Goal: Information Seeking & Learning: Learn about a topic

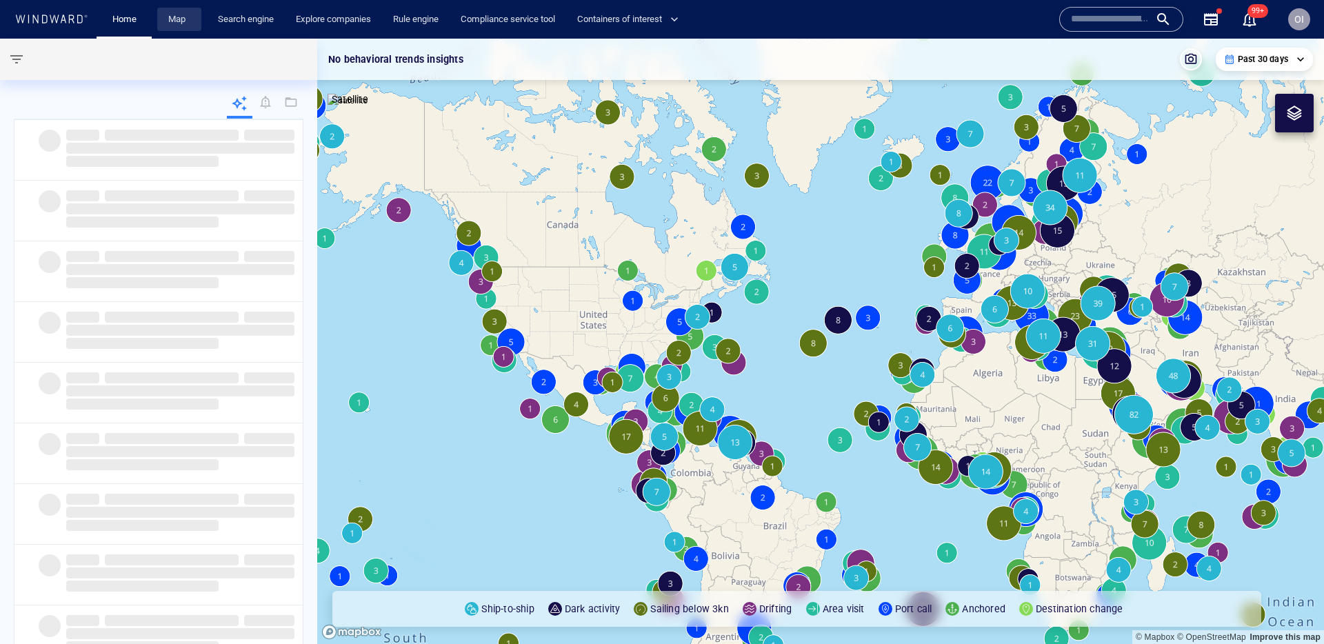
click at [185, 17] on link "Map" at bounding box center [179, 20] width 33 height 24
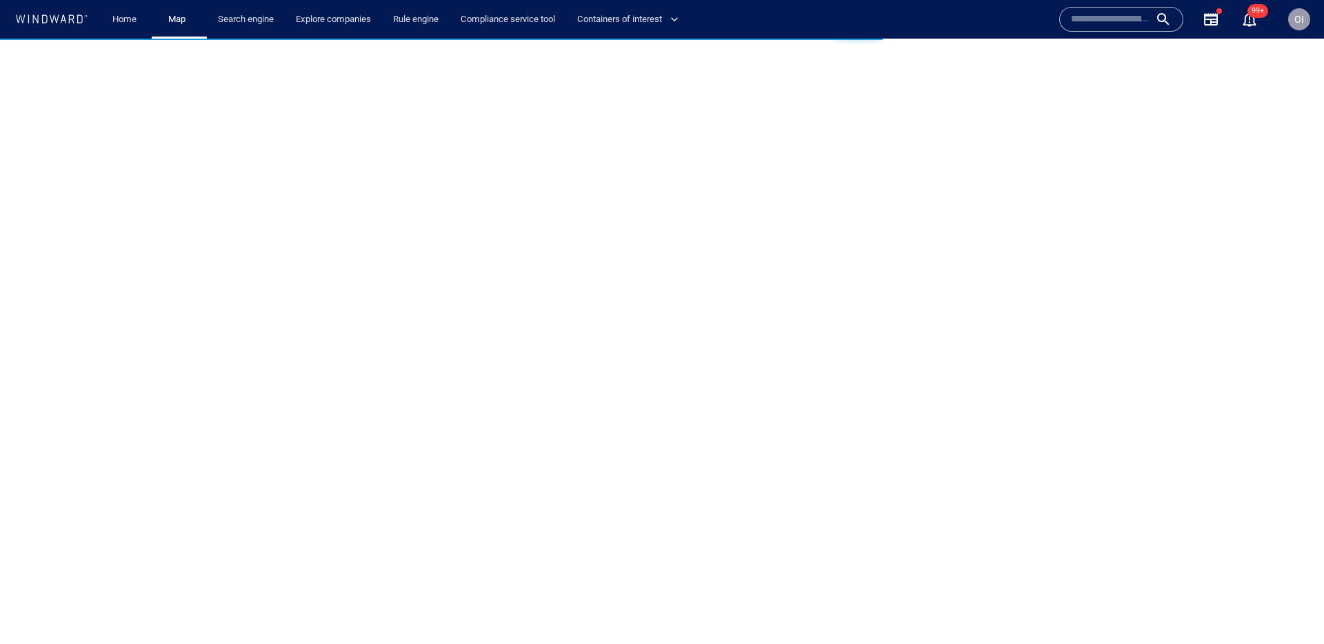
click at [1115, 28] on input "text" at bounding box center [1110, 19] width 79 height 21
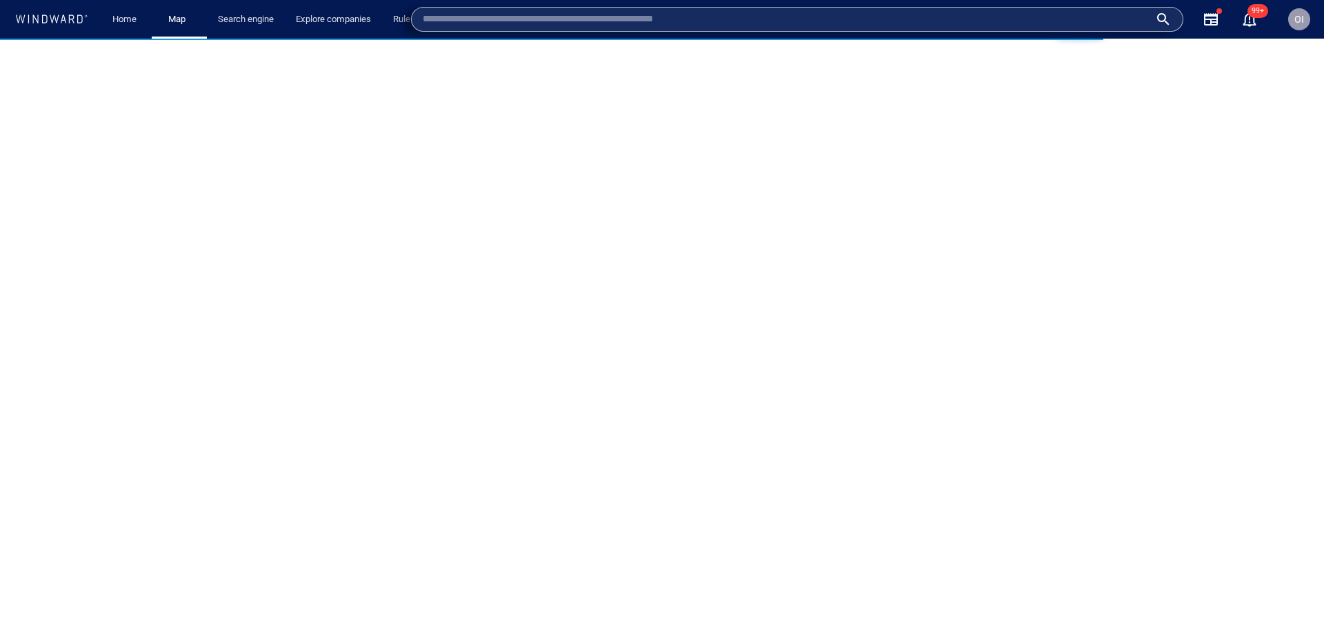
paste input "*******"
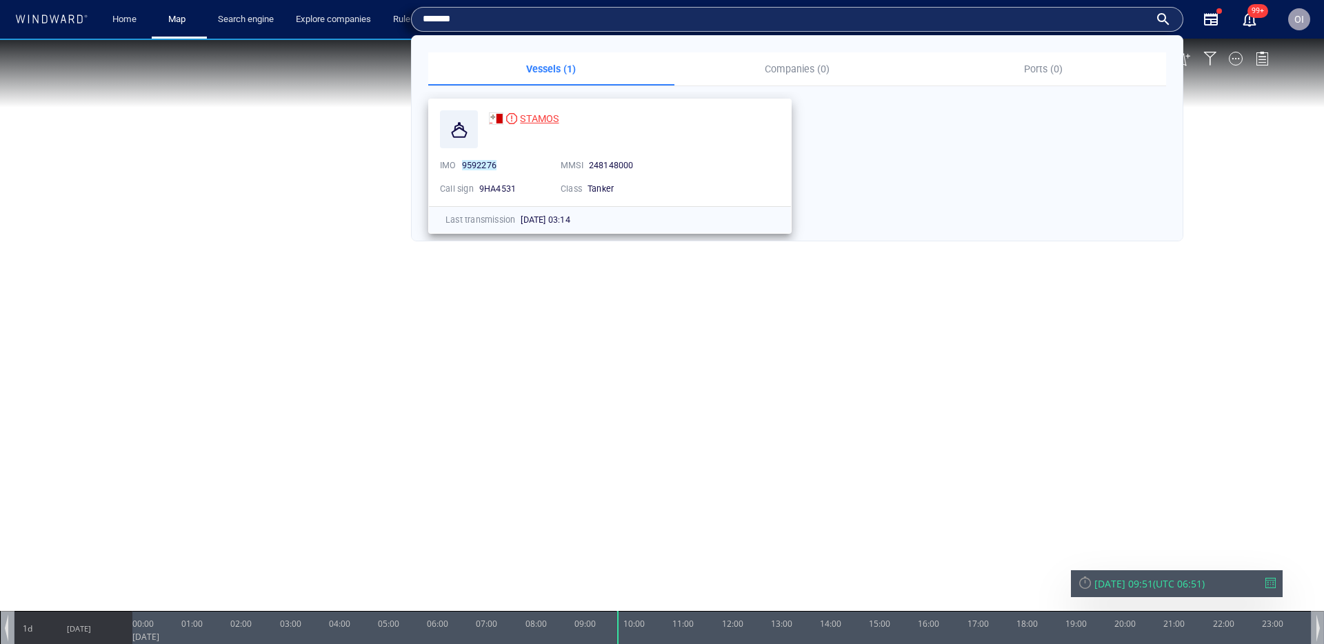
click at [541, 123] on span "STAMOS" at bounding box center [539, 118] width 39 height 11
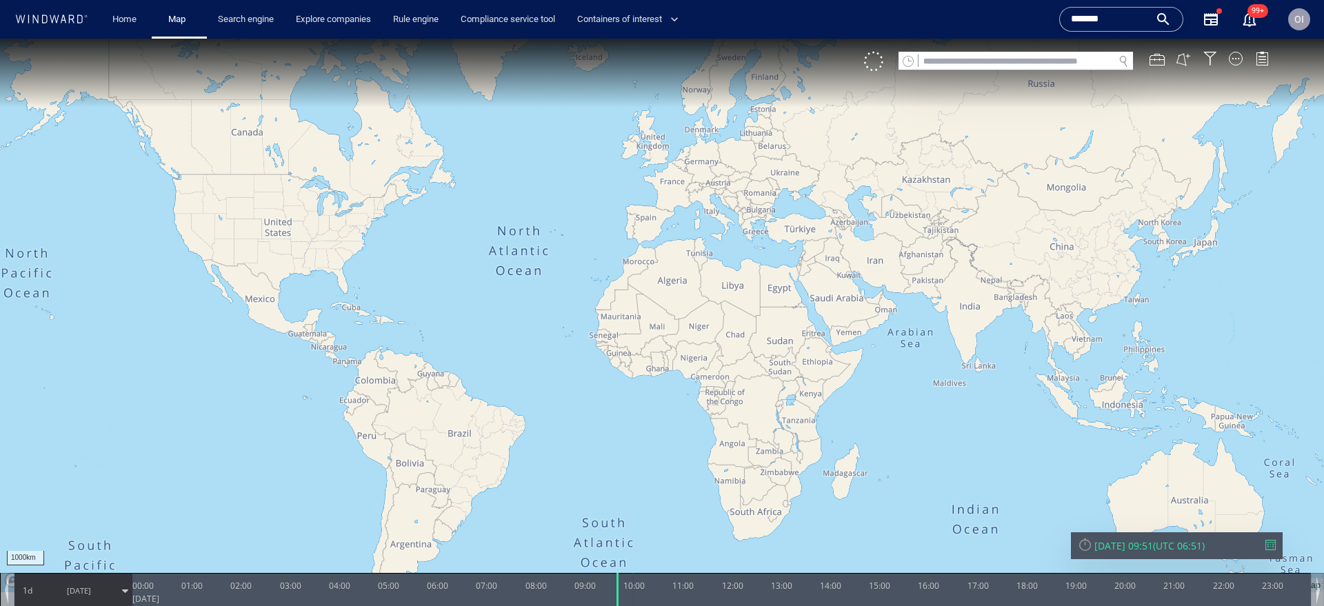
click at [1091, 19] on input "*******" at bounding box center [1110, 19] width 79 height 21
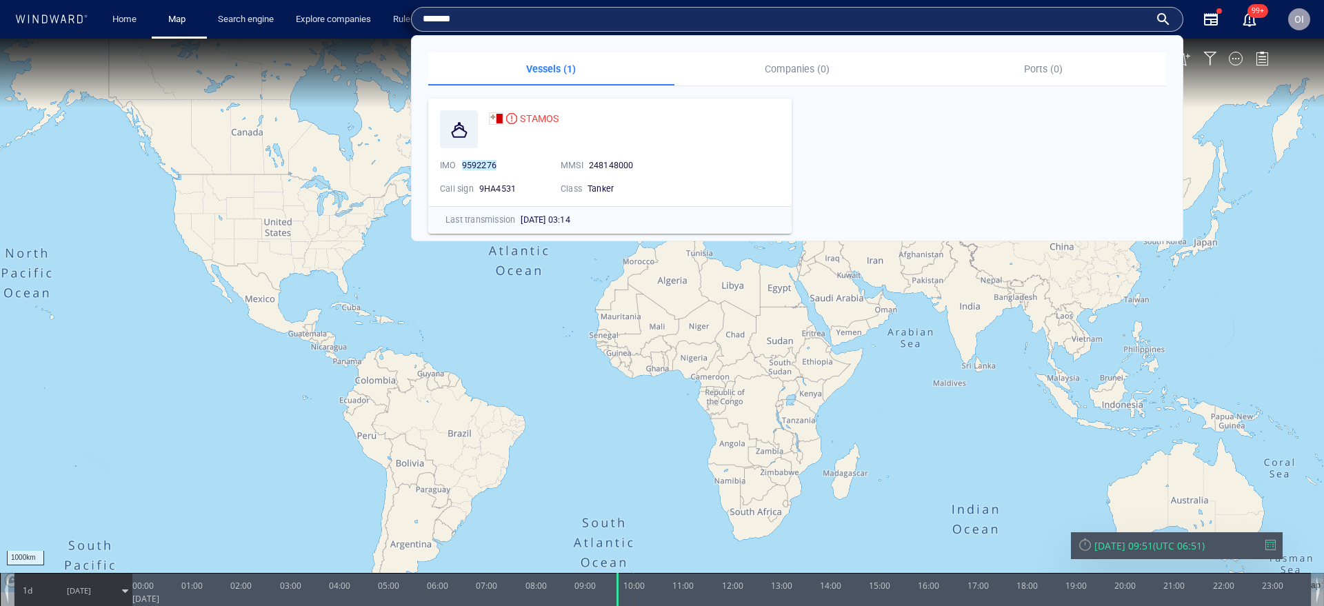
click at [1091, 19] on input "*******" at bounding box center [786, 19] width 727 height 21
click at [549, 118] on span "STAMOS" at bounding box center [539, 118] width 39 height 11
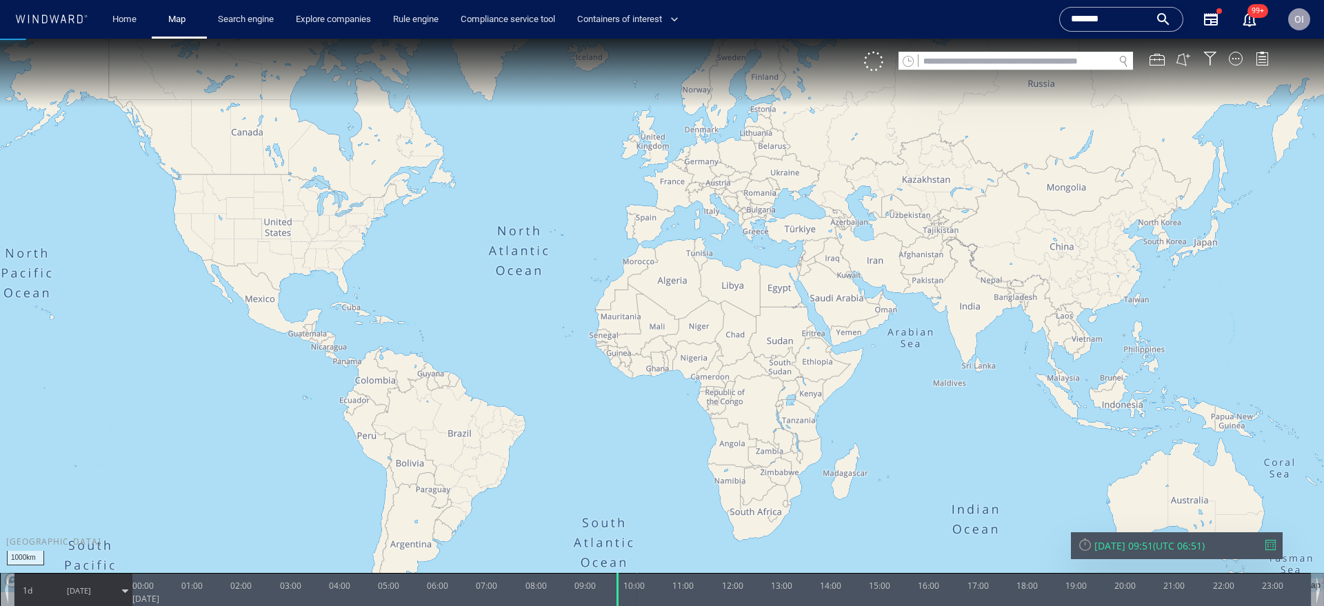
click at [1107, 12] on input "*******" at bounding box center [1110, 19] width 79 height 21
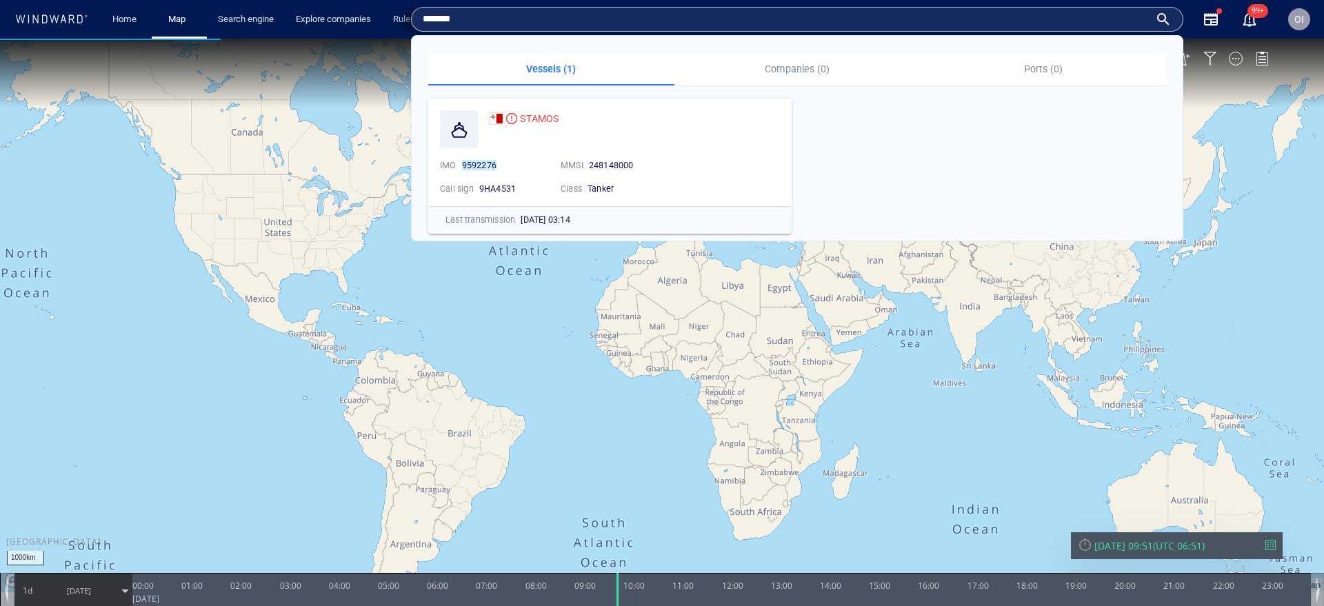
click at [991, 28] on input "*******" at bounding box center [786, 19] width 727 height 21
paste input "text"
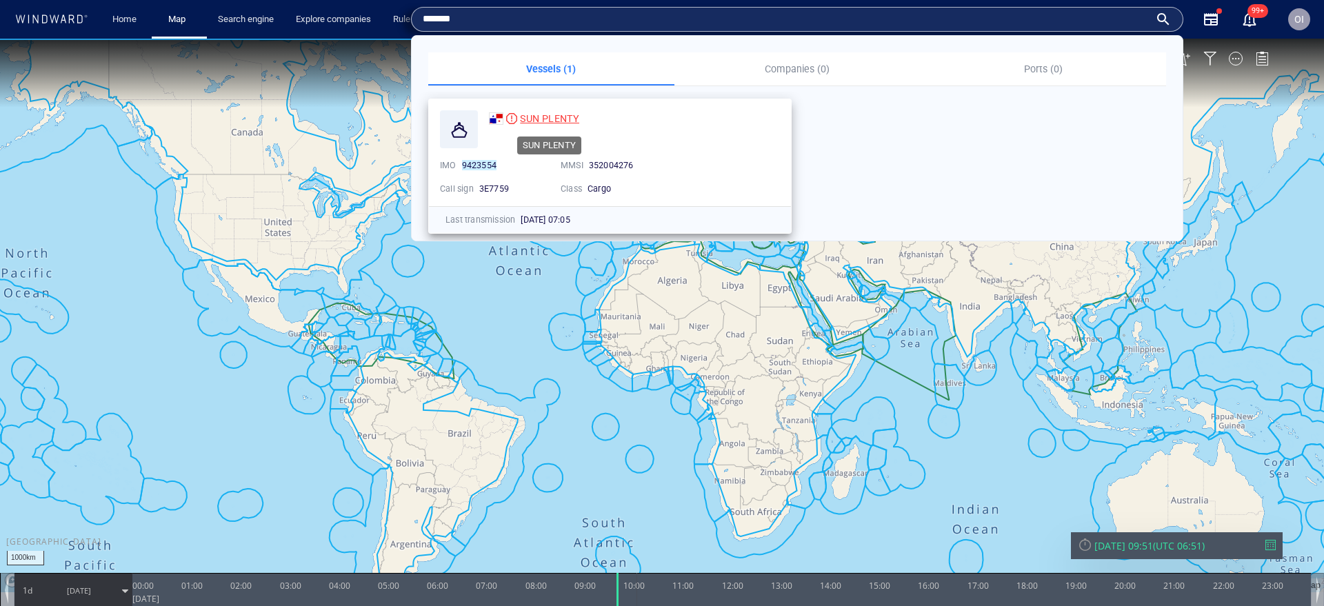
click at [538, 124] on div "SUN PLENTY" at bounding box center [549, 118] width 59 height 17
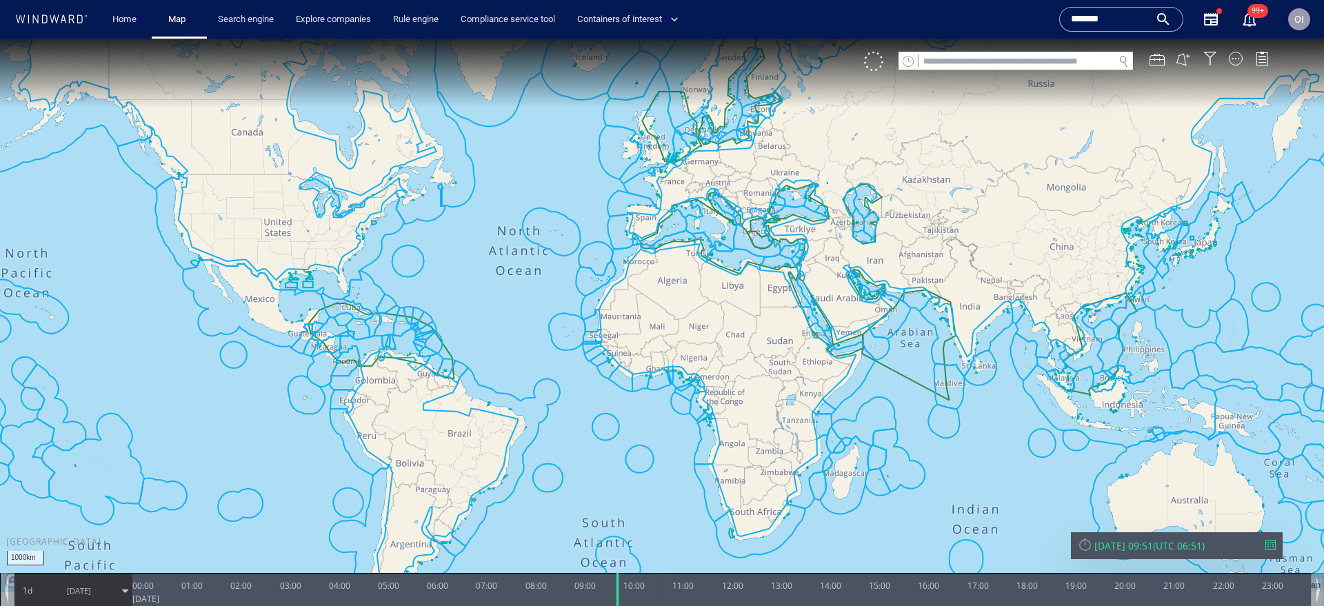
click at [1121, 19] on input "*******" at bounding box center [1110, 19] width 79 height 21
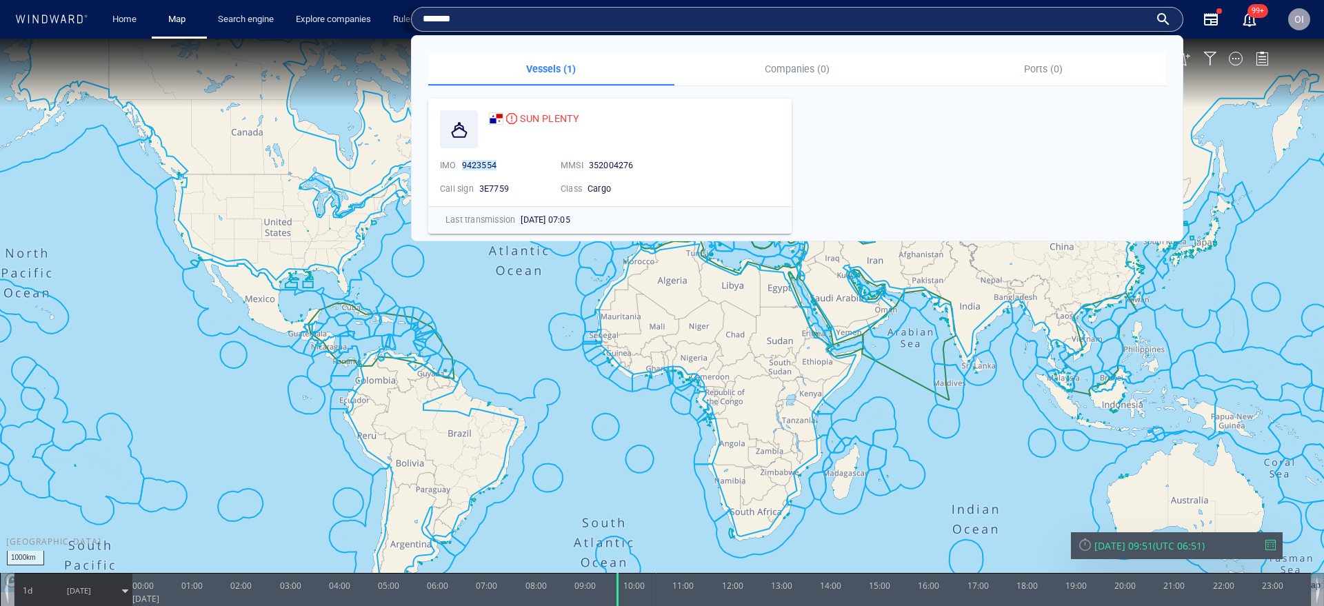
click at [1121, 19] on input "*******" at bounding box center [786, 19] width 727 height 21
paste input "text"
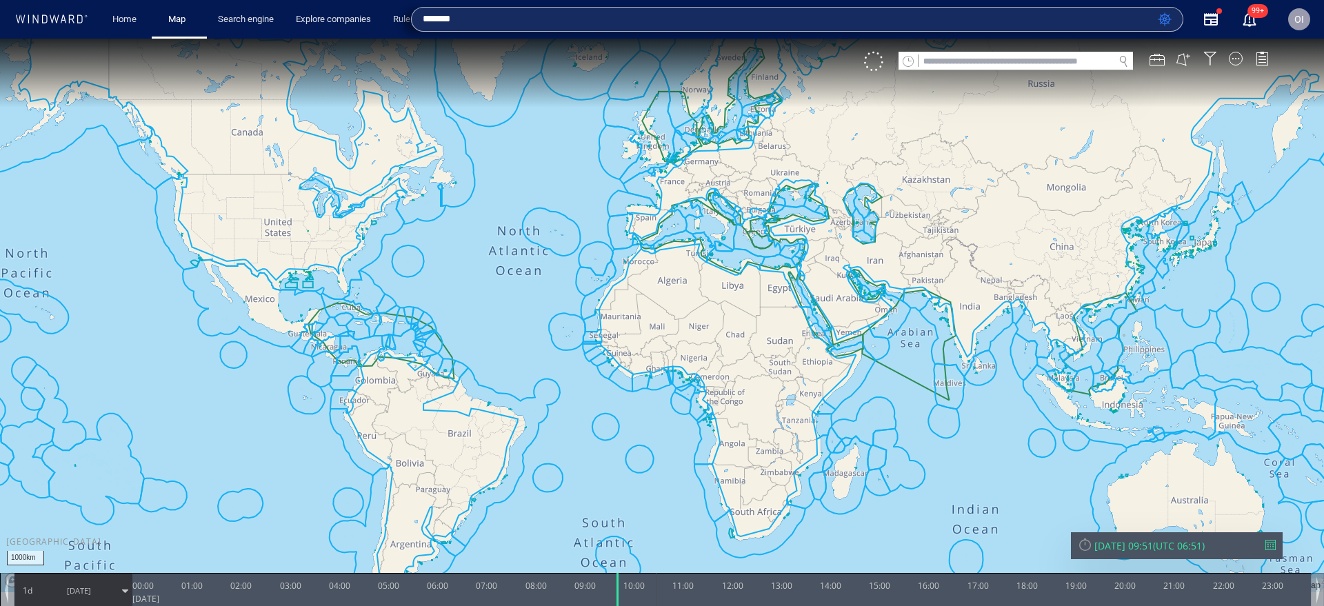
click at [478, 26] on input "*******" at bounding box center [787, 19] width 729 height 21
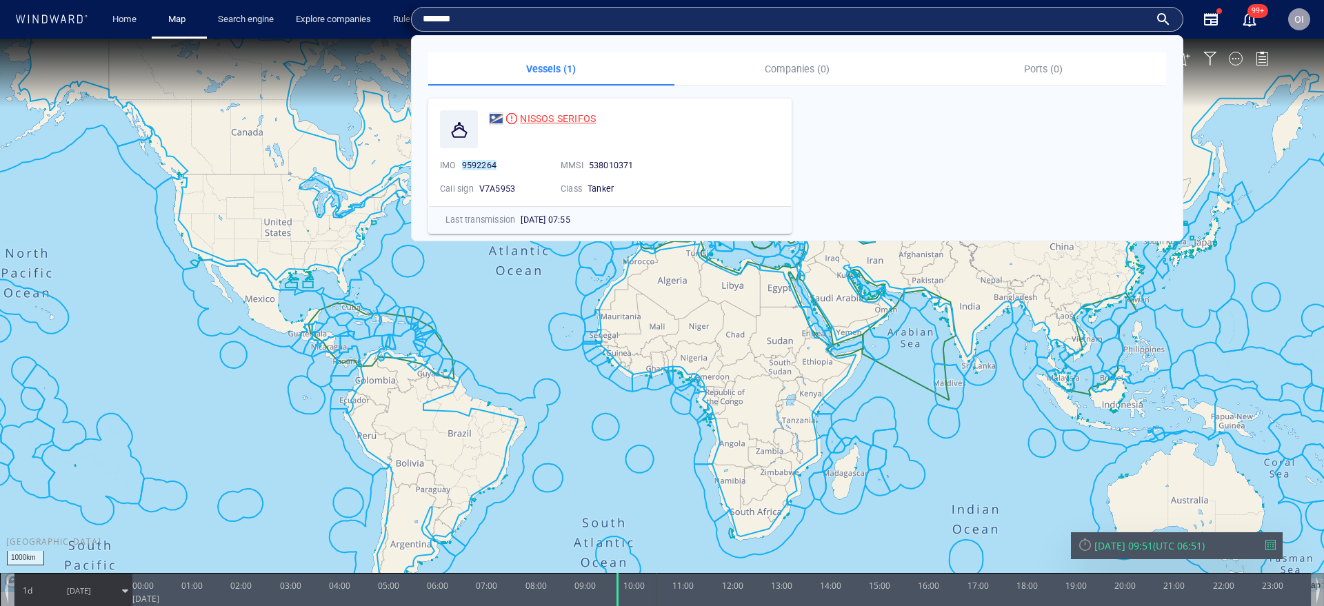
type input "*******"
click at [572, 110] on div "NISSOS SERIFOS" at bounding box center [558, 118] width 76 height 17
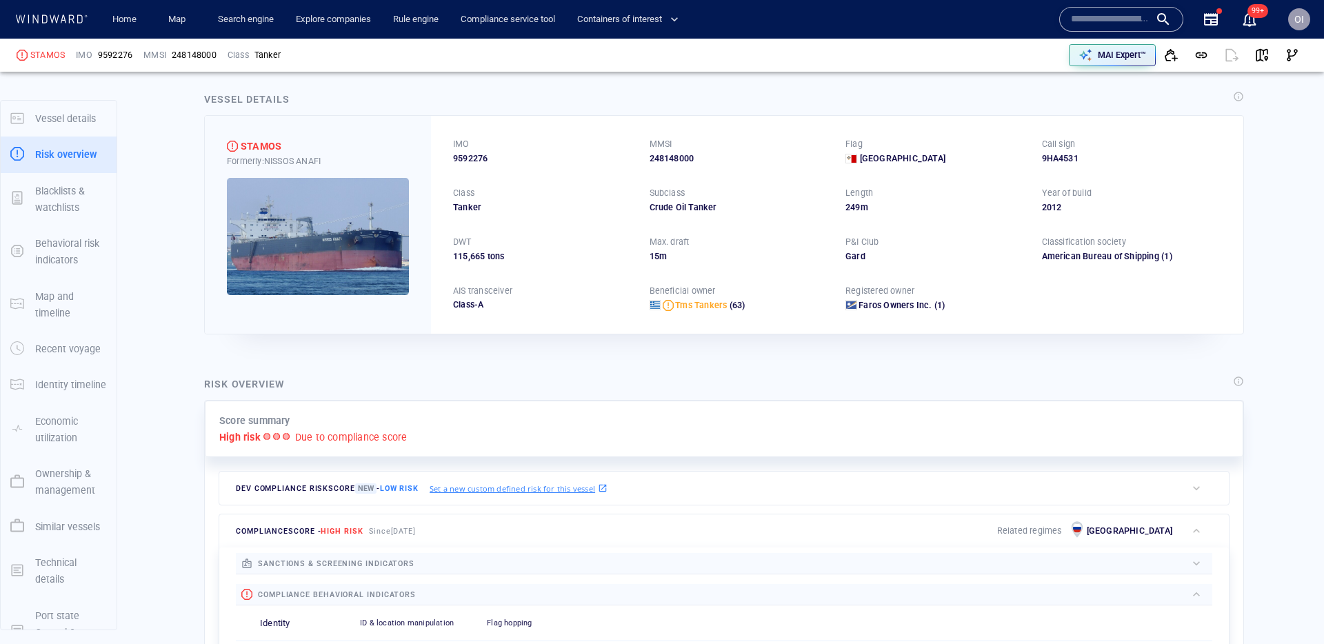
scroll to position [36, 0]
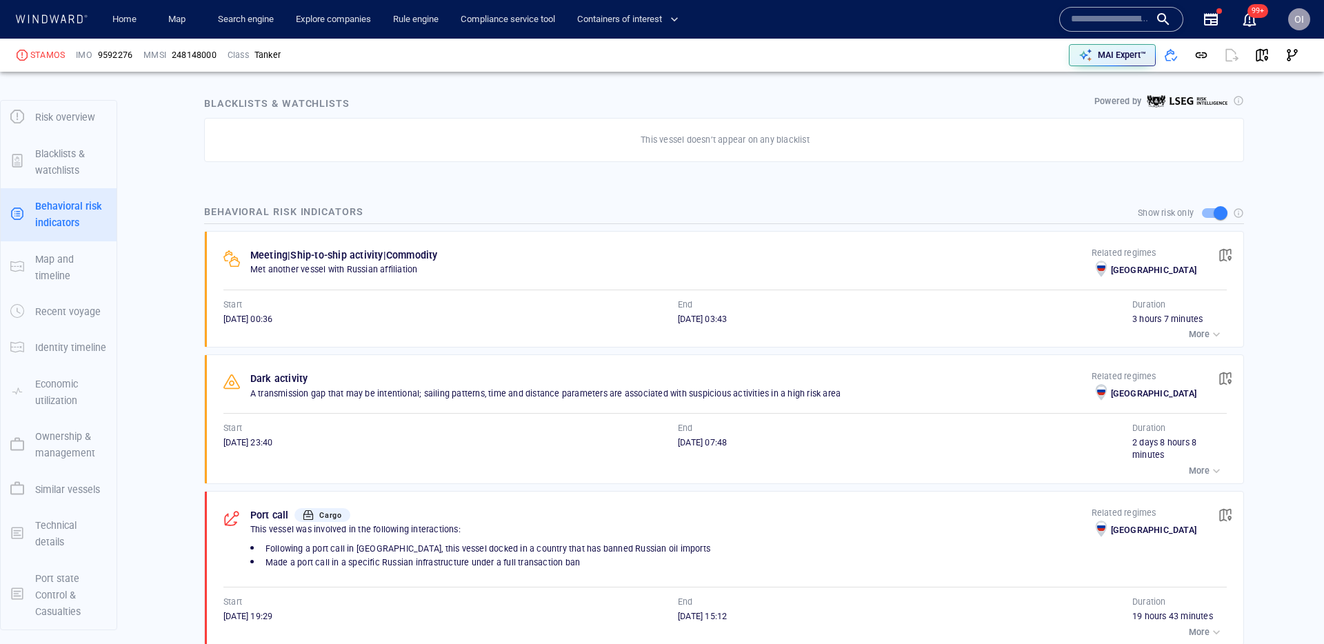
scroll to position [790, 0]
drag, startPoint x: 249, startPoint y: 256, endPoint x: 513, endPoint y: 263, distance: 264.1
click at [513, 263] on div "Meeting | Ship-to-ship activity | Commodity" at bounding box center [671, 256] width 847 height 22
click at [1209, 341] on div "button" at bounding box center [1216, 335] width 14 height 14
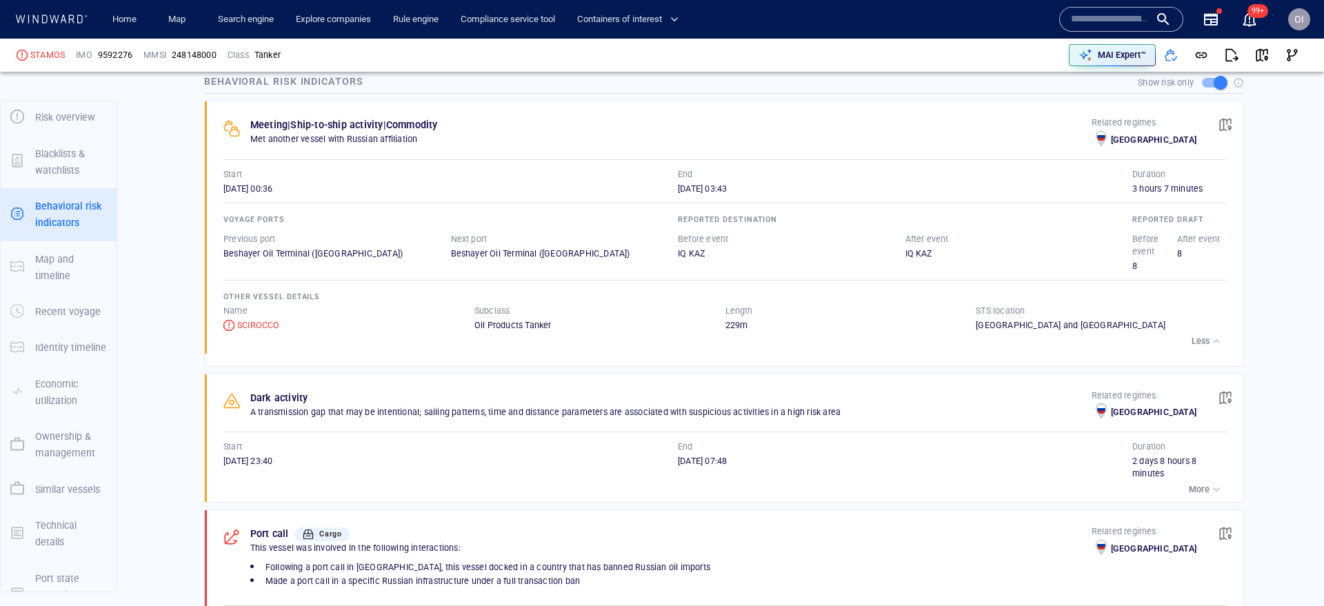
scroll to position [75, 0]
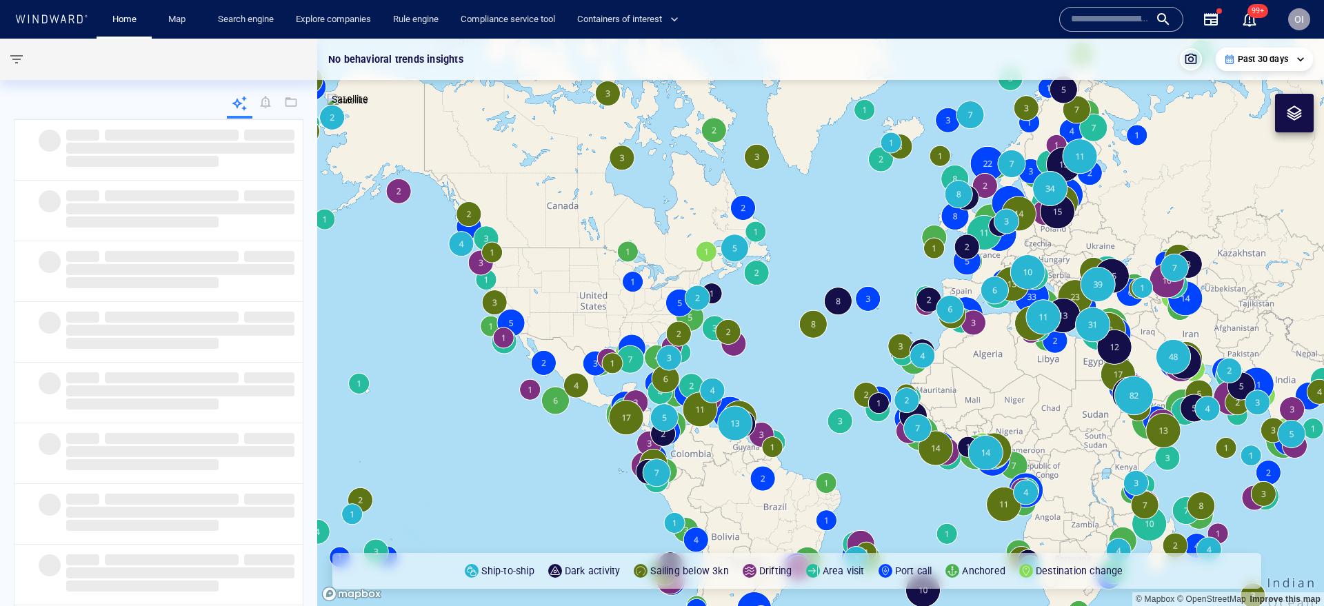
click at [1089, 26] on input "text" at bounding box center [1110, 19] width 79 height 21
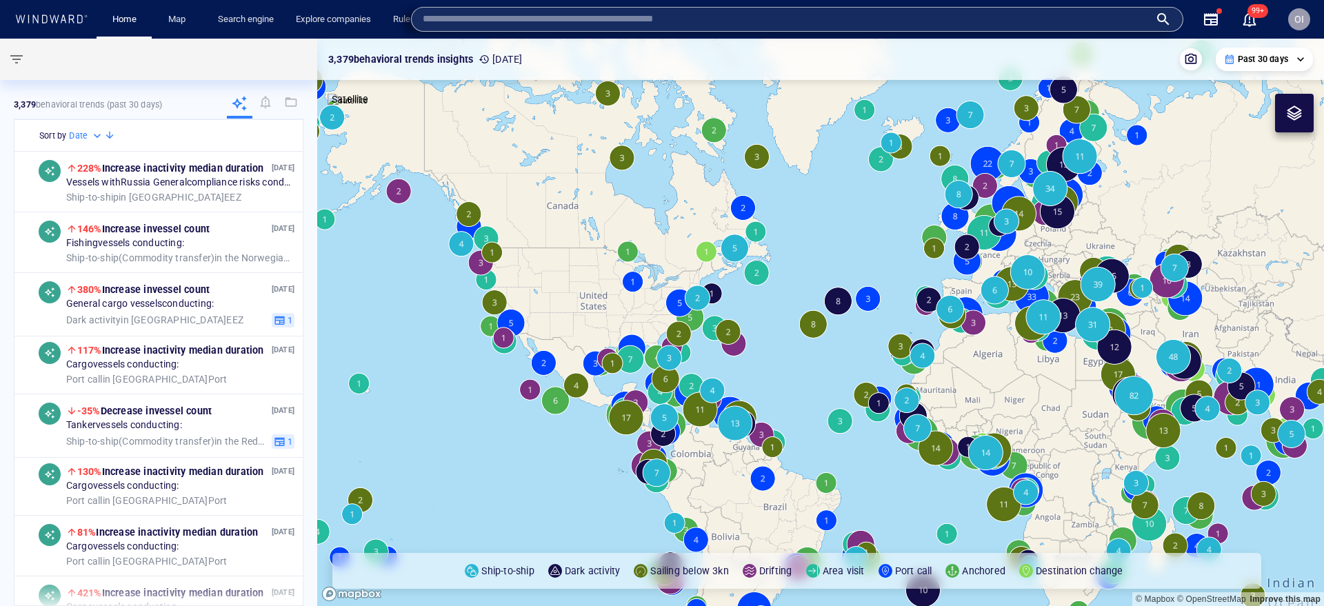
paste input "*******"
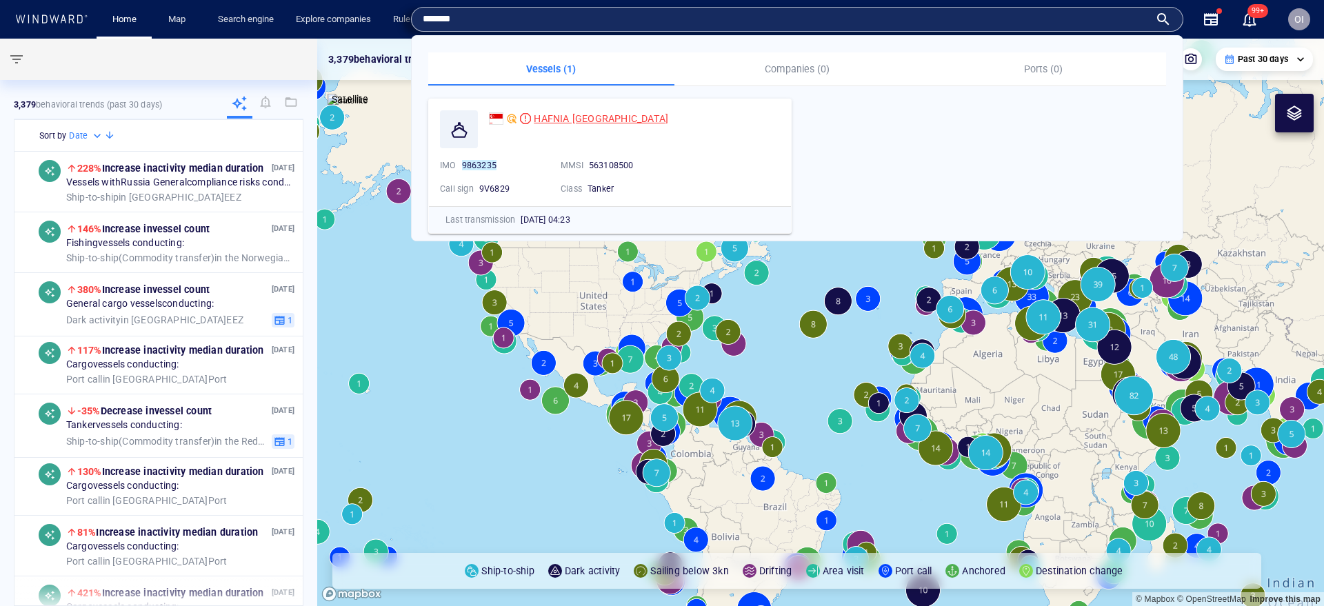
type input "*******"
click at [572, 125] on div "HAFNIA [GEOGRAPHIC_DATA]" at bounding box center [601, 118] width 134 height 17
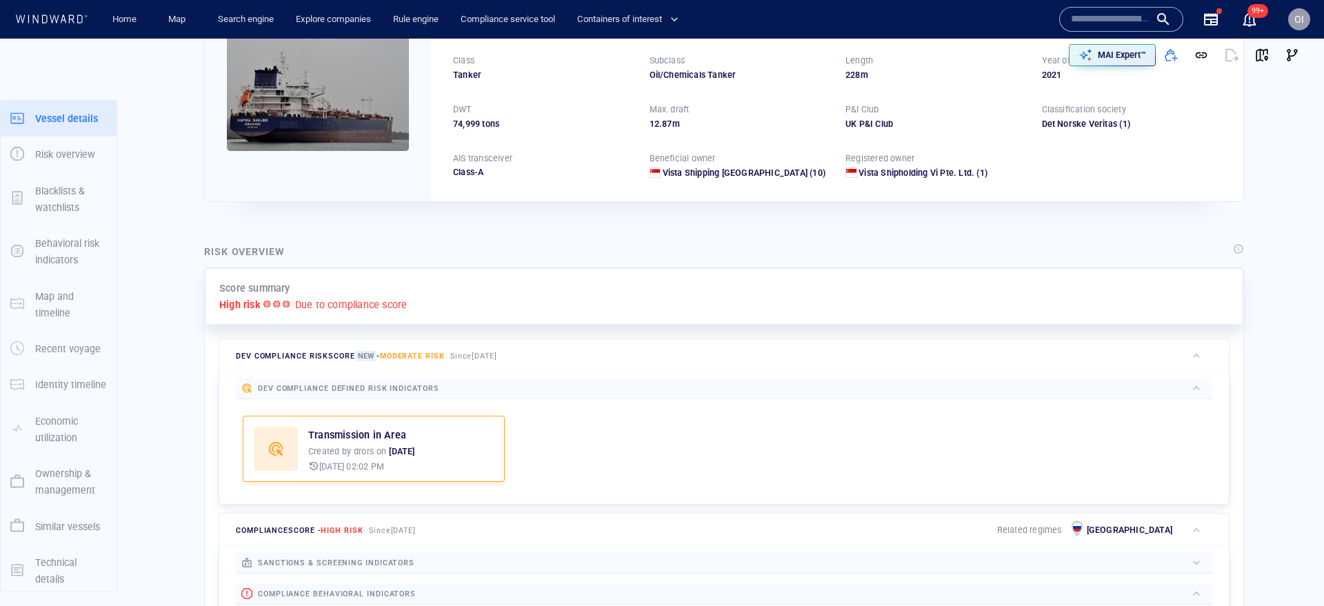
scroll to position [36, 0]
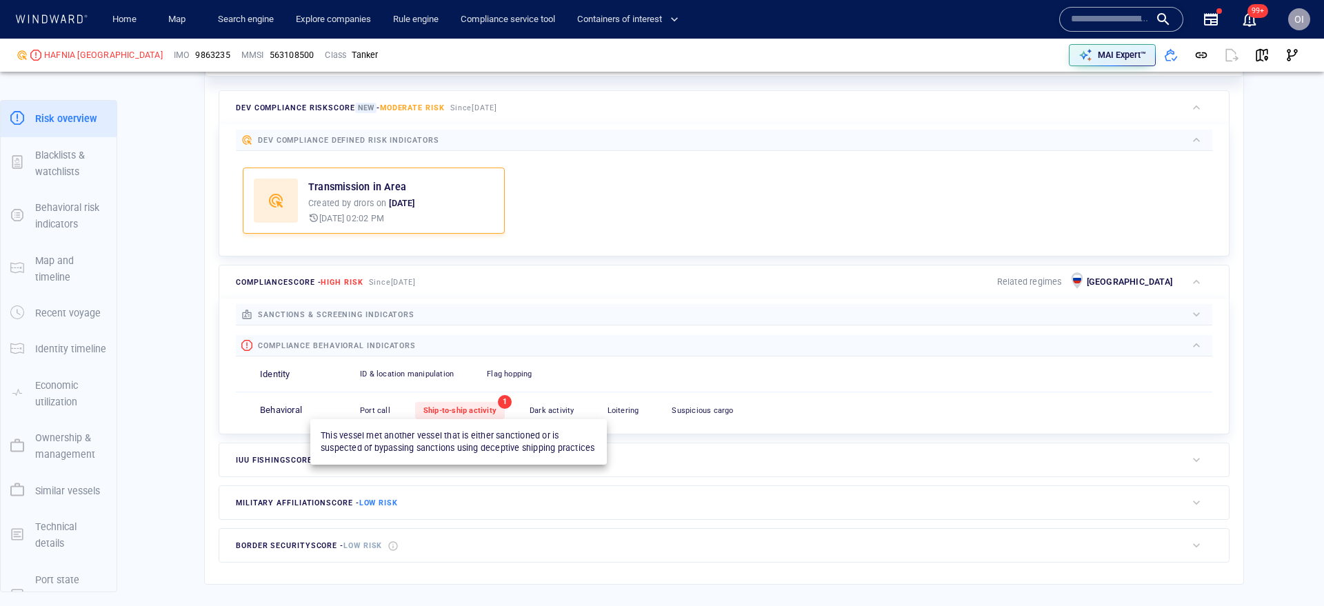
click at [454, 415] on div "Ship-to-ship activity" at bounding box center [460, 410] width 90 height 17
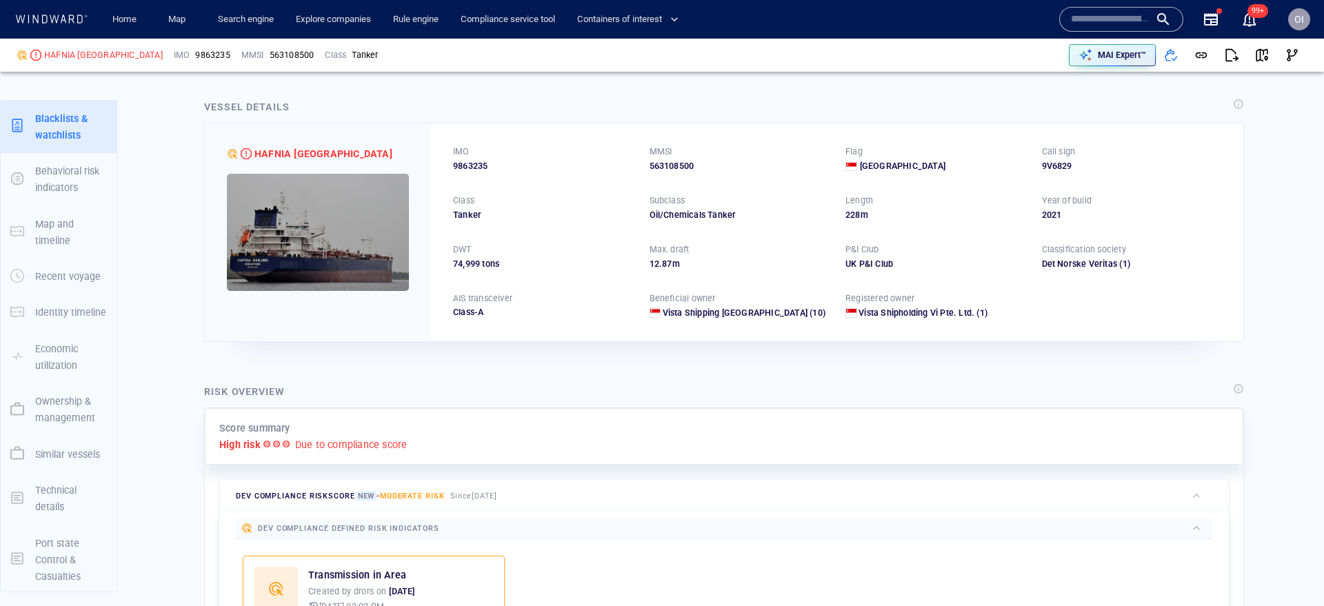
scroll to position [0, 0]
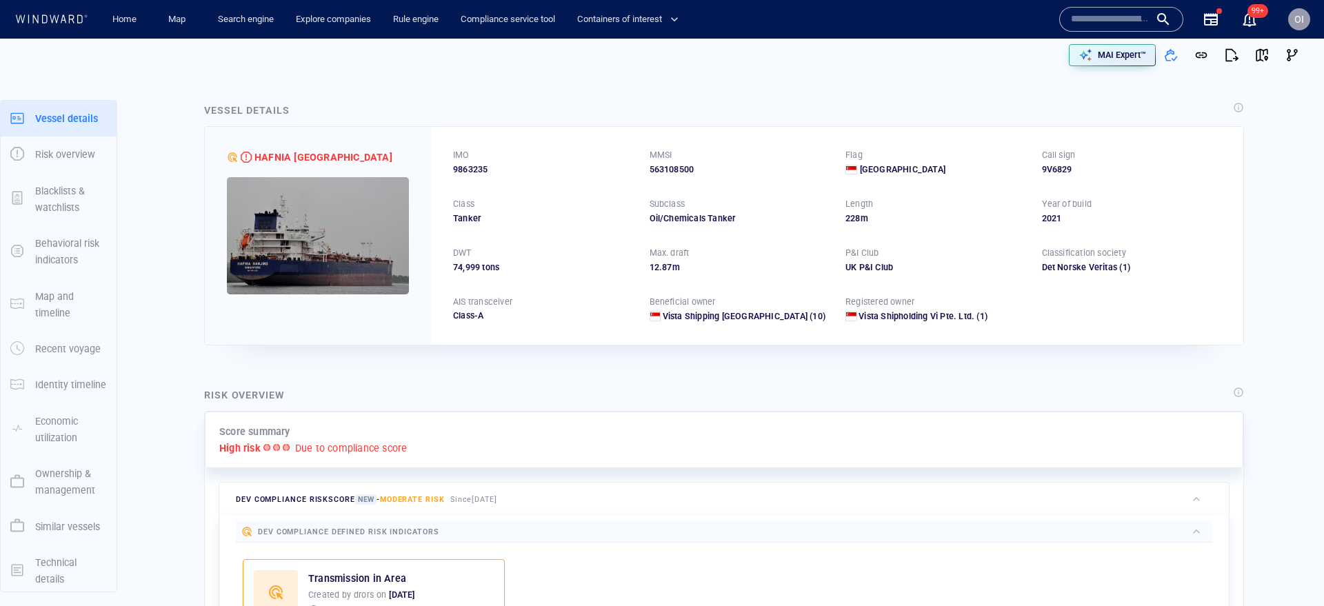
click at [1128, 26] on input "text" at bounding box center [1110, 19] width 79 height 21
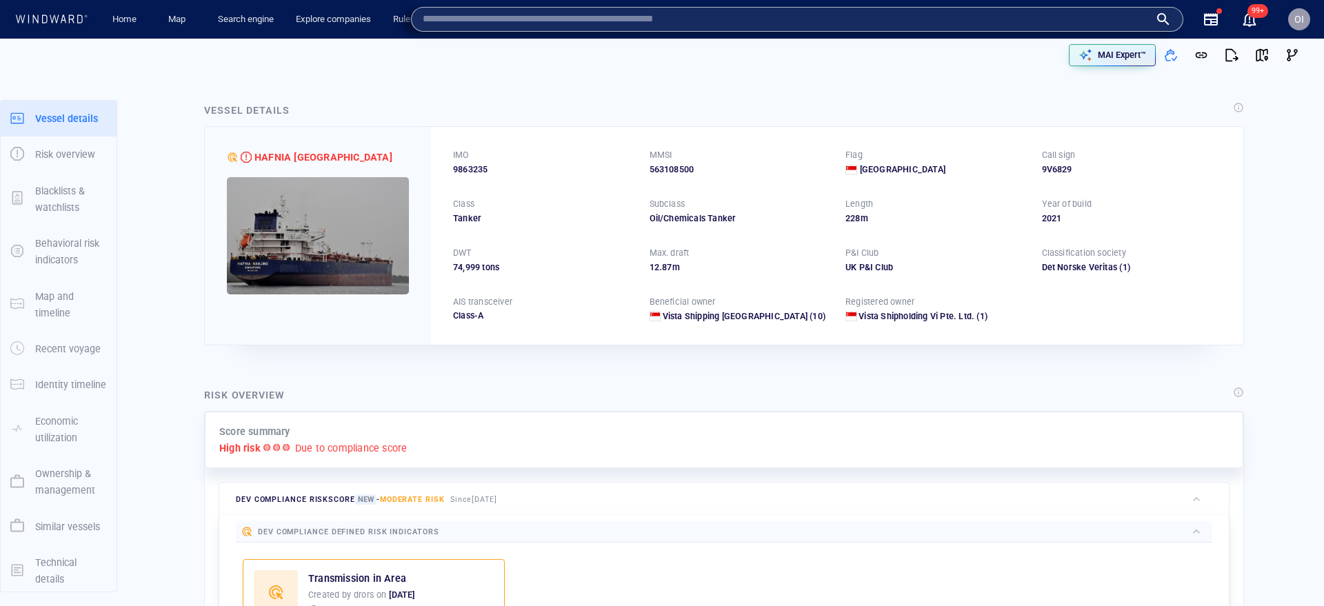
paste input "*******"
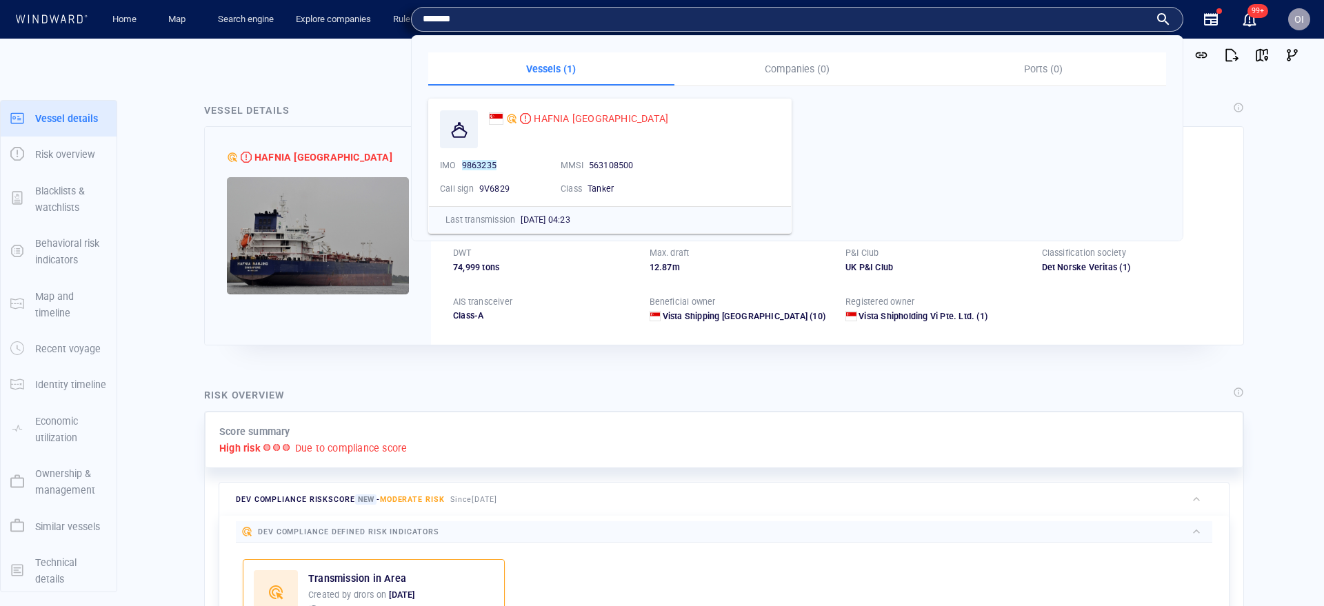
type input "*******"
click at [372, 142] on div "HAFNIA NANJING" at bounding box center [318, 235] width 226 height 217
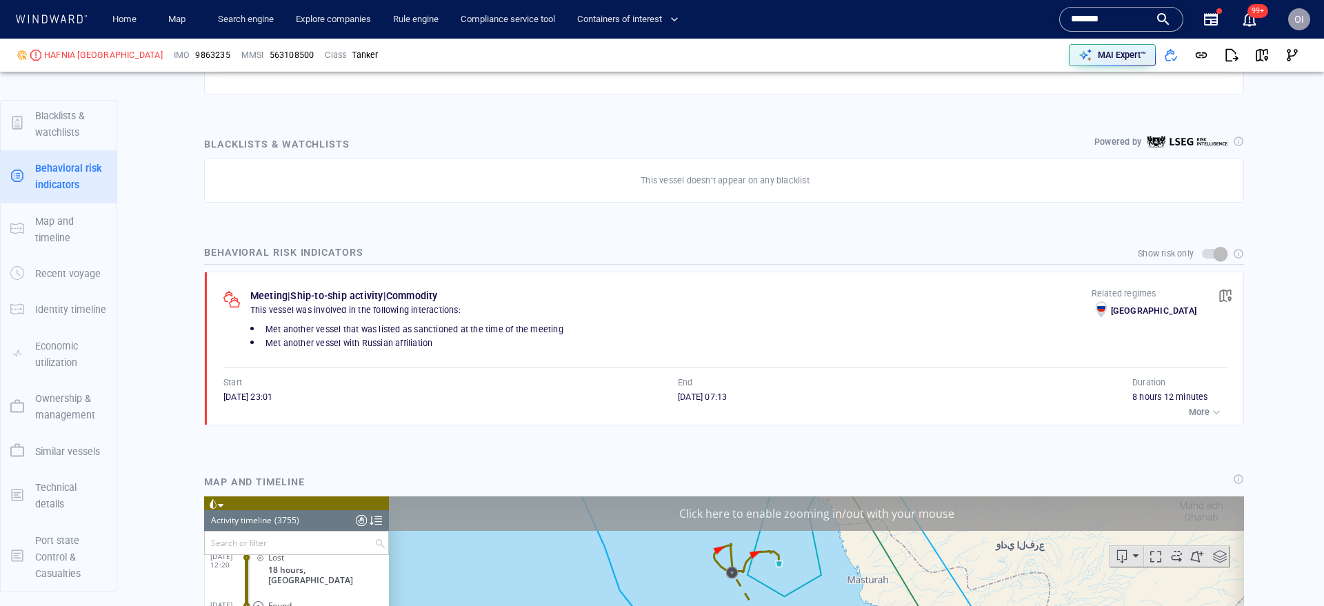
scroll to position [908, 0]
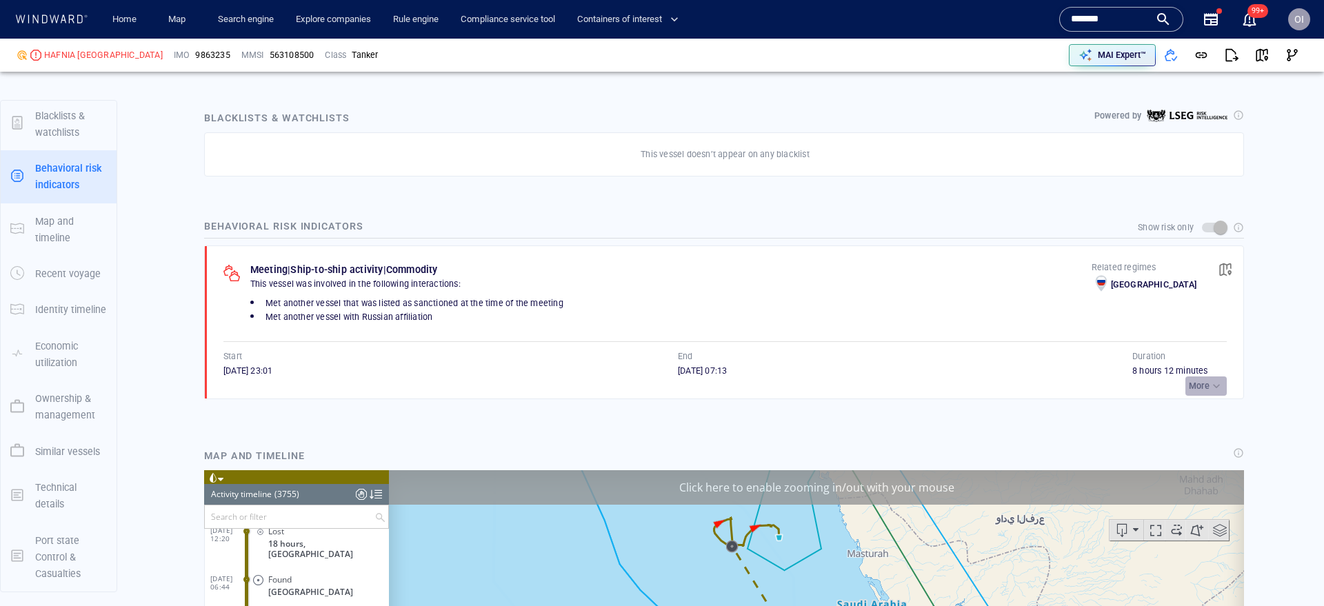
click at [1211, 387] on div "button" at bounding box center [1216, 386] width 14 height 14
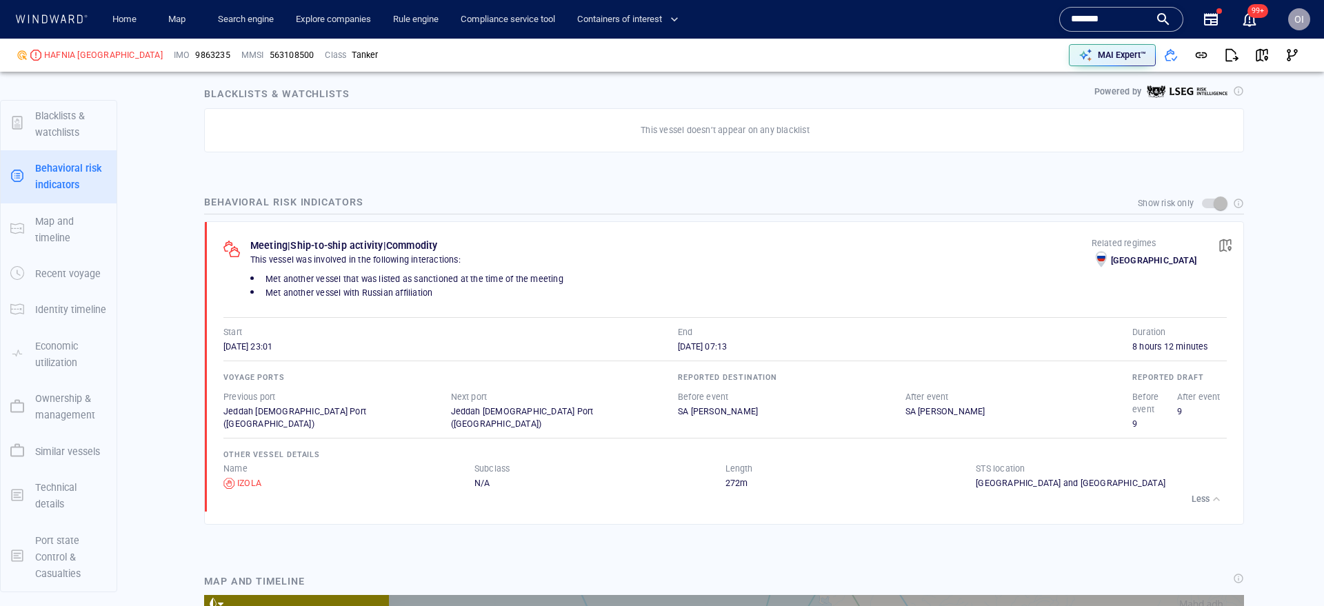
scroll to position [931, 0]
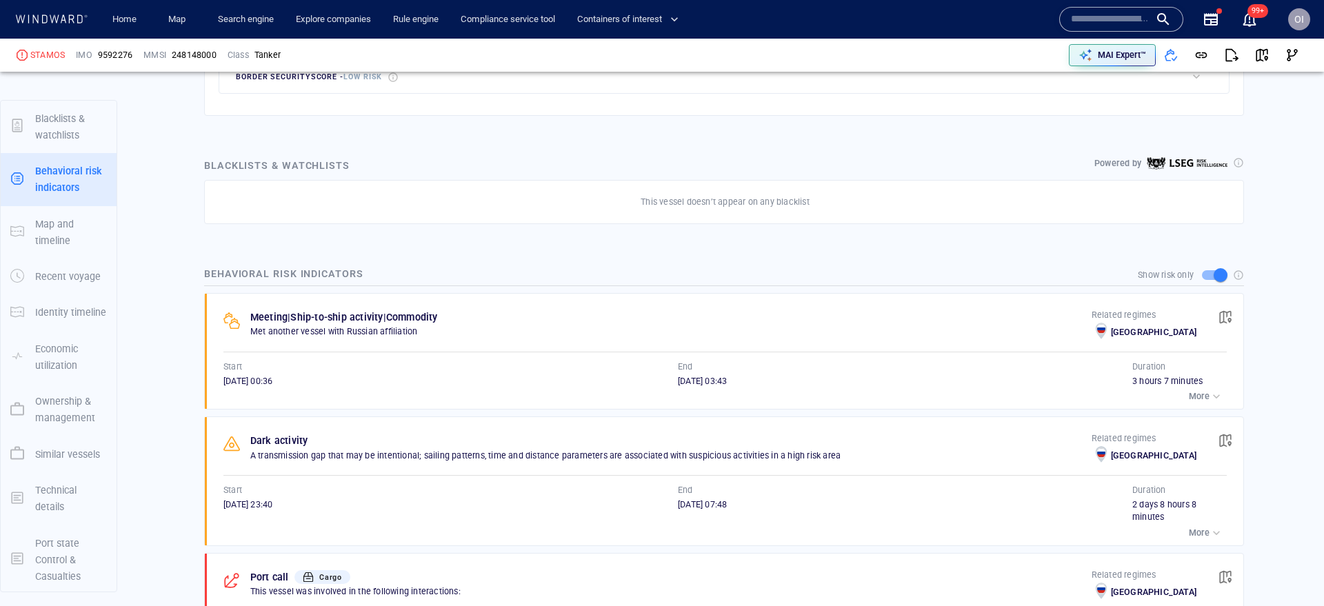
scroll to position [732, 0]
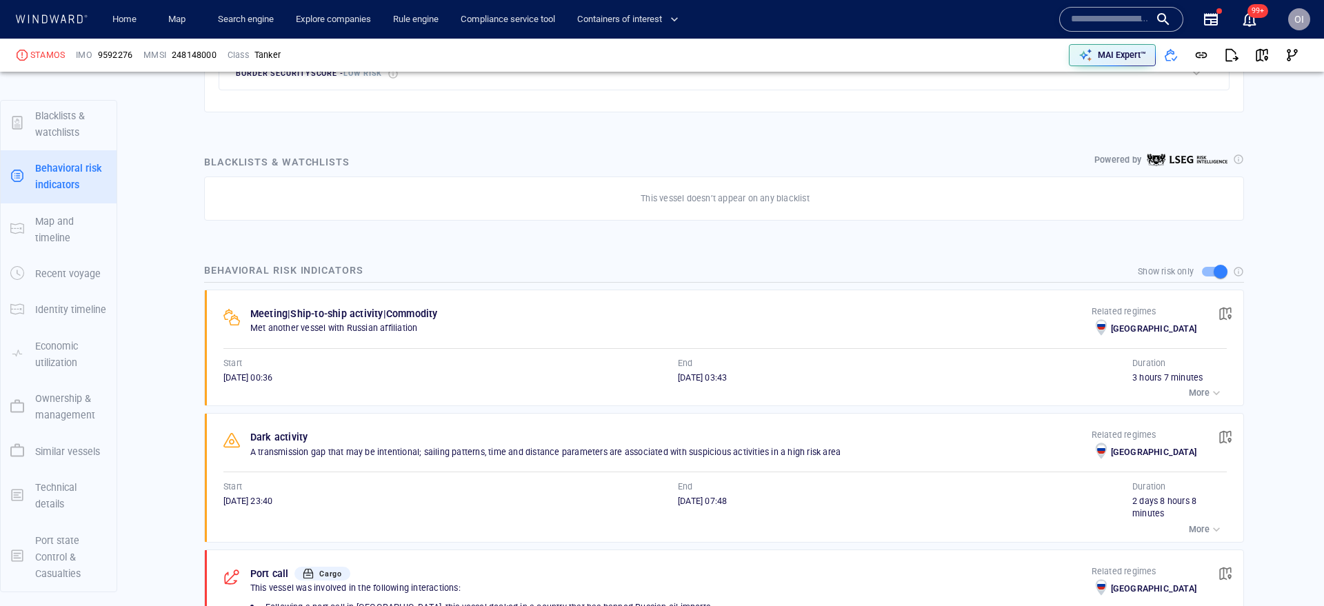
click at [1206, 402] on button "More" at bounding box center [1205, 392] width 41 height 19
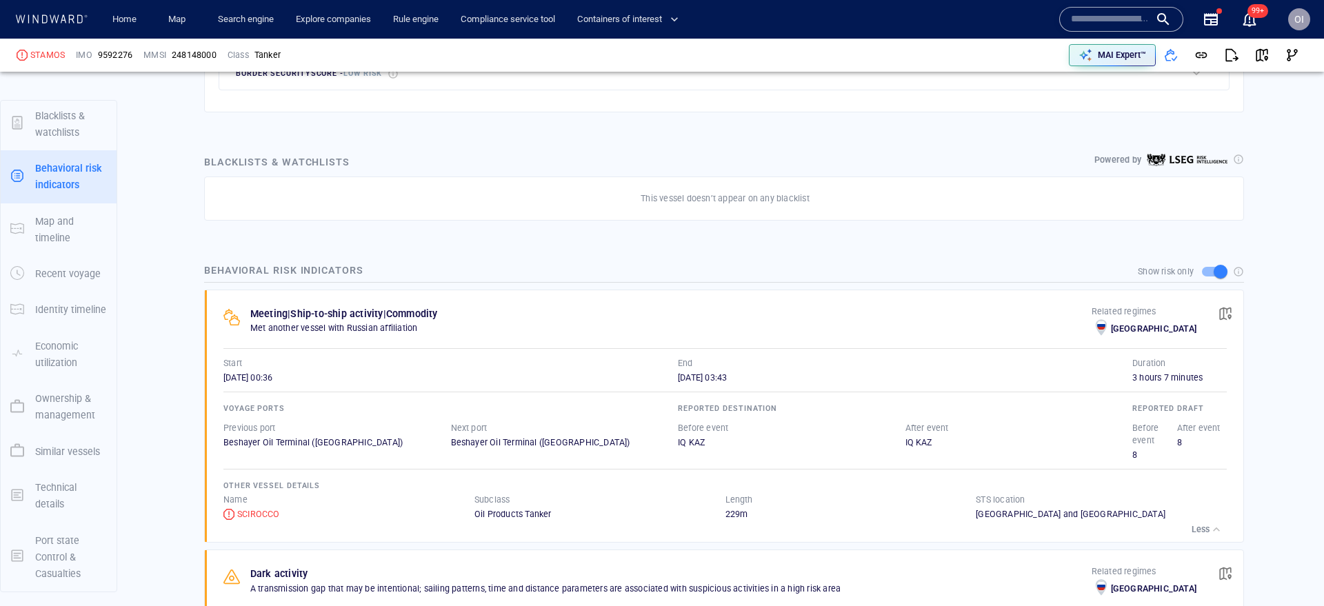
click at [1206, 392] on hr at bounding box center [724, 392] width 1003 height 1
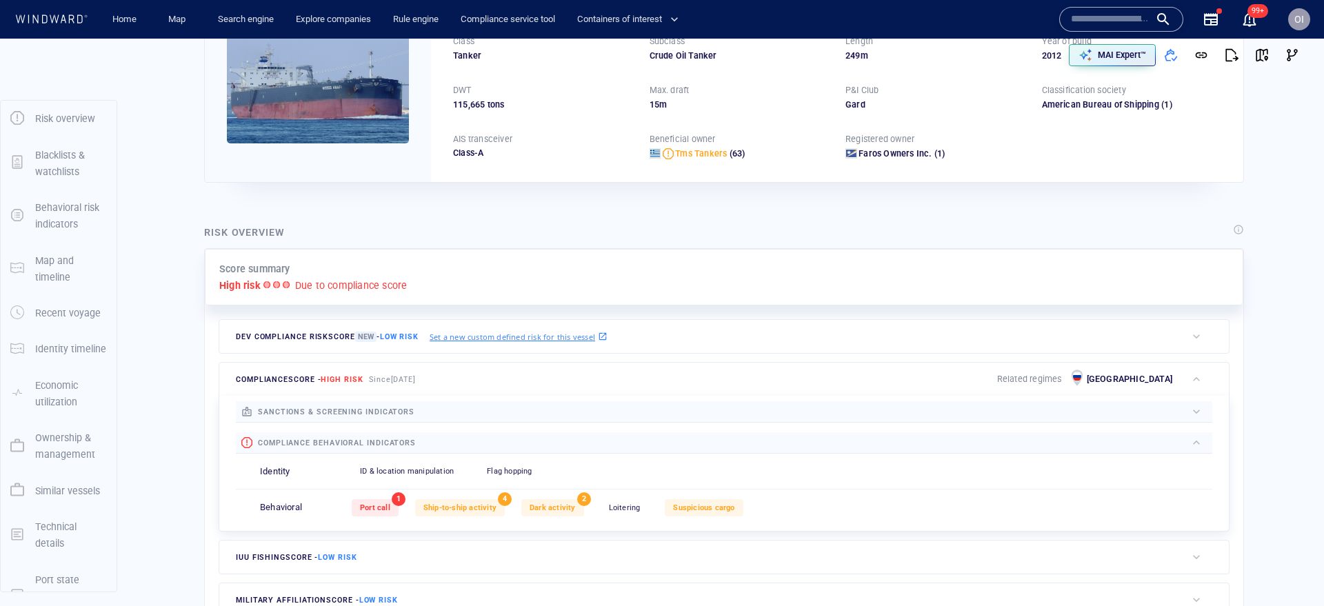
scroll to position [0, 0]
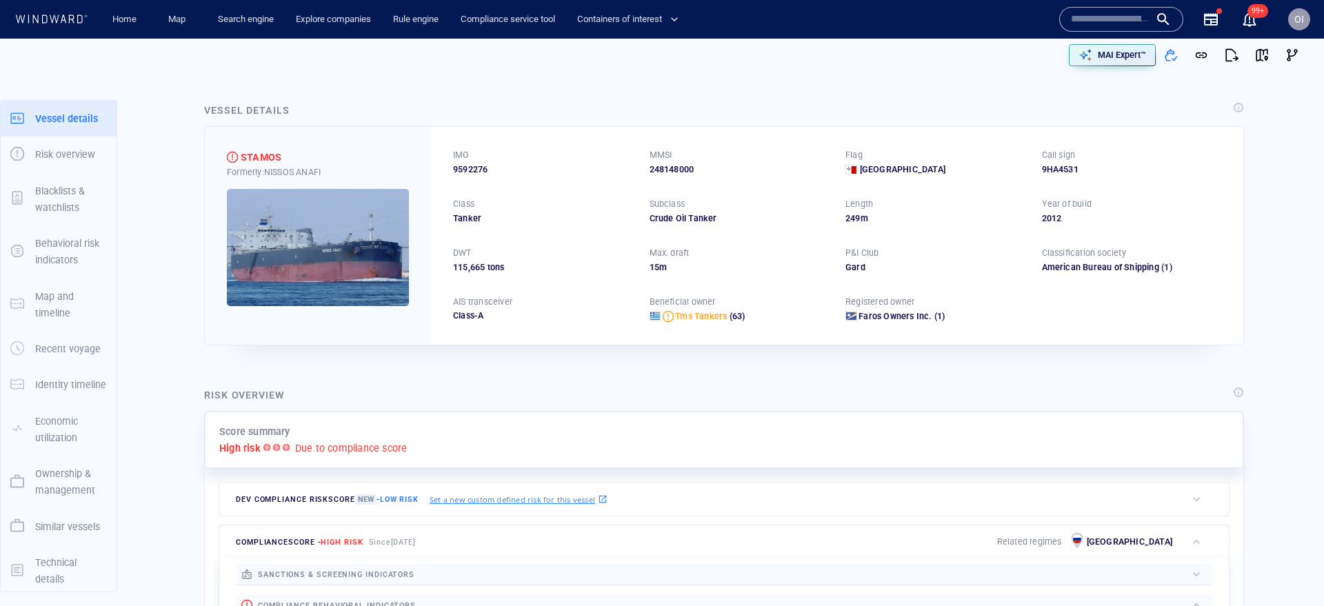
click at [479, 174] on span "9592276" at bounding box center [470, 169] width 34 height 12
copy span "9592276"
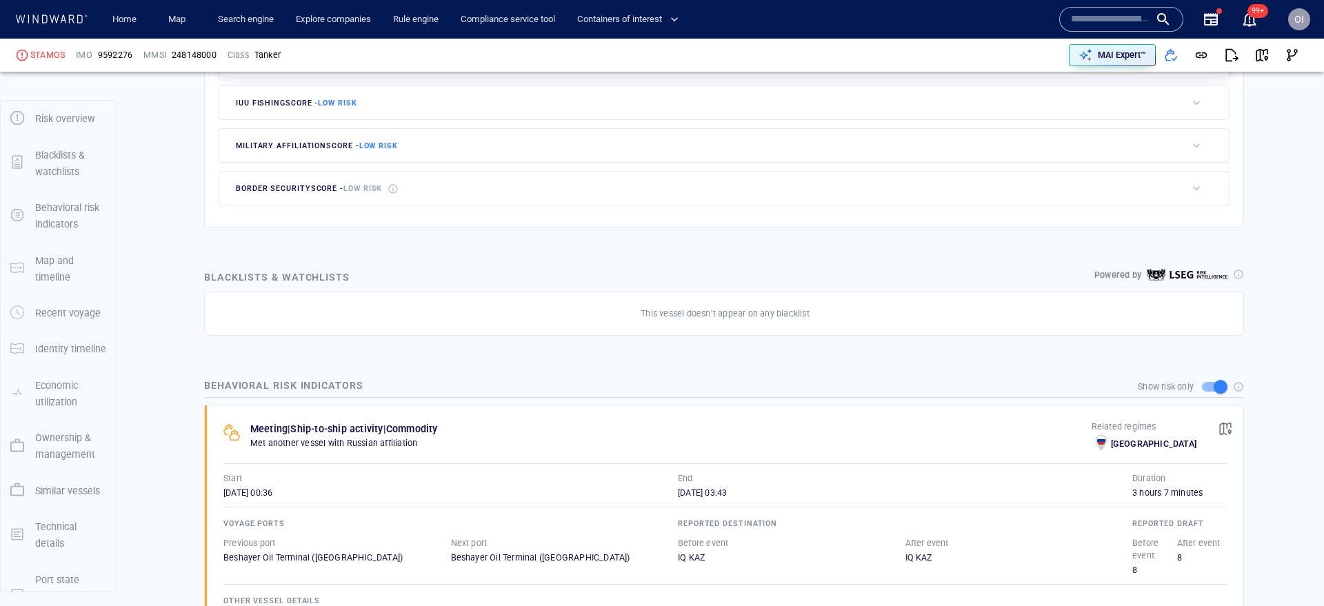
scroll to position [72, 0]
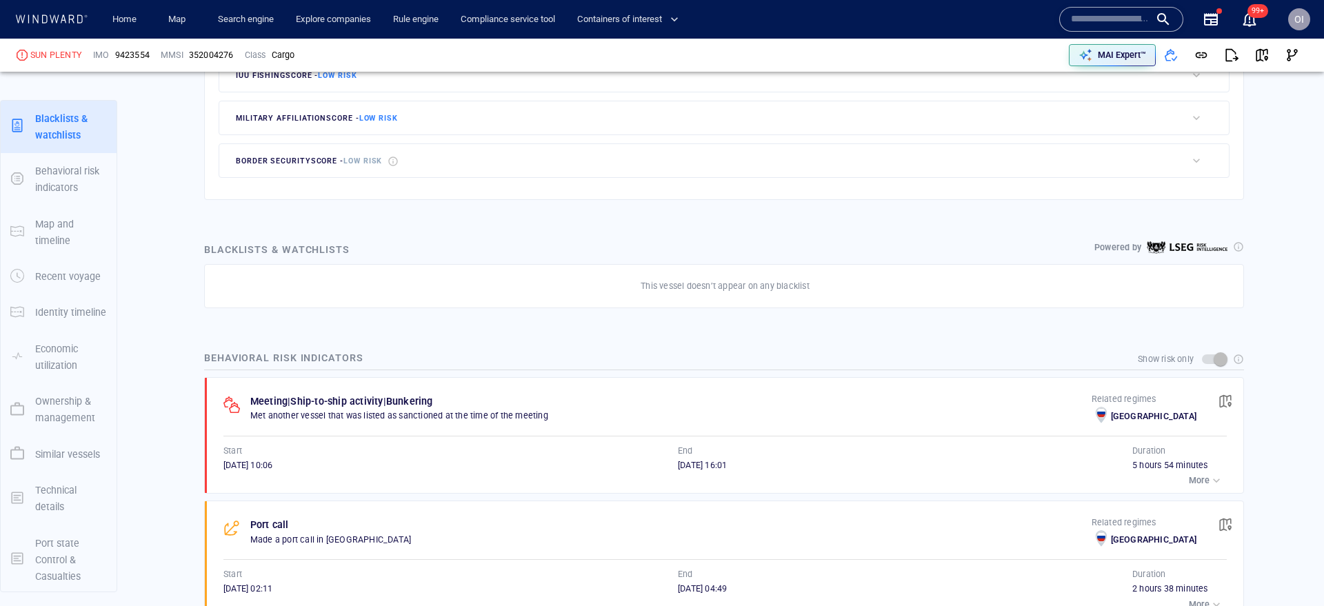
scroll to position [75, 0]
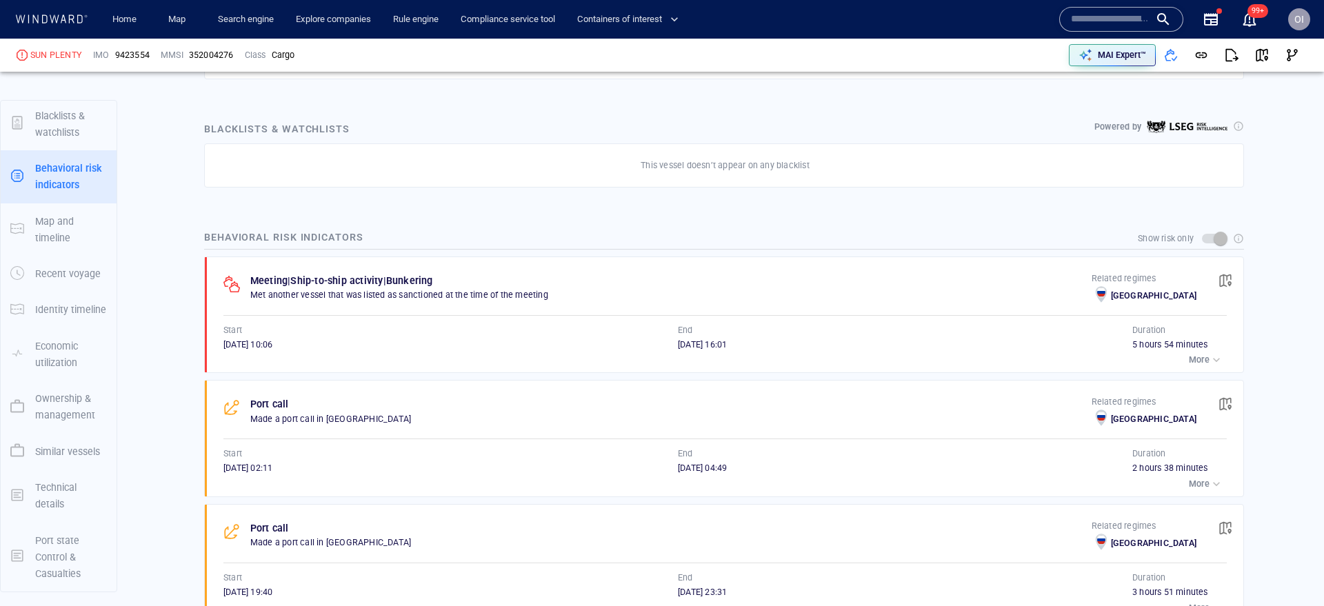
click at [1102, 28] on input "text" at bounding box center [1110, 19] width 79 height 21
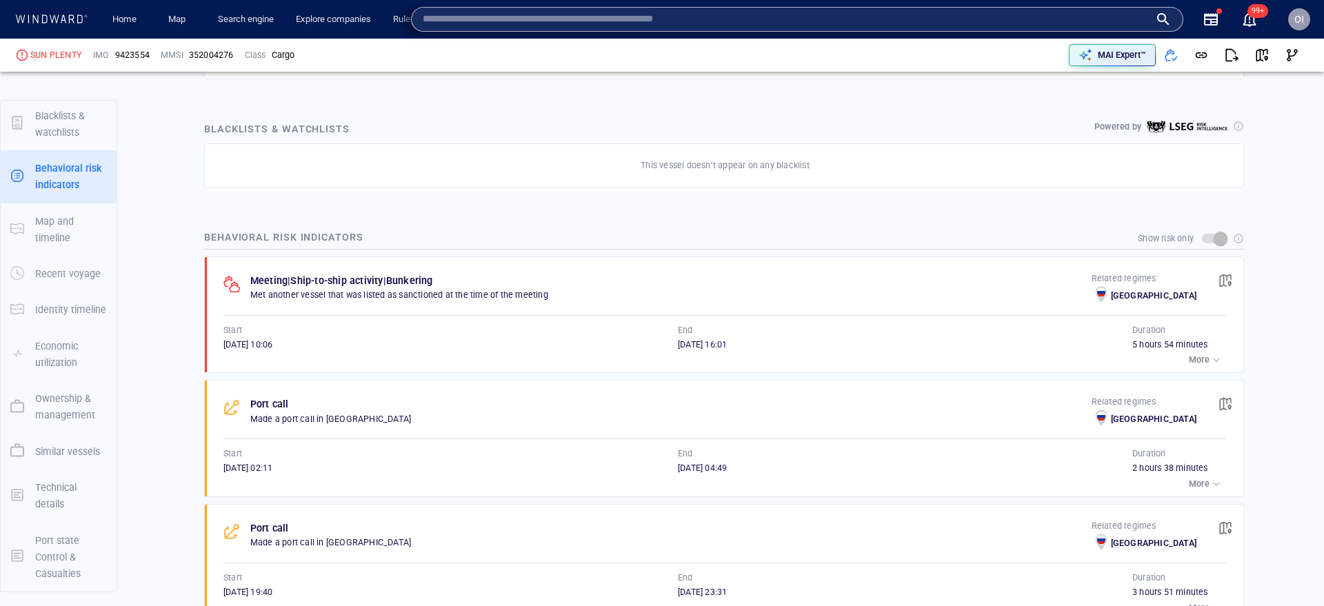
paste input "*******"
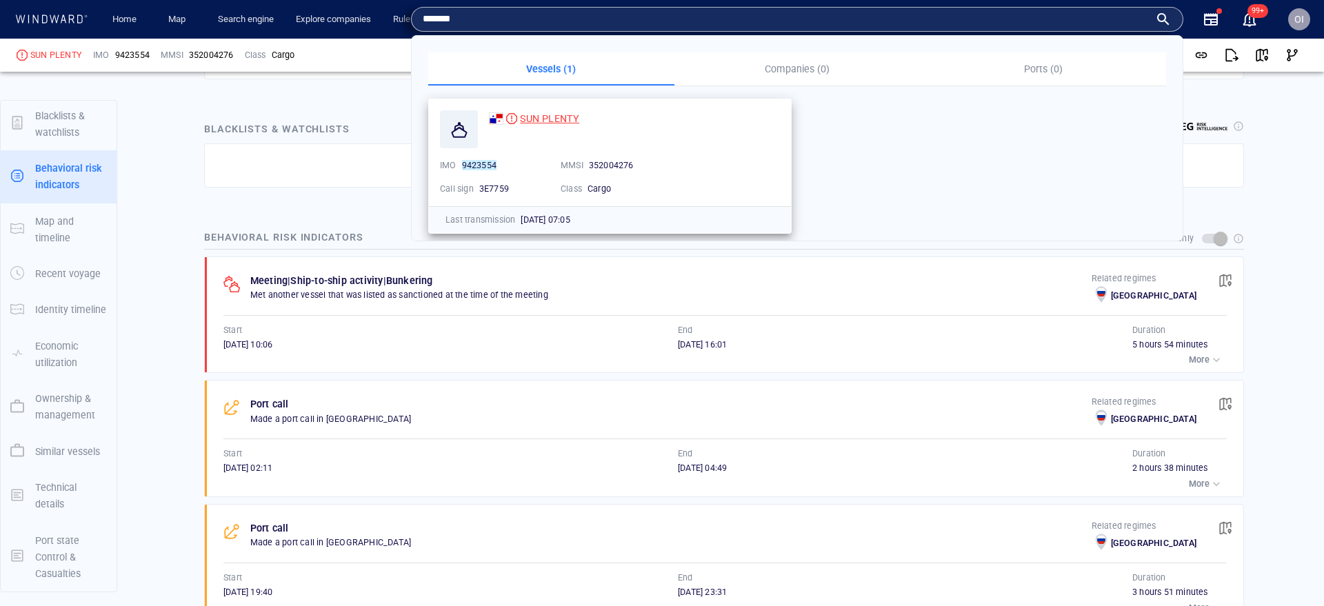
click at [529, 123] on span "SUN PLENTY" at bounding box center [549, 118] width 59 height 11
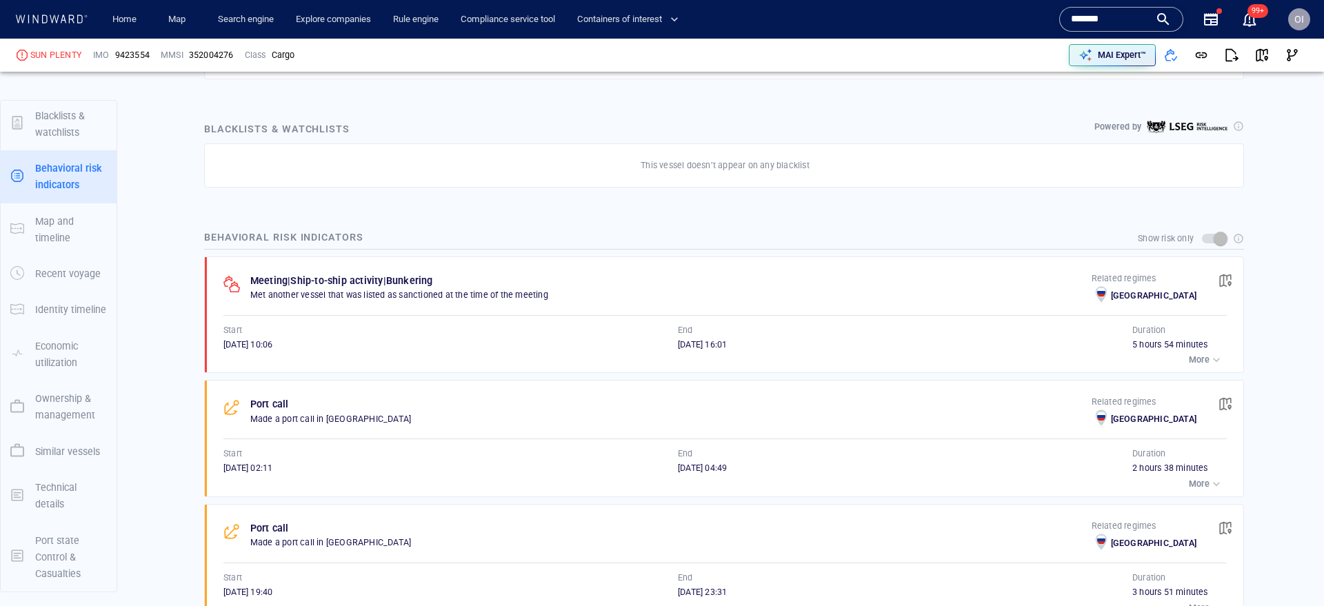
click at [1214, 363] on div "button" at bounding box center [1216, 360] width 14 height 14
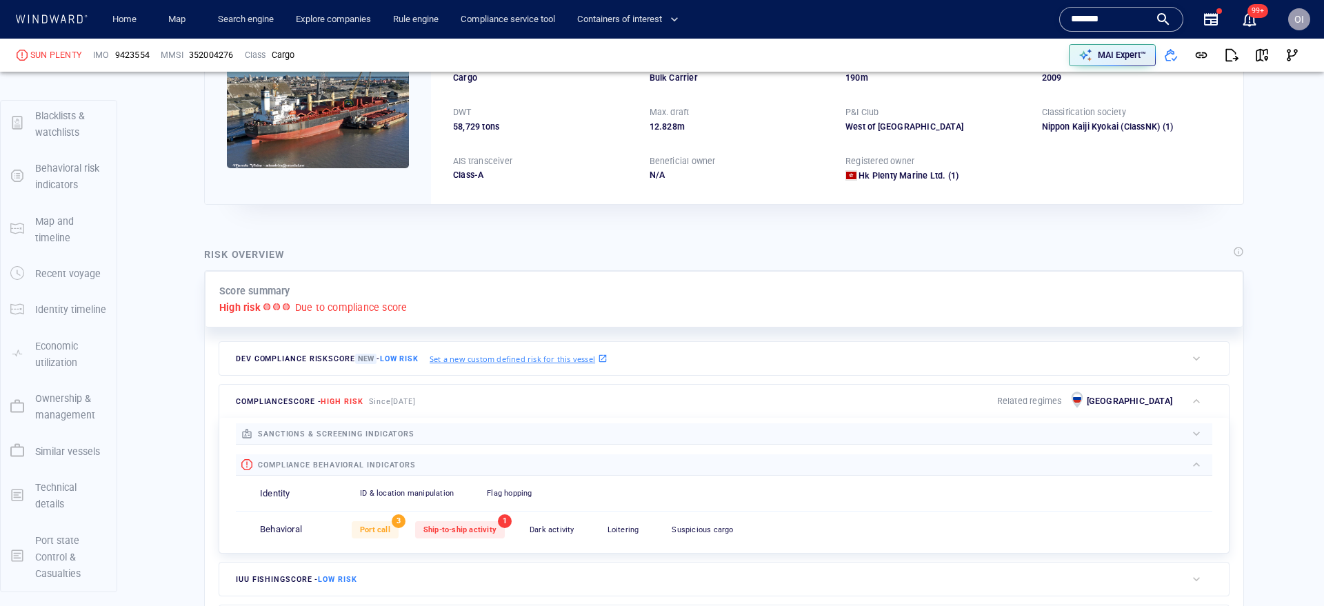
scroll to position [0, 0]
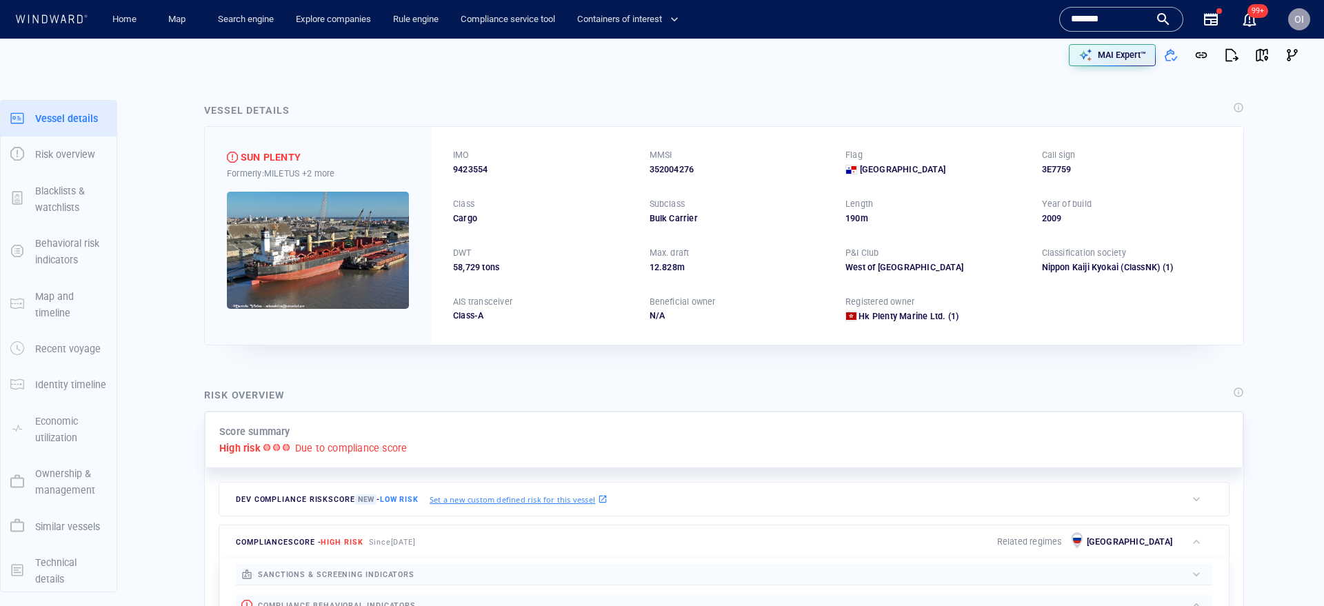
click at [1114, 19] on input "*******" at bounding box center [1110, 19] width 79 height 21
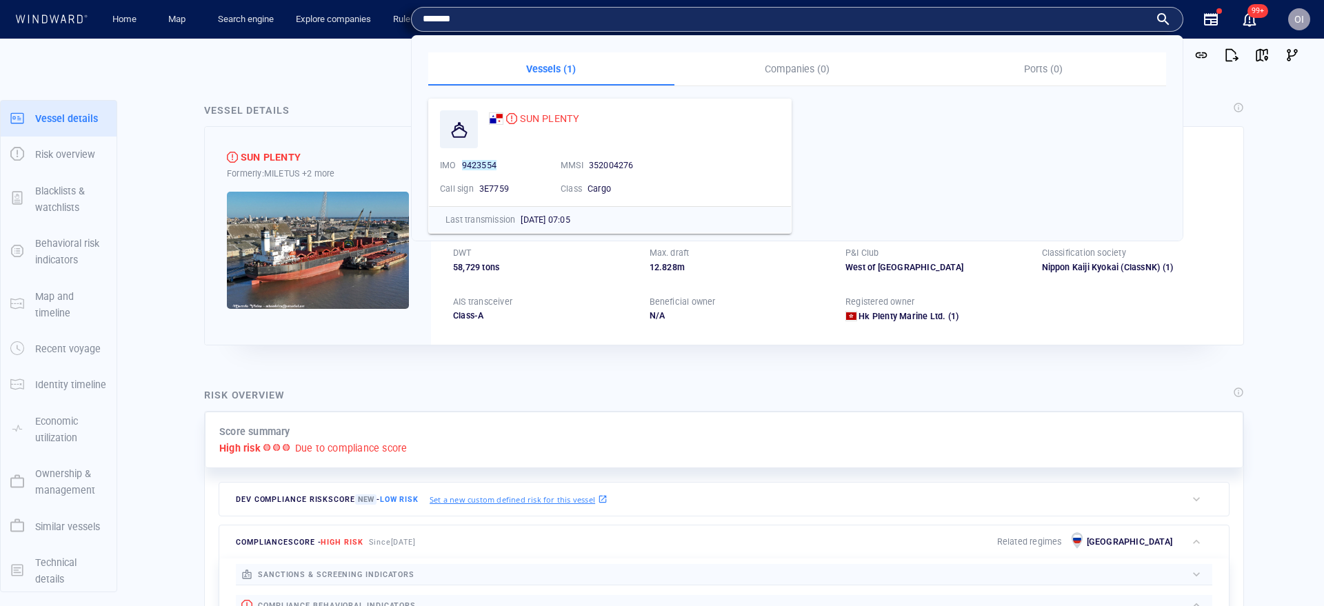
paste input "text"
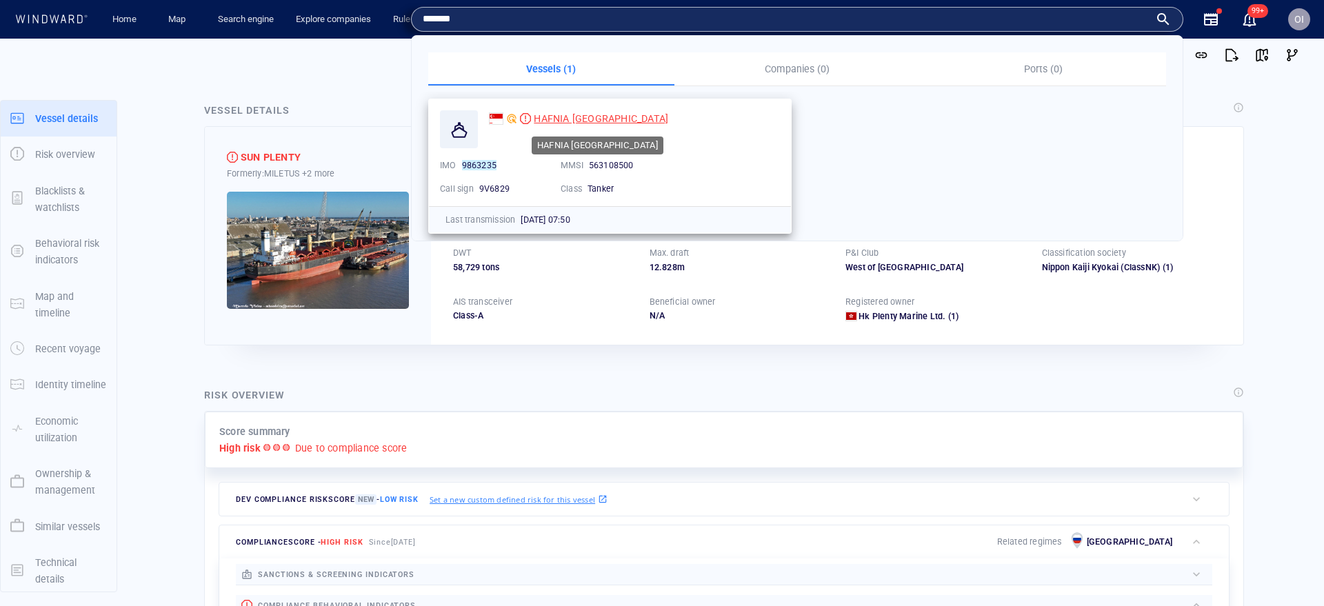
type input "*******"
click at [575, 125] on div "HAFNIA NANJING" at bounding box center [601, 118] width 134 height 17
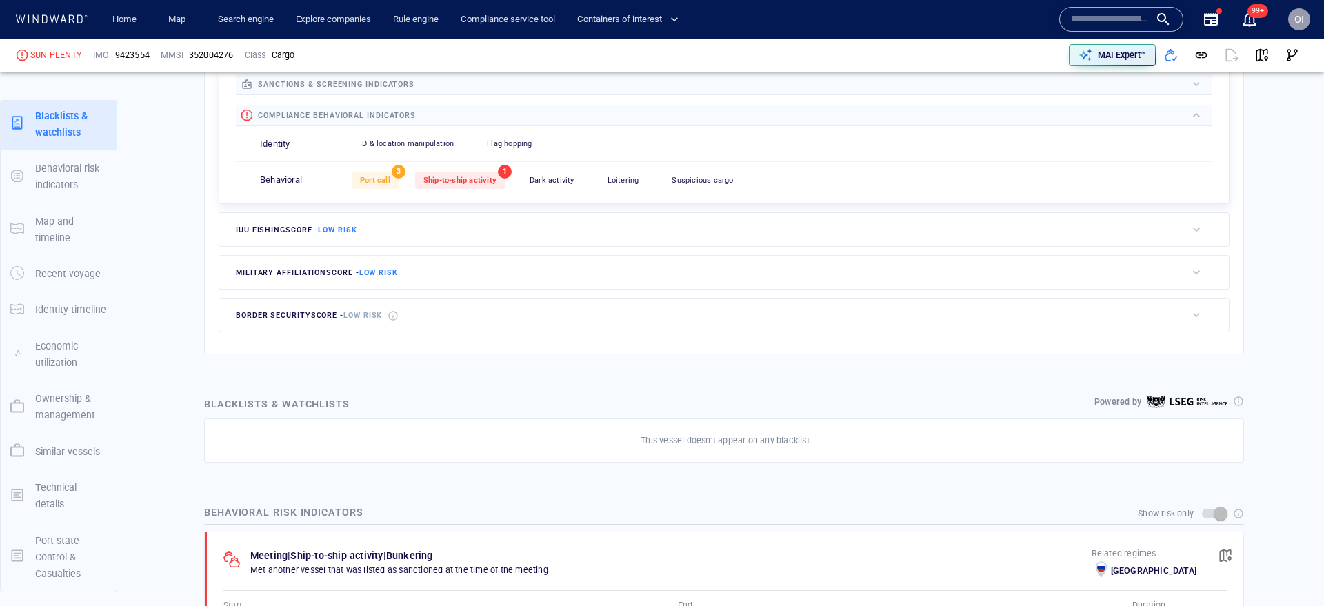
scroll to position [36, 0]
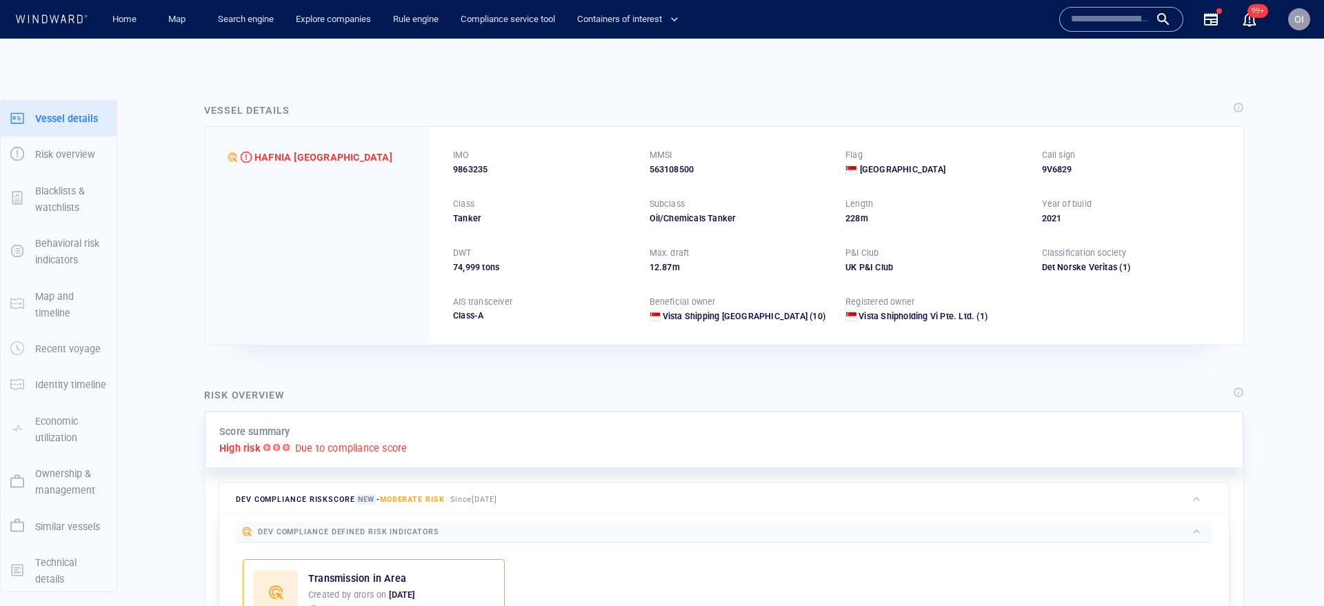
click at [468, 154] on p "IMO" at bounding box center [461, 155] width 17 height 12
click at [468, 158] on p "IMO" at bounding box center [461, 155] width 17 height 12
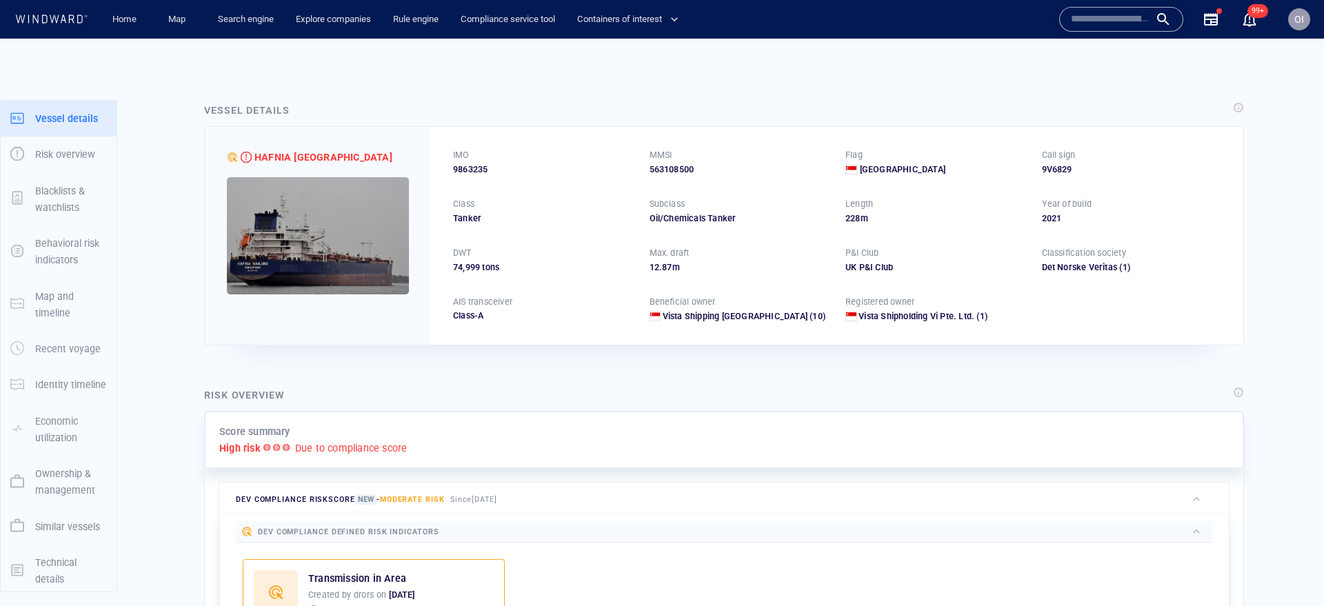
click at [468, 169] on span "9863235" at bounding box center [470, 169] width 34 height 12
copy span "9863235"
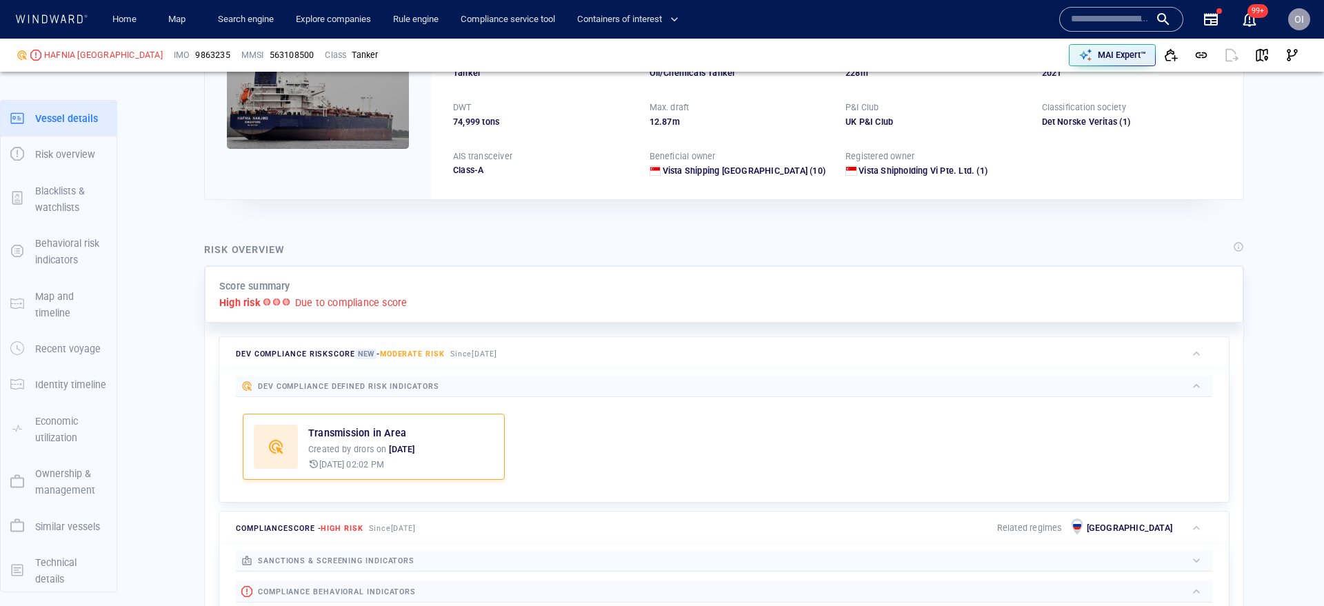
scroll to position [36, 0]
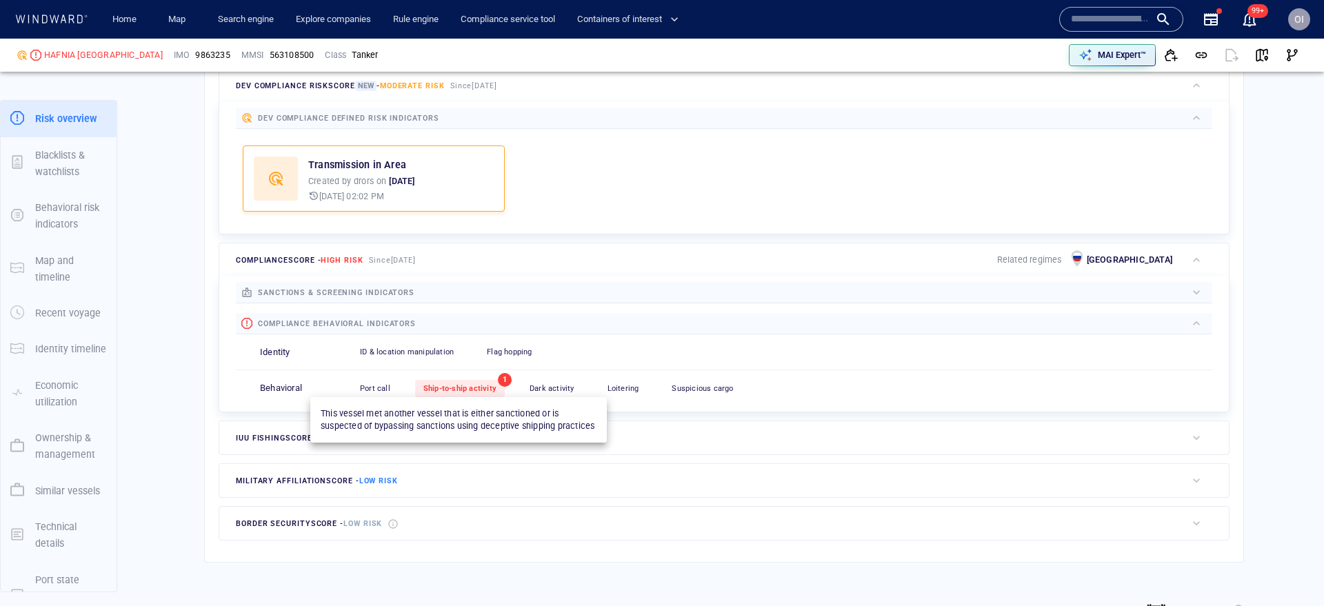
click at [447, 392] on span "Ship-to-ship activity" at bounding box center [459, 388] width 73 height 9
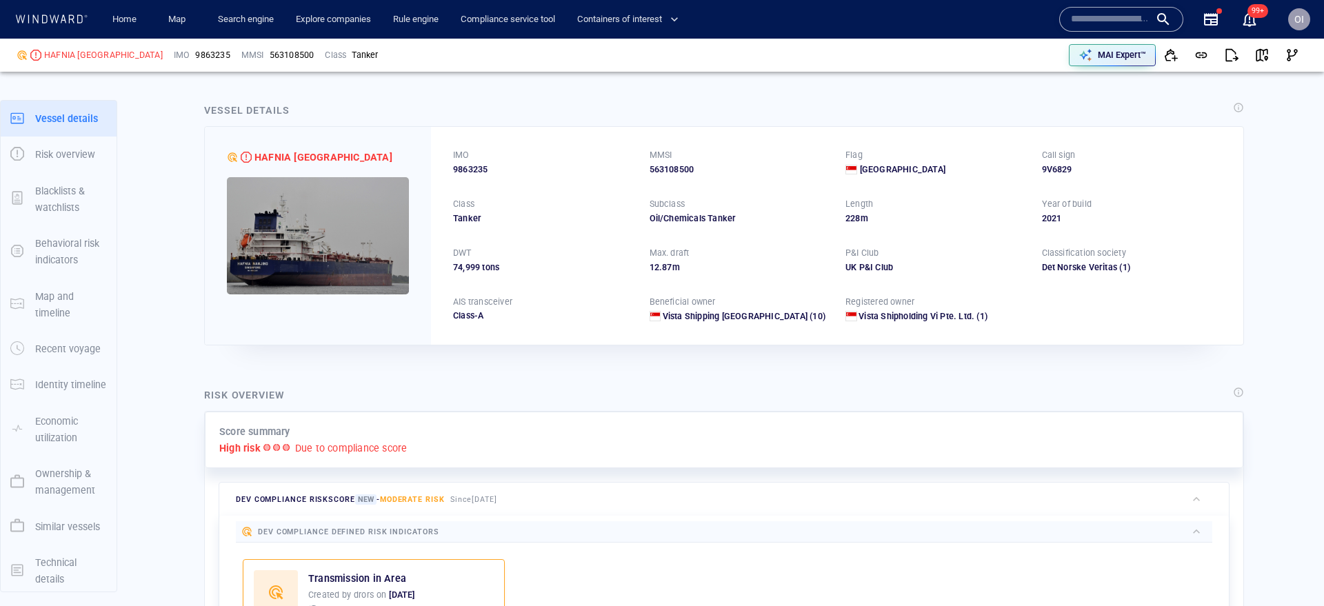
scroll to position [272, 0]
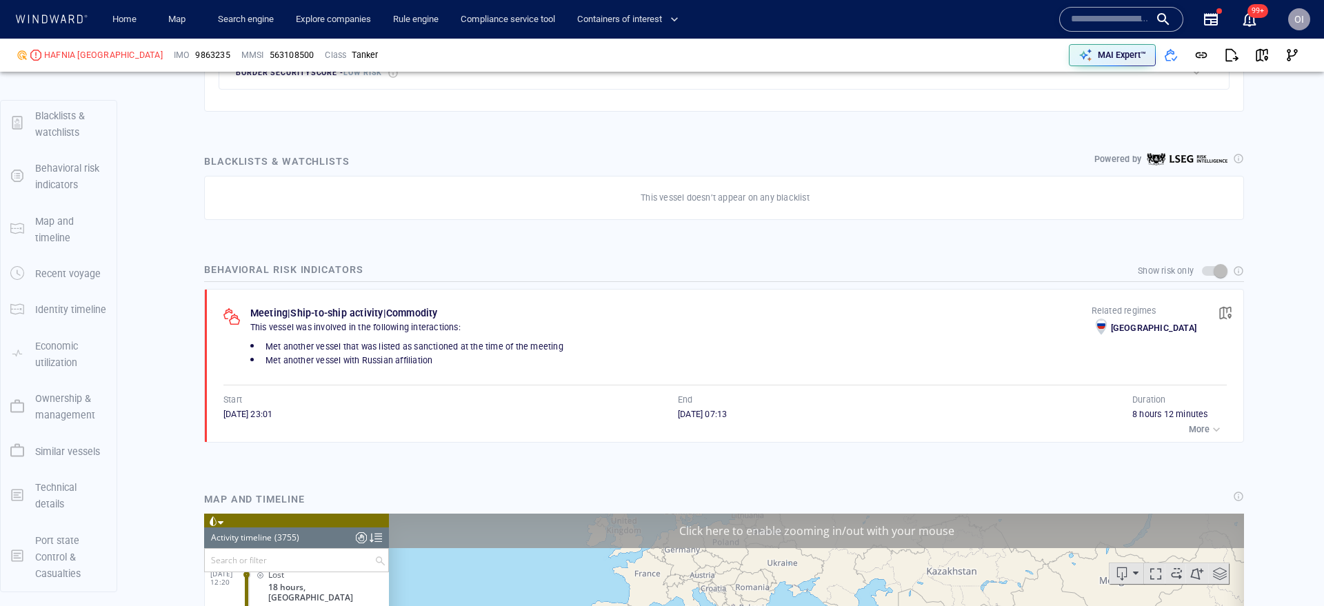
scroll to position [883, 0]
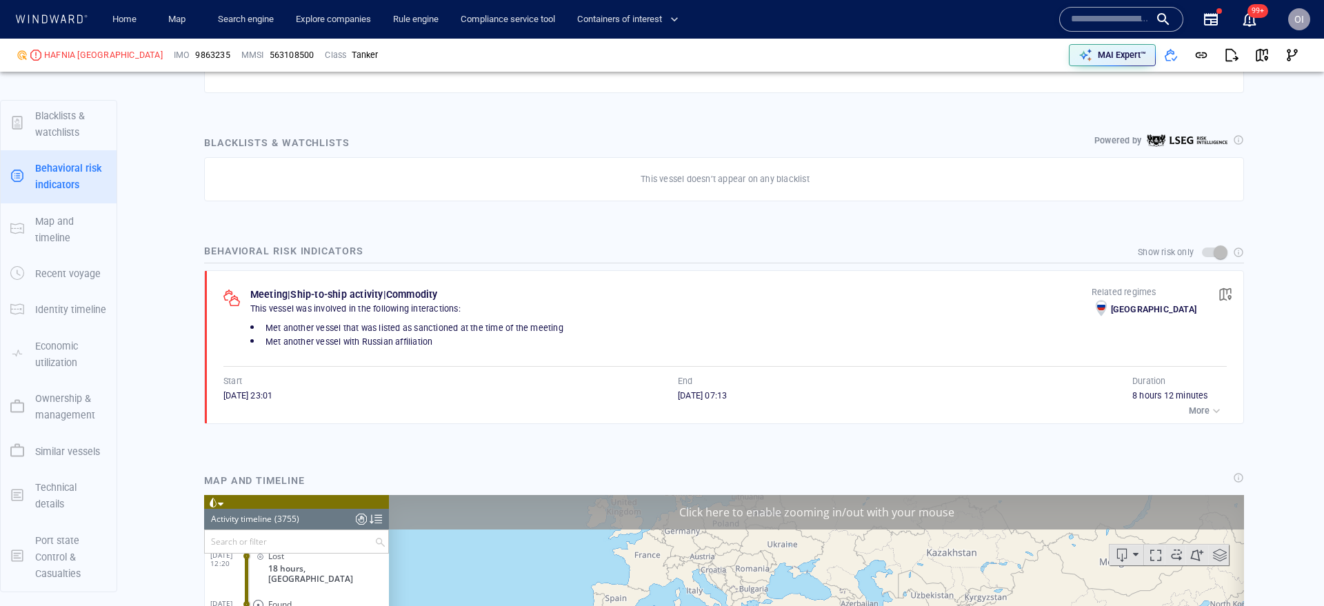
click at [1215, 404] on div "button" at bounding box center [1216, 411] width 14 height 14
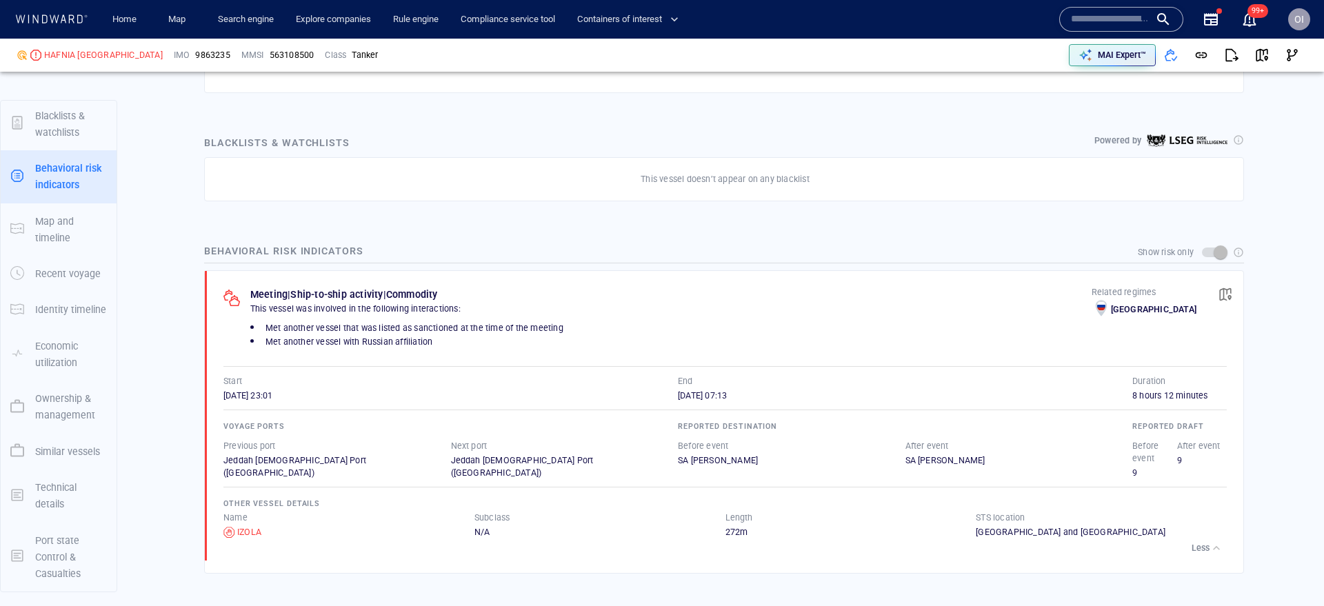
scroll to position [967, 0]
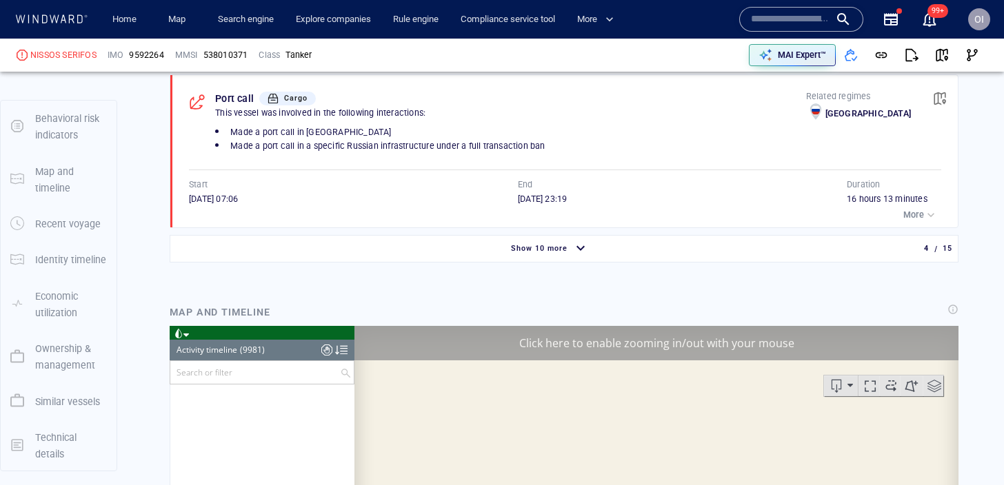
scroll to position [18012, 0]
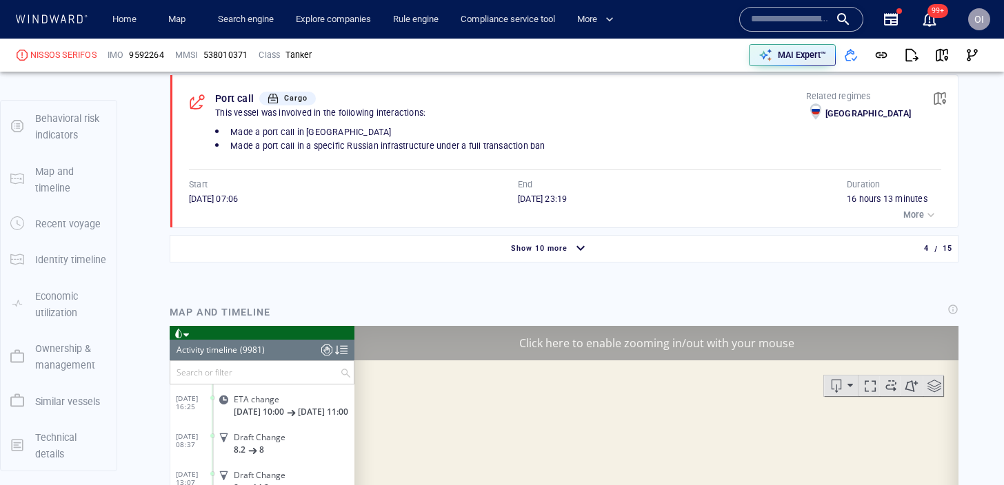
click at [539, 249] on span "Show 10 more" at bounding box center [539, 248] width 57 height 9
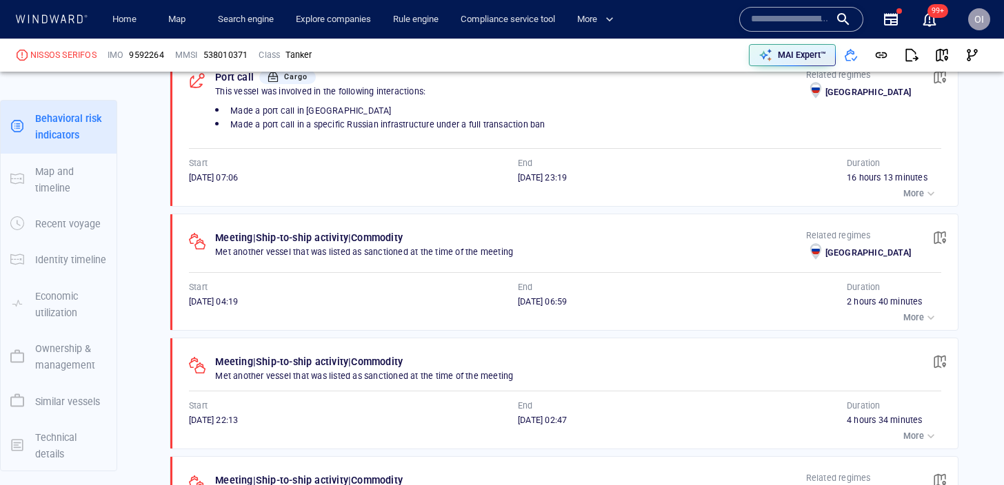
scroll to position [1524, 0]
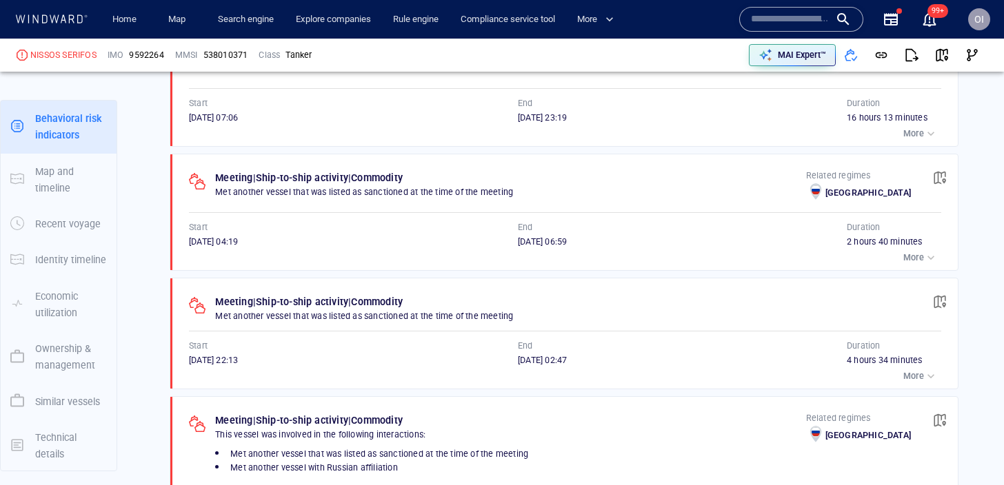
click at [916, 258] on p "More" at bounding box center [913, 258] width 21 height 12
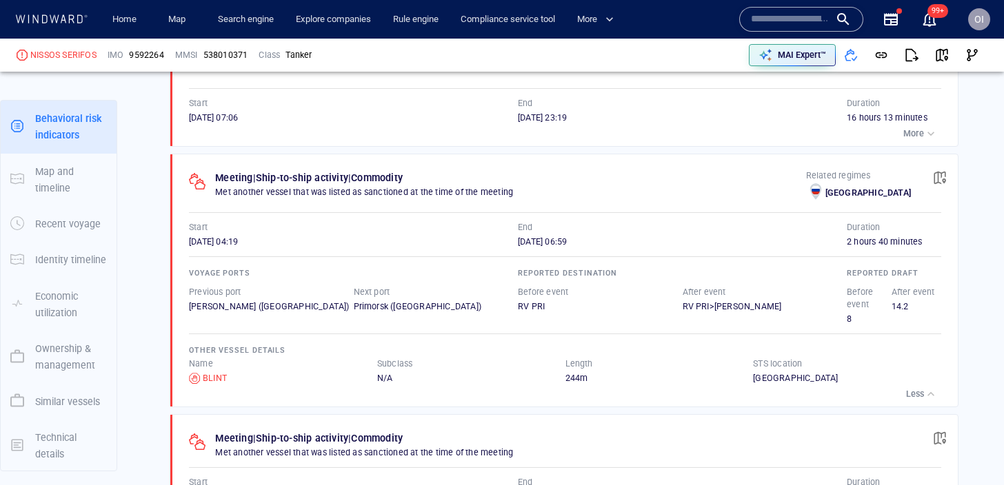
scroll to position [1564, 0]
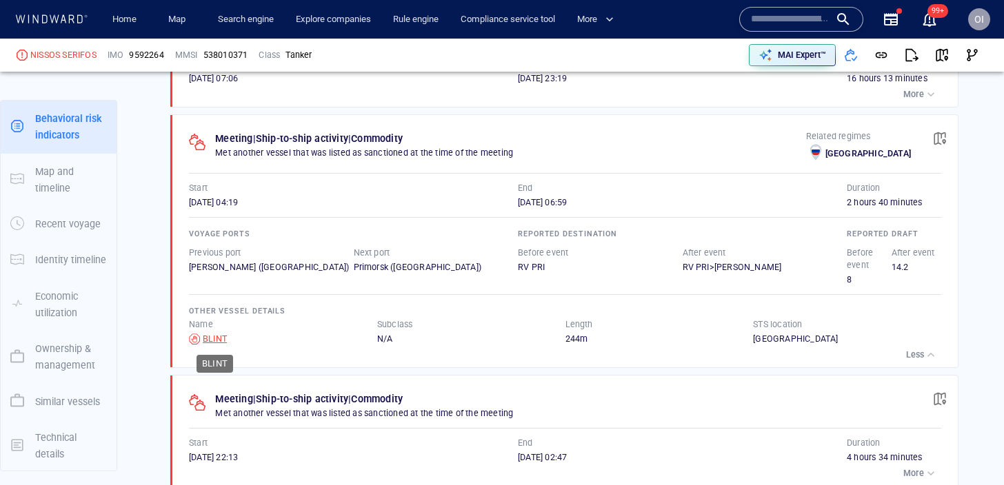
click at [213, 343] on div "BLINT" at bounding box center [215, 339] width 24 height 12
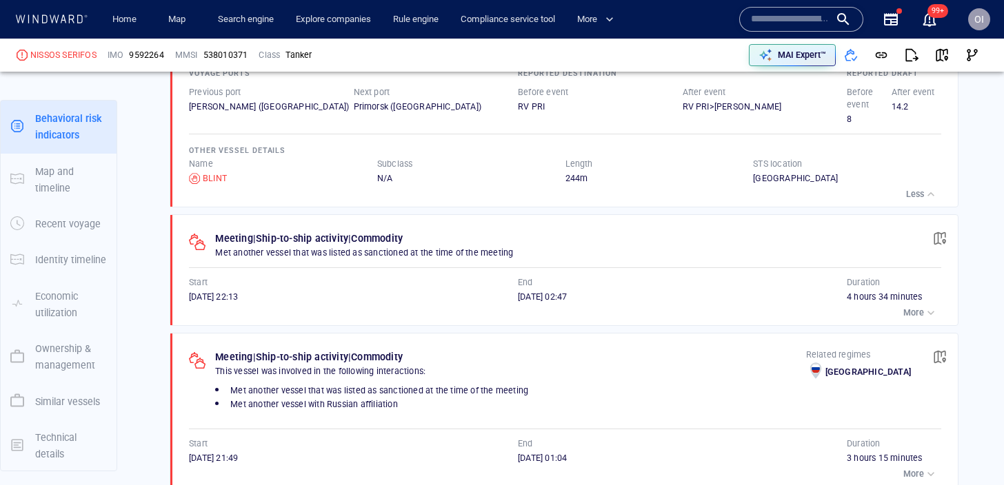
scroll to position [1713, 0]
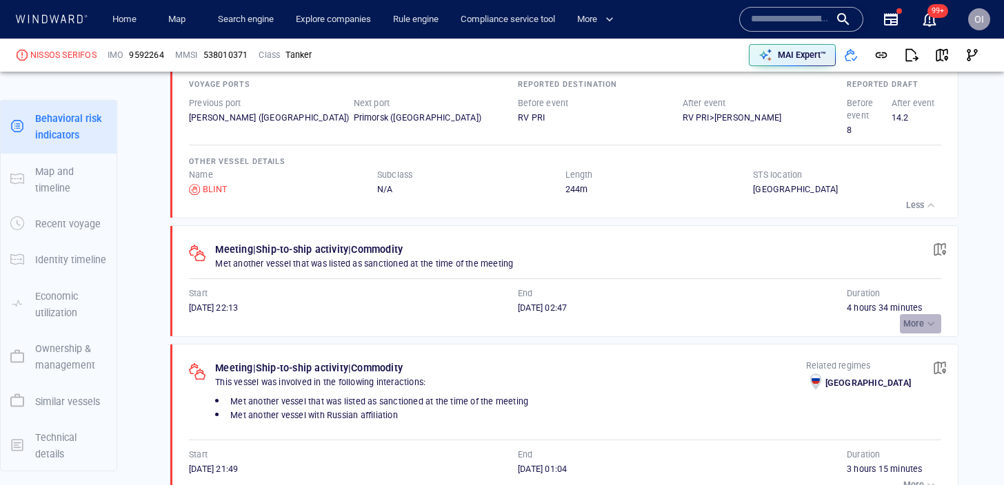
click at [930, 327] on div "button" at bounding box center [931, 324] width 14 height 14
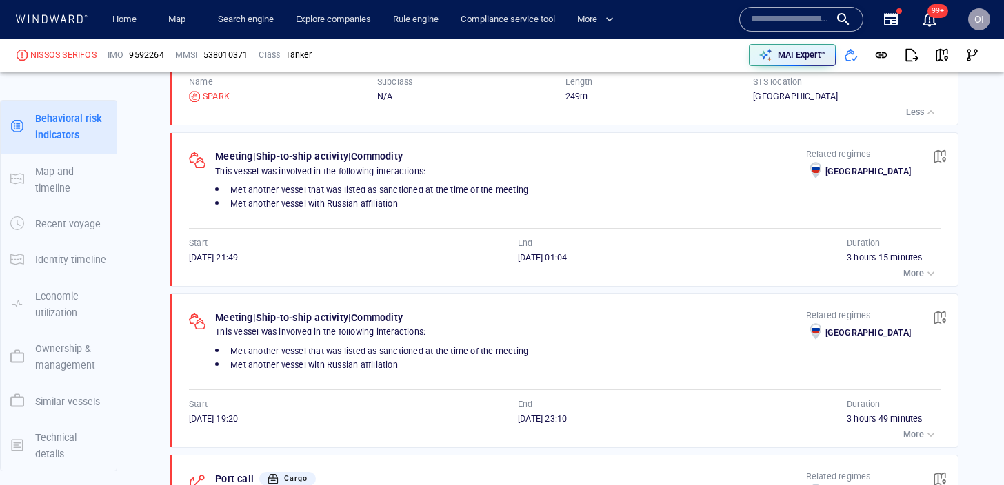
scroll to position [2077, 0]
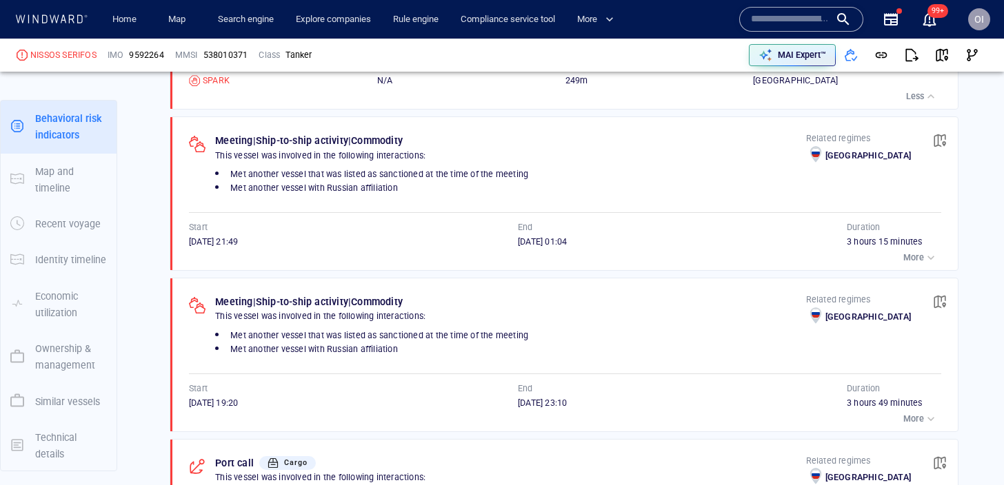
click at [929, 257] on div "button" at bounding box center [931, 258] width 14 height 14
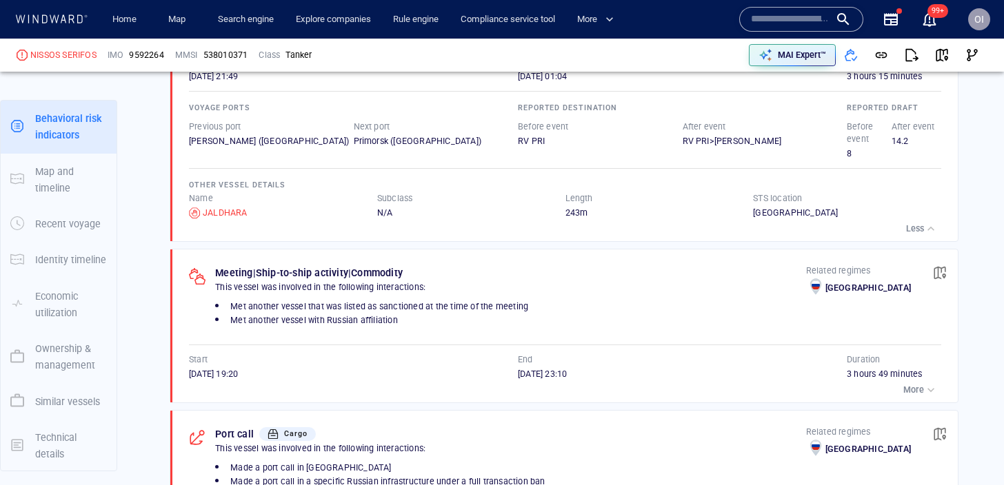
scroll to position [2290, 0]
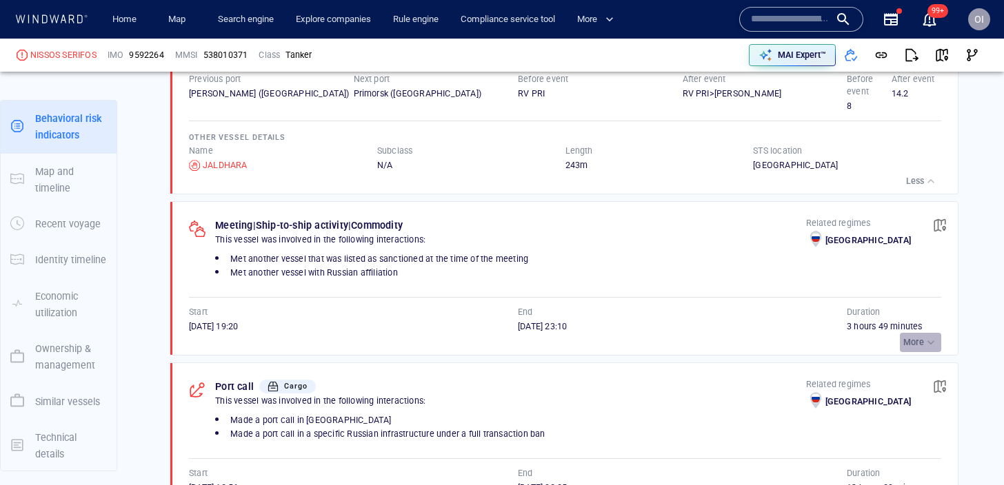
click at [905, 339] on p "More" at bounding box center [913, 342] width 21 height 12
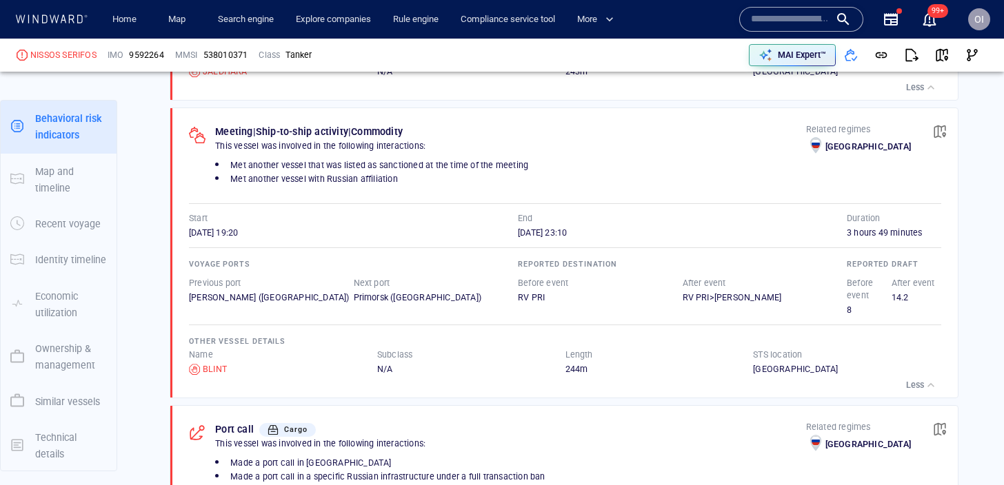
scroll to position [2383, 0]
click at [942, 135] on span "button" at bounding box center [940, 133] width 14 height 14
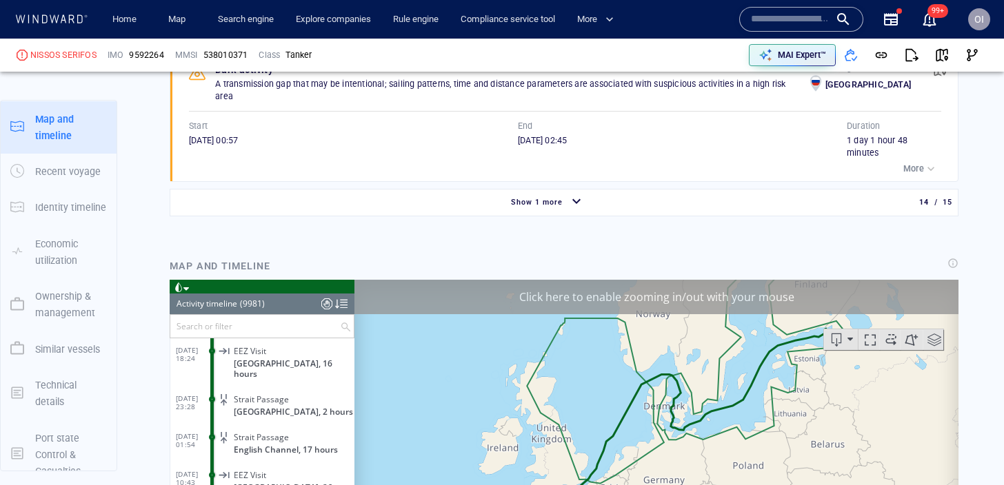
scroll to position [361865, 0]
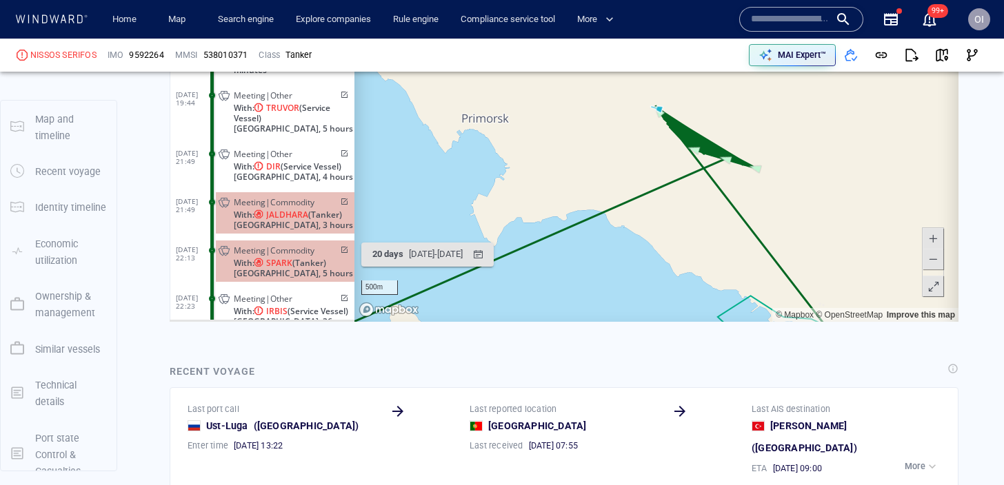
scroll to position [3876, 0]
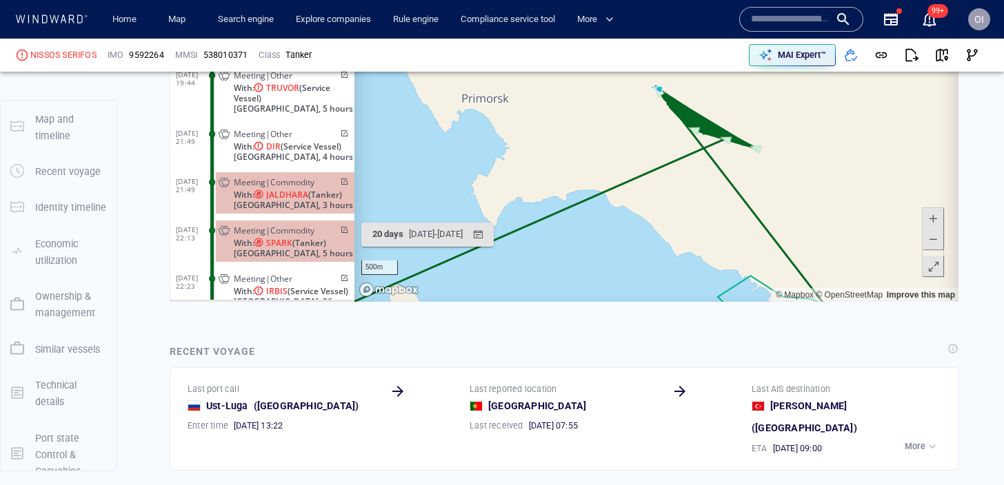
click at [938, 236] on span at bounding box center [933, 239] width 14 height 21
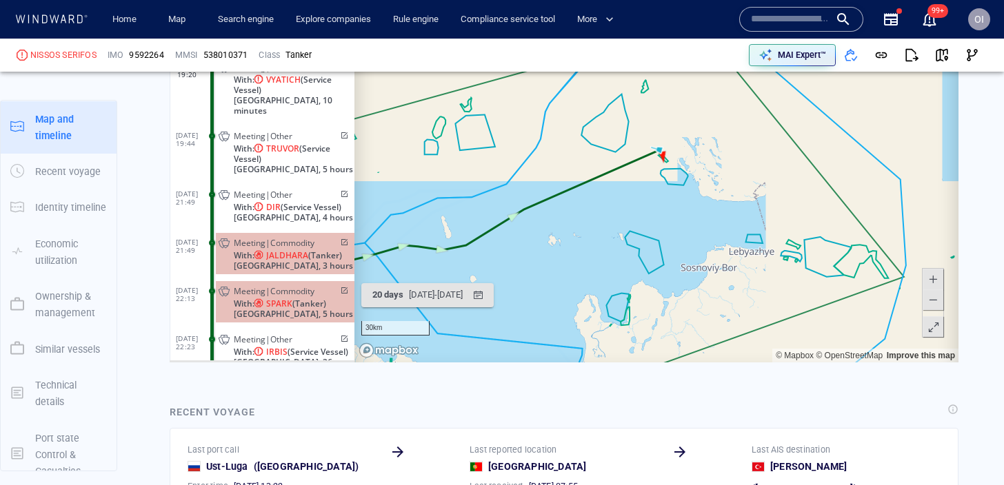
scroll to position [3813, 0]
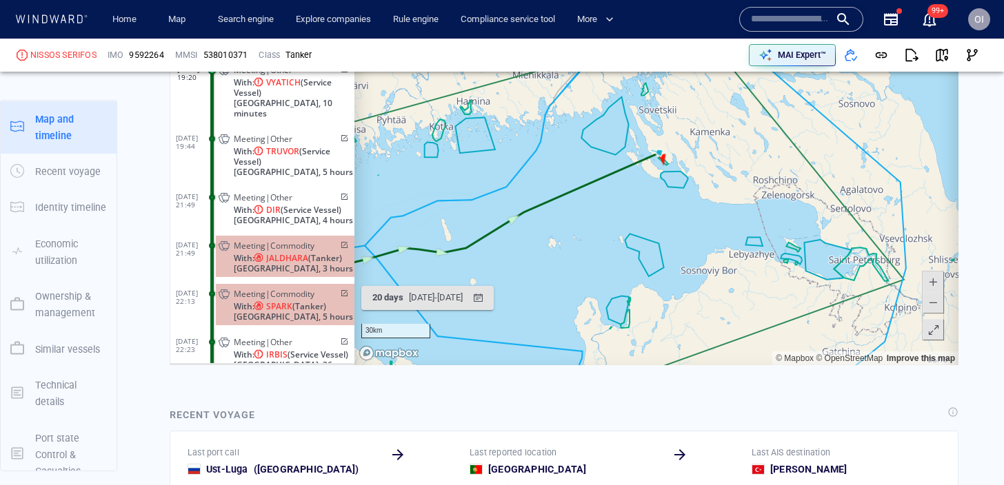
drag, startPoint x: 797, startPoint y: 207, endPoint x: 796, endPoint y: 276, distance: 69.6
click at [797, 277] on canvas "Map" at bounding box center [656, 151] width 604 height 427
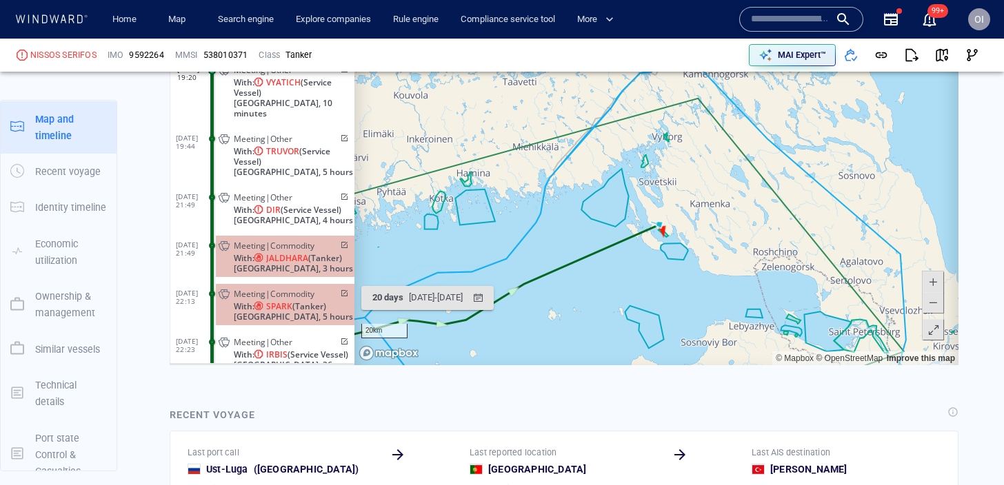
click at [936, 297] on span at bounding box center [933, 302] width 14 height 21
click at [934, 272] on span at bounding box center [933, 282] width 14 height 21
drag, startPoint x: 745, startPoint y: 333, endPoint x: 745, endPoint y: 163, distance: 170.3
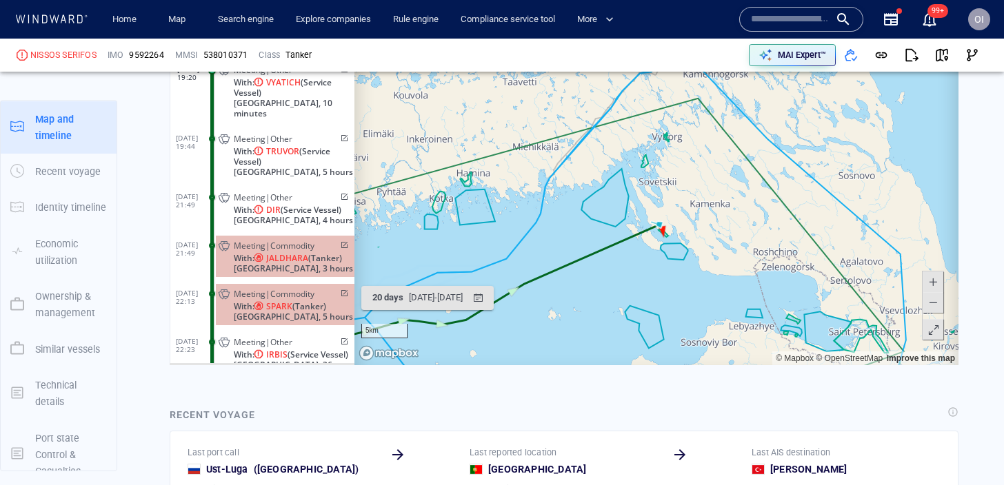
click at [745, 163] on canvas "Map" at bounding box center [656, 151] width 604 height 427
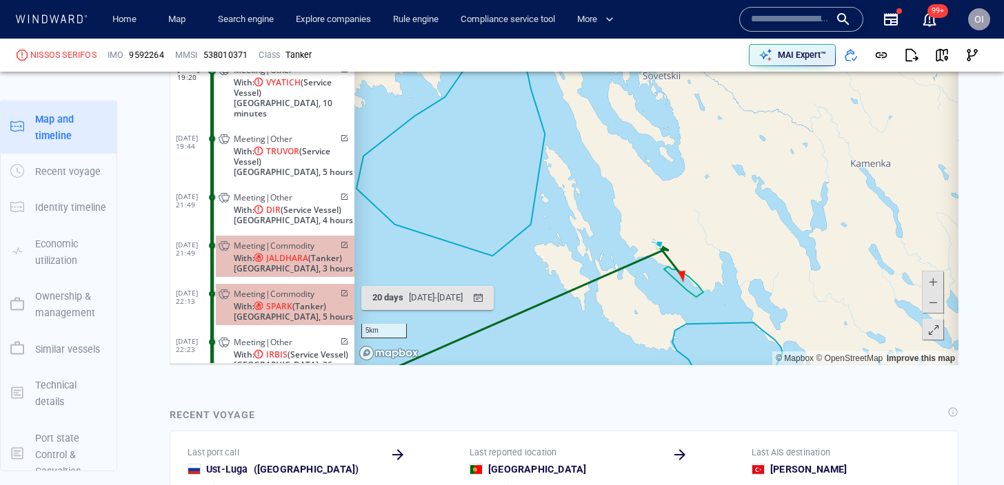
click at [936, 281] on span at bounding box center [933, 282] width 14 height 21
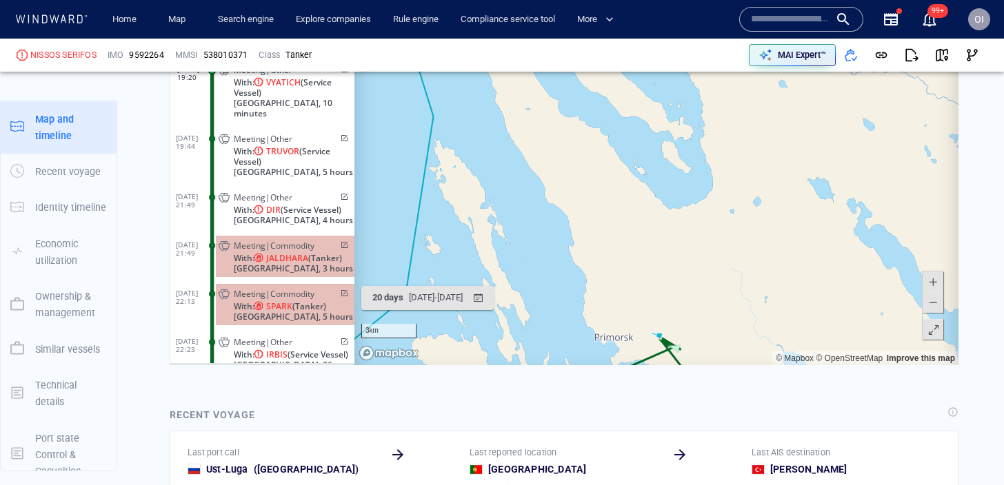
drag, startPoint x: 875, startPoint y: 250, endPoint x: 875, endPoint y: 232, distance: 17.2
click at [875, 232] on canvas "Map" at bounding box center [656, 151] width 604 height 427
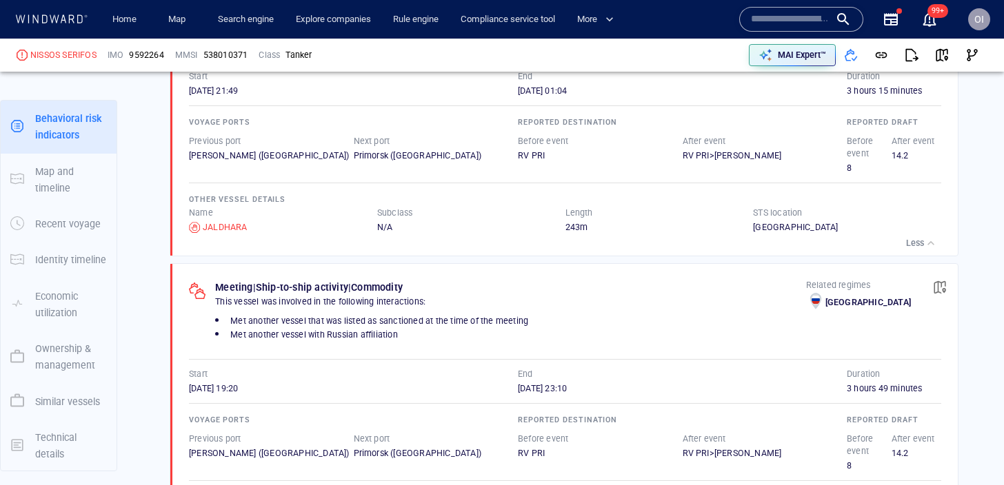
scroll to position [2137, 0]
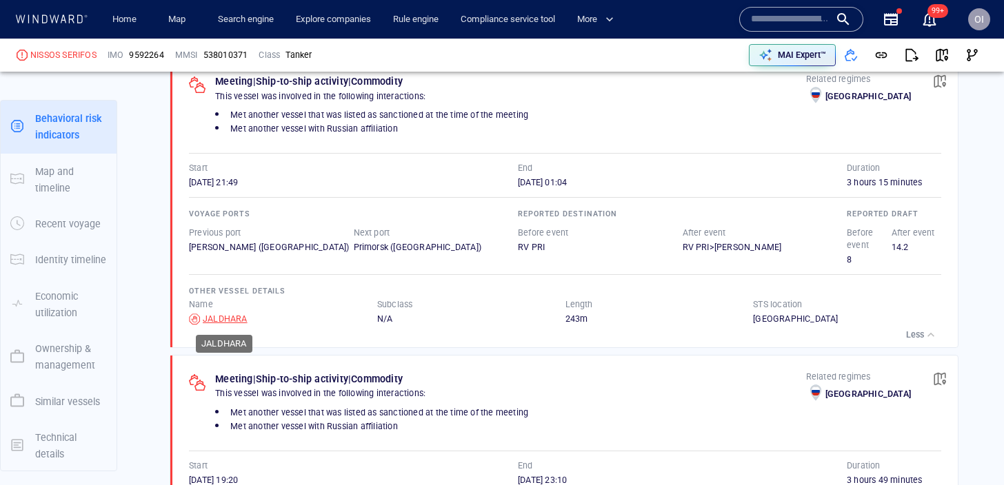
click at [234, 323] on div "JALDHARA" at bounding box center [225, 319] width 45 height 12
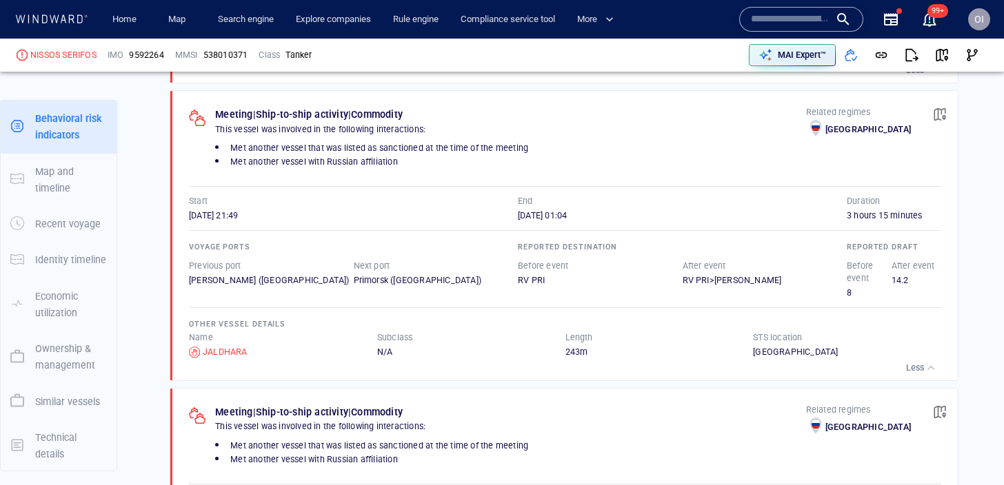
scroll to position [2102, 0]
click at [939, 114] on span "button" at bounding box center [940, 116] width 14 height 14
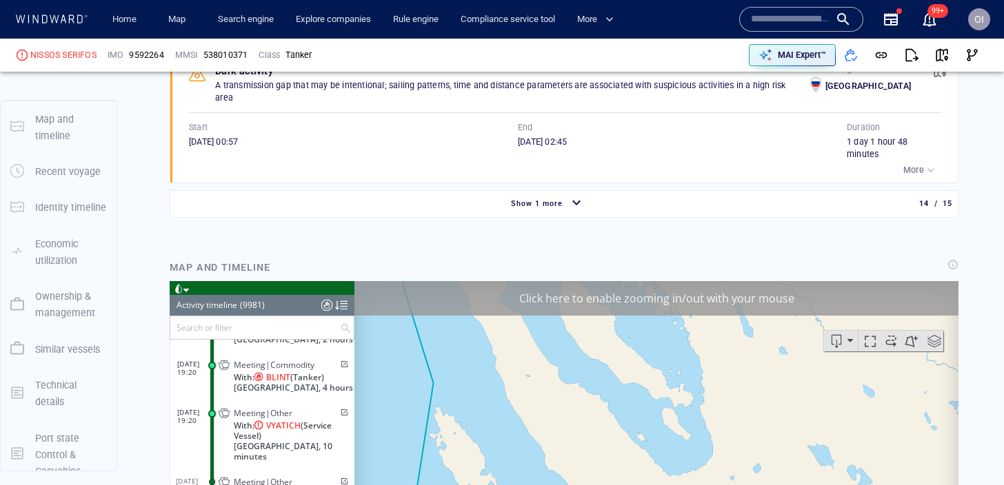
scroll to position [3471, 0]
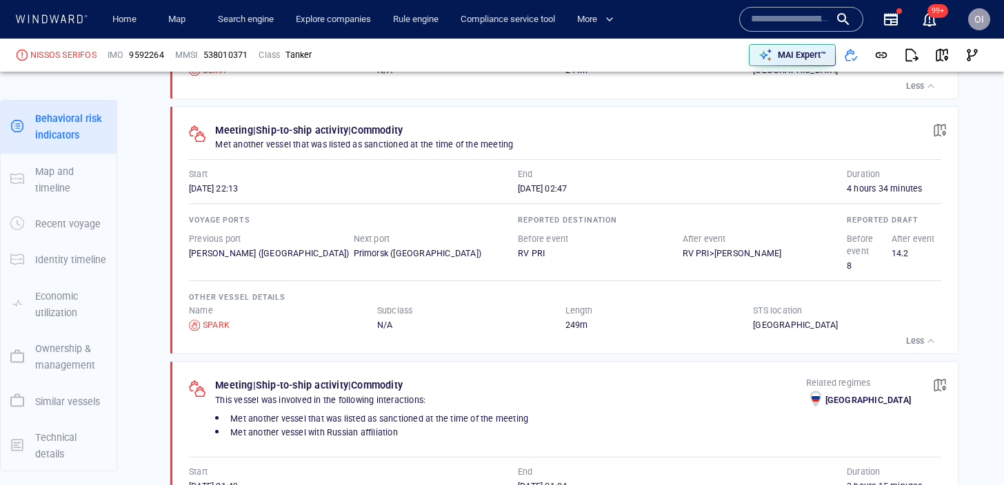
scroll to position [1817, 0]
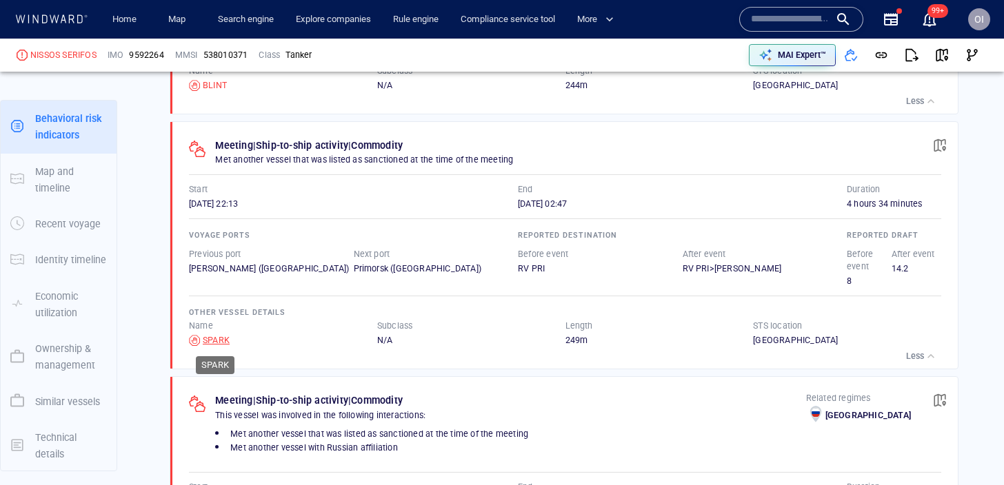
click at [218, 336] on div "SPARK" at bounding box center [216, 340] width 27 height 12
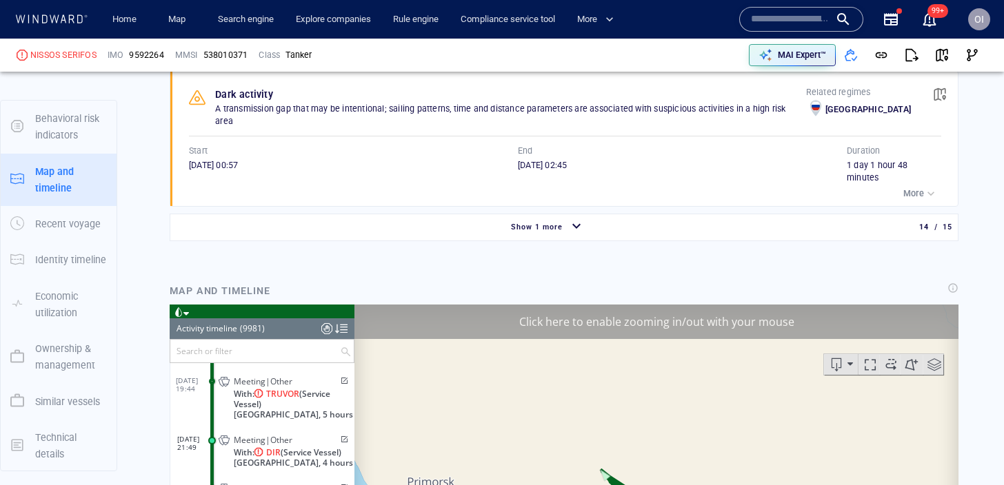
scroll to position [177, 0]
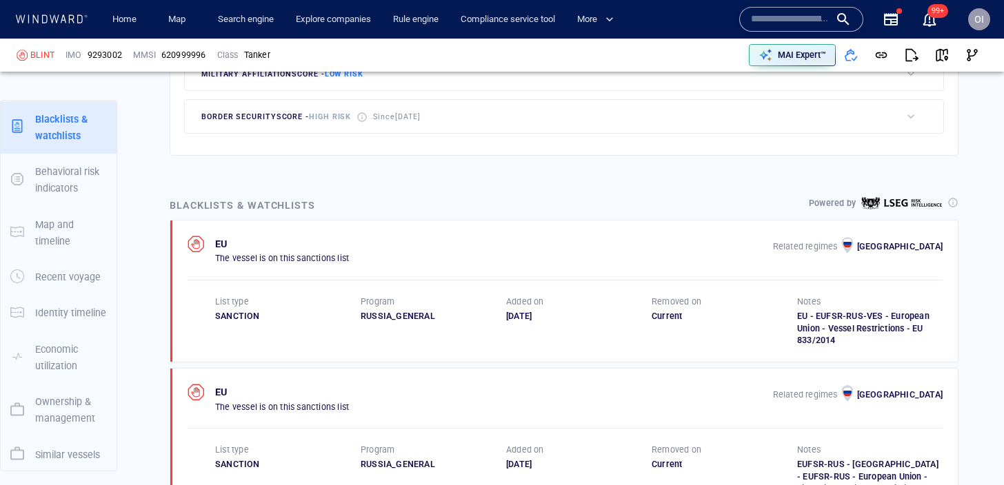
scroll to position [844, 0]
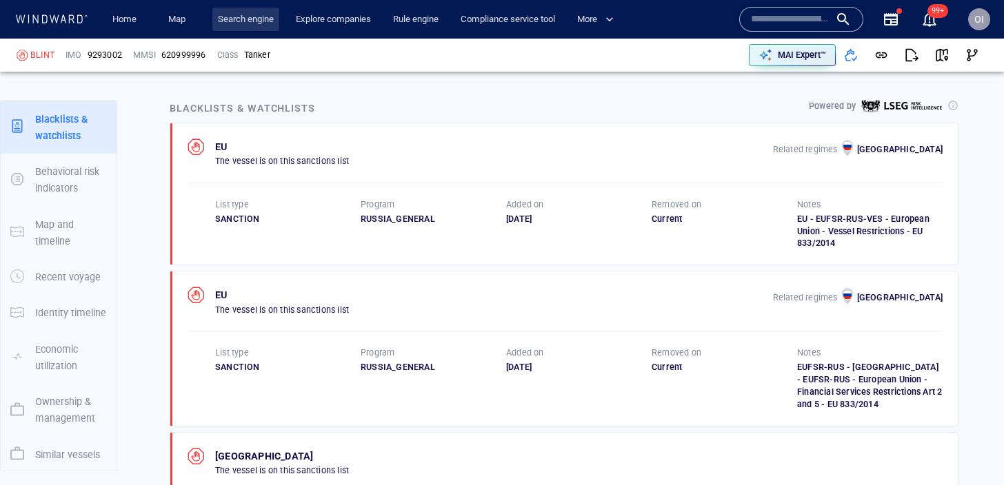
click at [230, 23] on link "Search engine" at bounding box center [245, 20] width 67 height 24
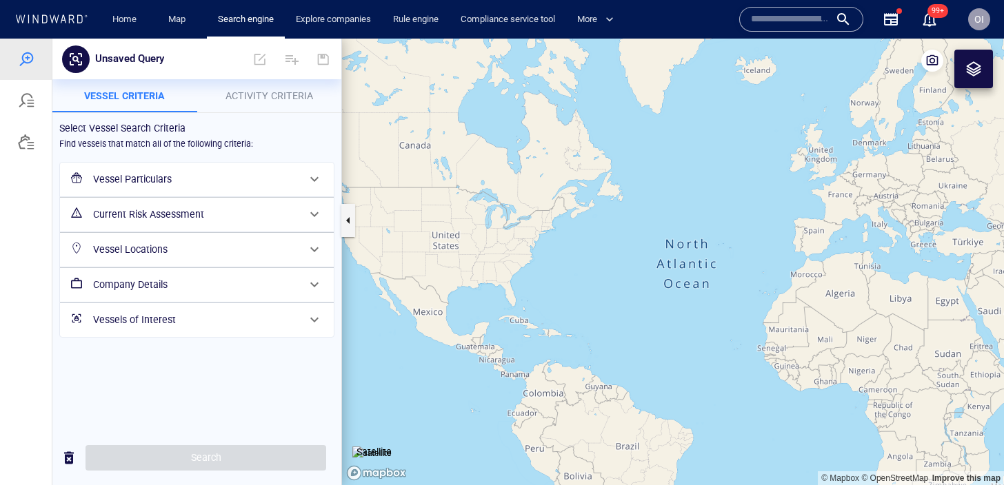
click at [213, 166] on div "Vessel Particulars" at bounding box center [196, 179] width 216 height 28
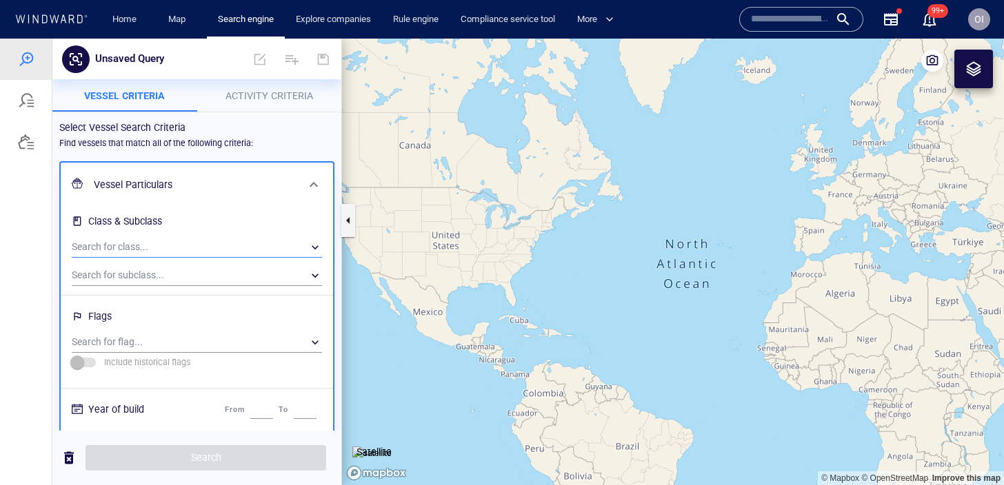
click at [230, 247] on div "​" at bounding box center [197, 247] width 250 height 21
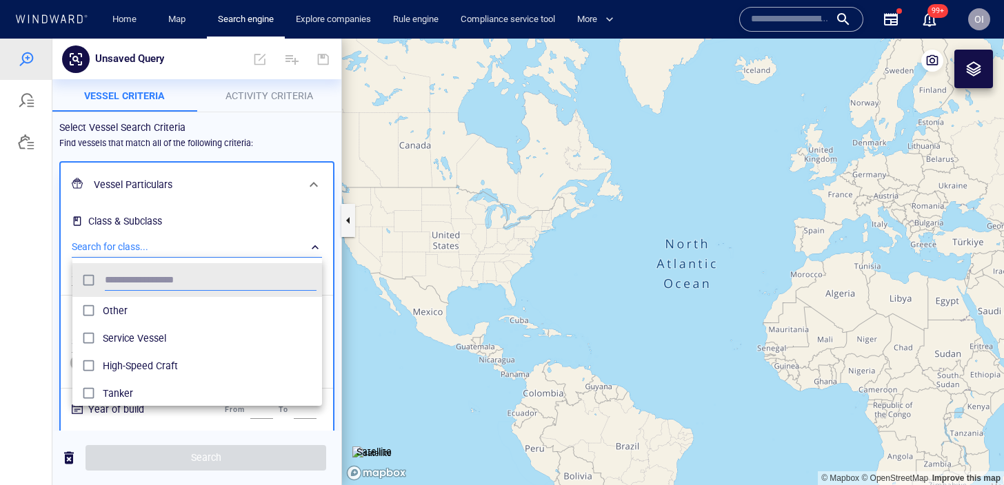
scroll to position [137, 250]
click at [167, 312] on span "Other" at bounding box center [210, 311] width 214 height 17
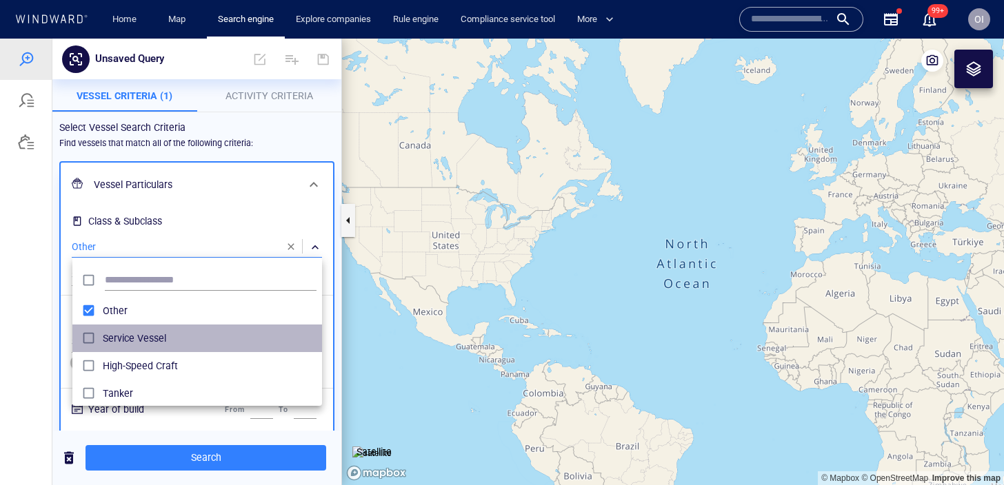
click at [148, 334] on span "Service Vessel" at bounding box center [210, 338] width 214 height 17
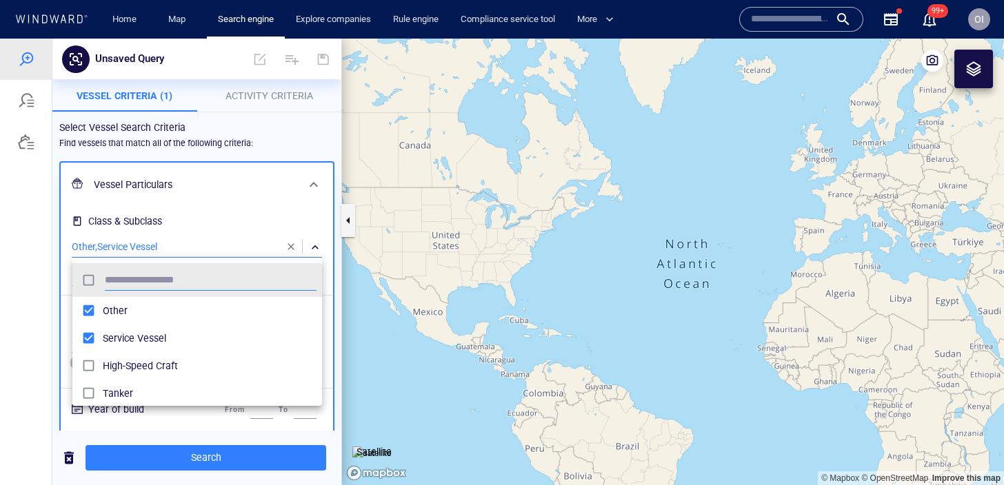
click at [125, 320] on div "Other" at bounding box center [210, 311] width 214 height 22
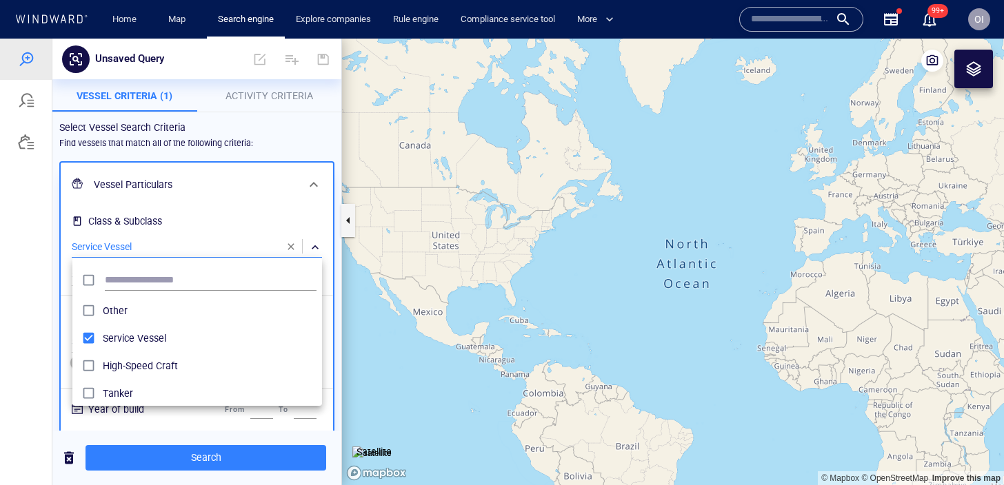
click at [190, 465] on div at bounding box center [502, 262] width 1004 height 447
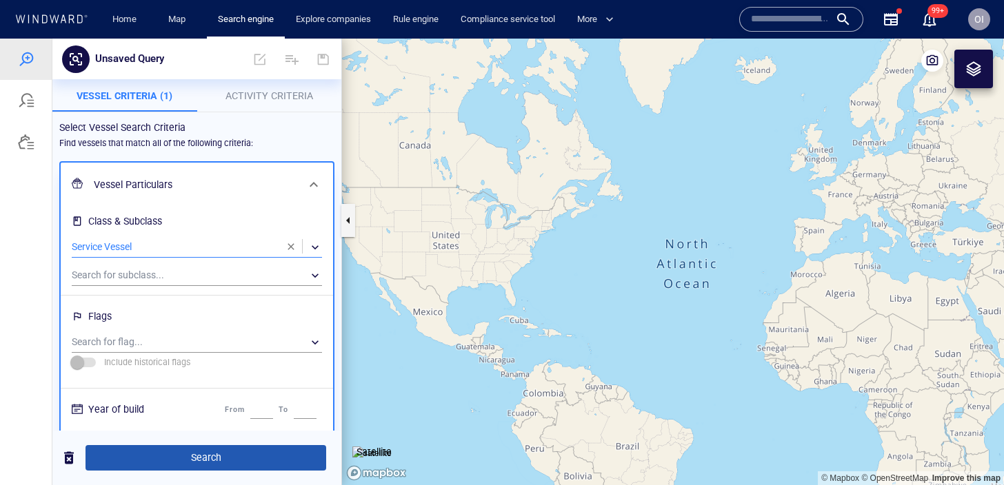
click at [190, 462] on span "Search" at bounding box center [206, 458] width 219 height 17
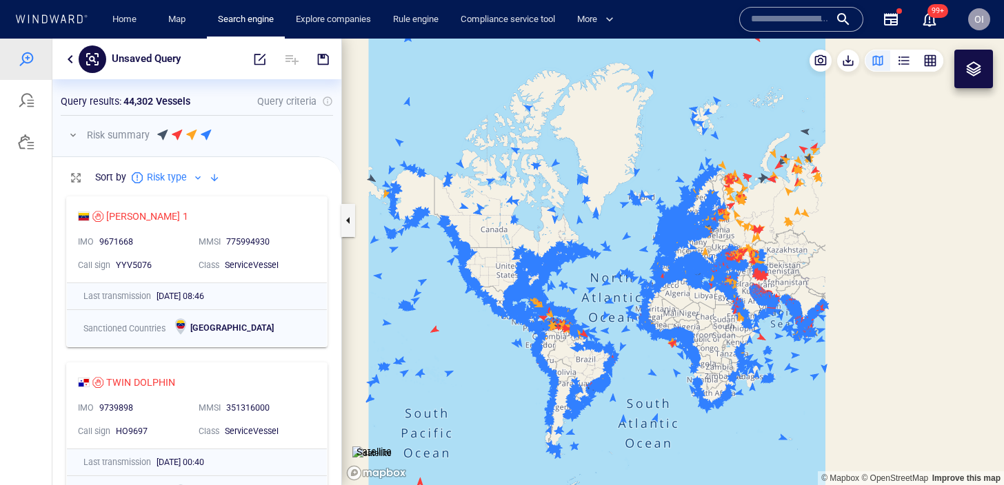
scroll to position [0, 1]
click at [39, 107] on div at bounding box center [26, 100] width 52 height 41
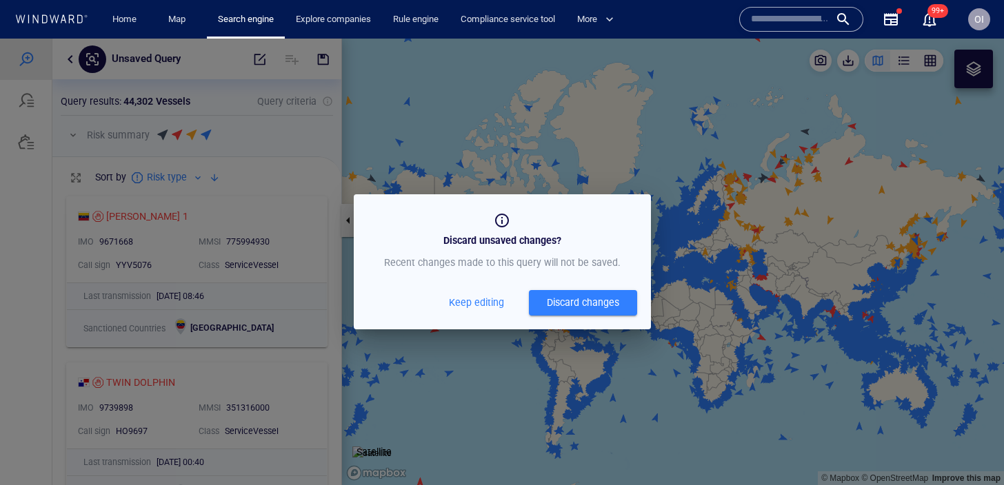
click at [34, 106] on div at bounding box center [502, 262] width 1004 height 447
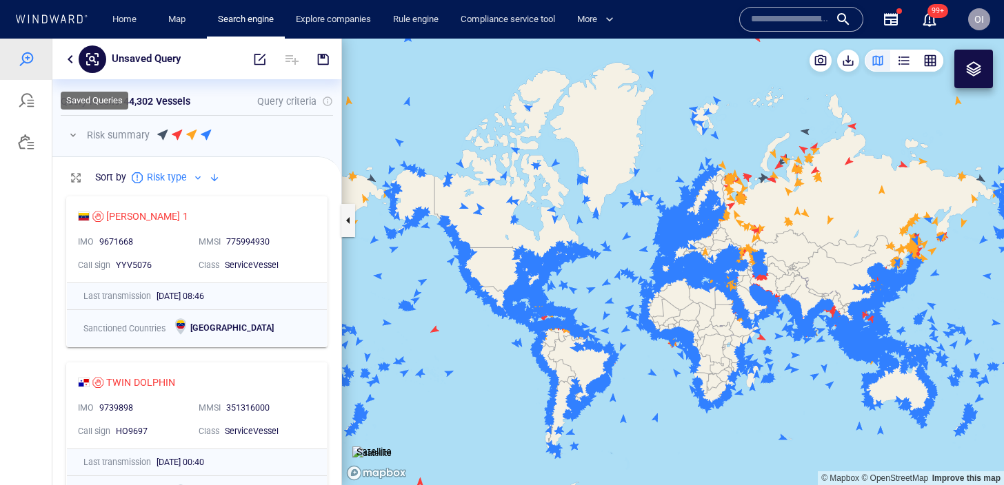
click at [29, 104] on div at bounding box center [26, 100] width 17 height 17
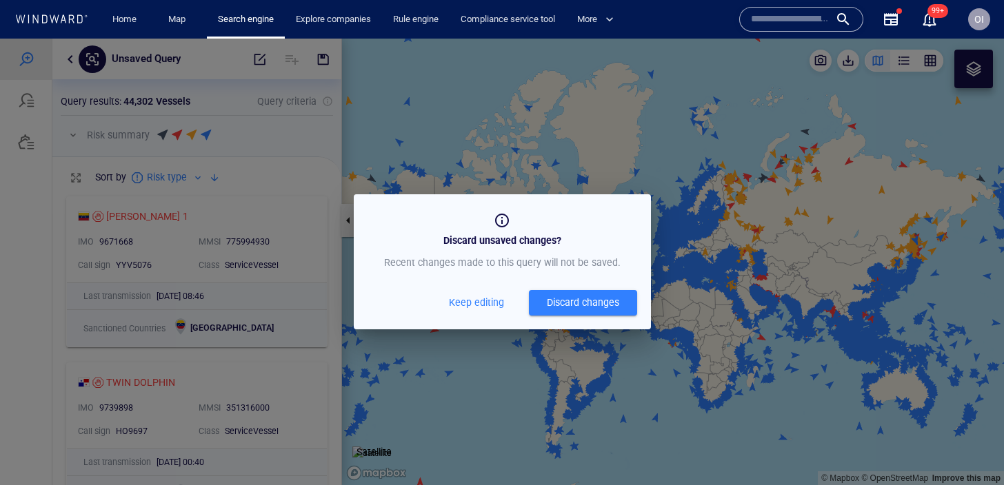
click at [473, 296] on span "Keep editing" at bounding box center [476, 302] width 55 height 17
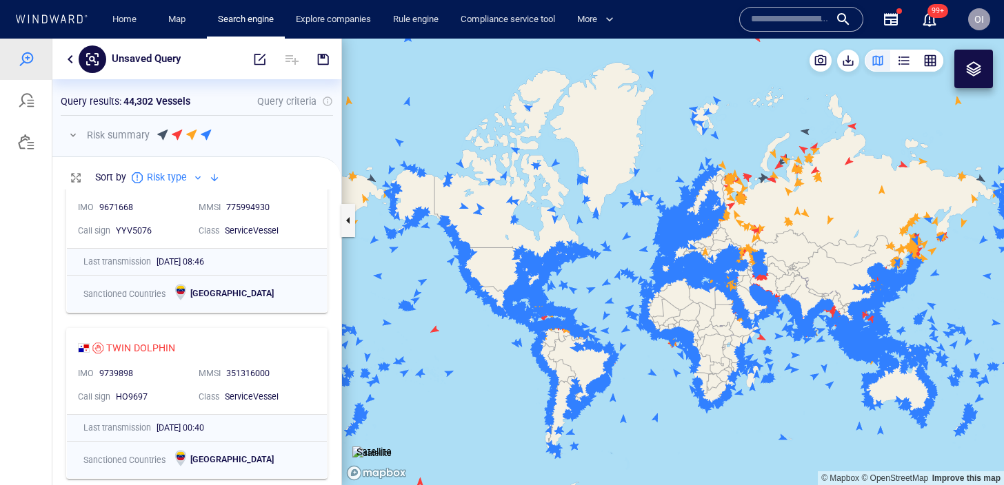
scroll to position [0, 0]
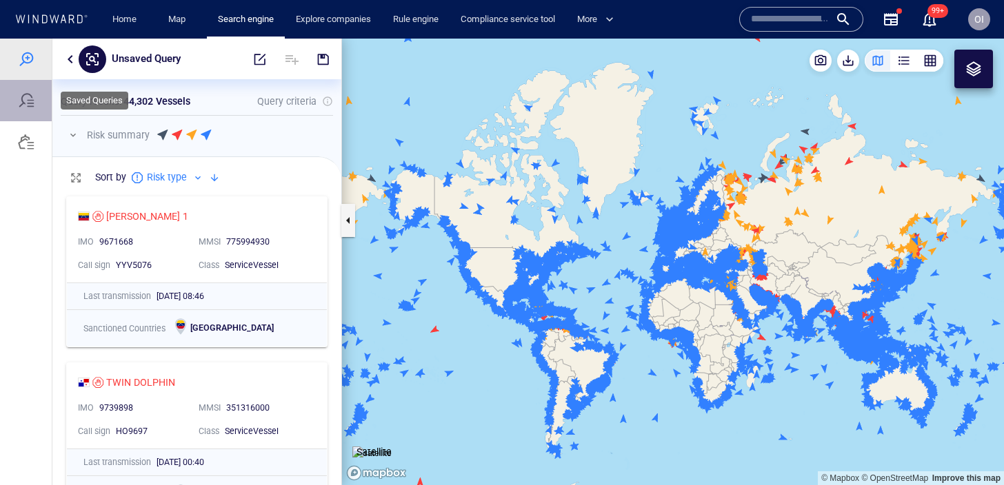
click at [34, 108] on div at bounding box center [26, 100] width 52 height 41
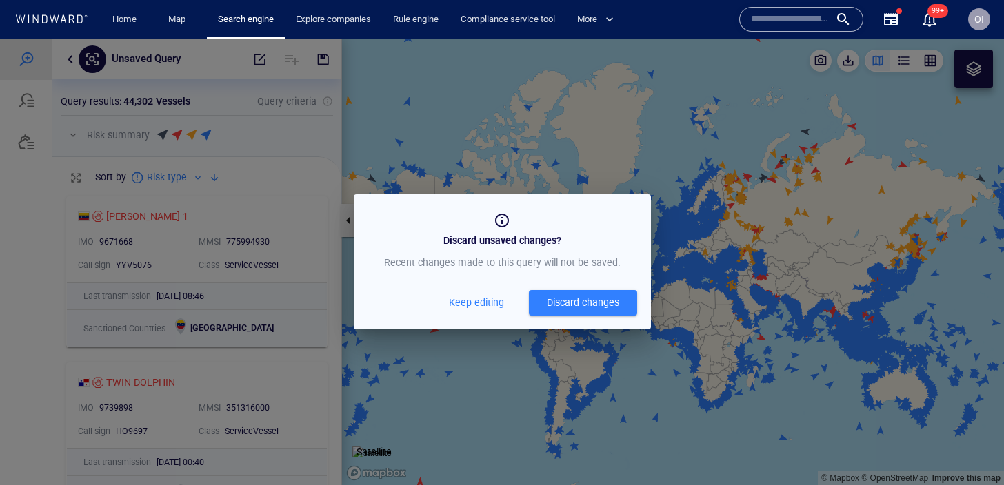
click at [607, 309] on div "Discard changes" at bounding box center [583, 302] width 72 height 17
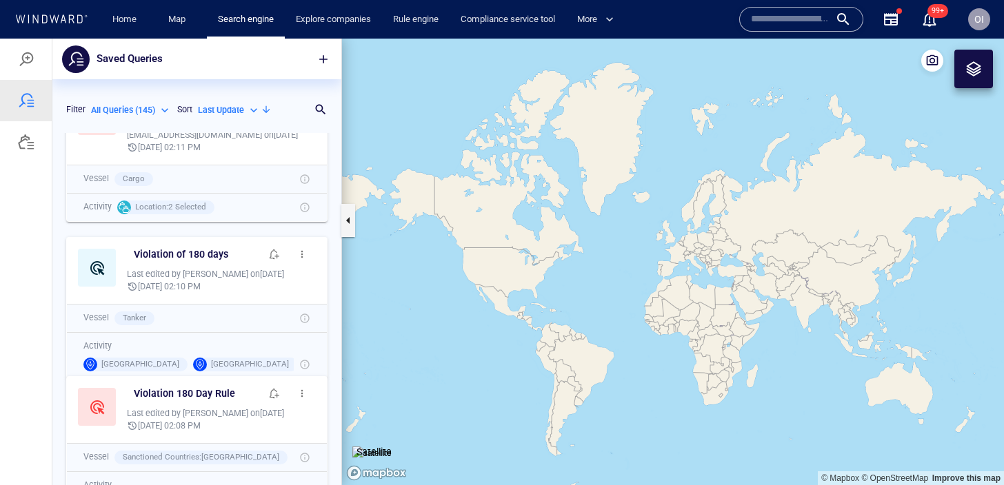
scroll to position [867, 0]
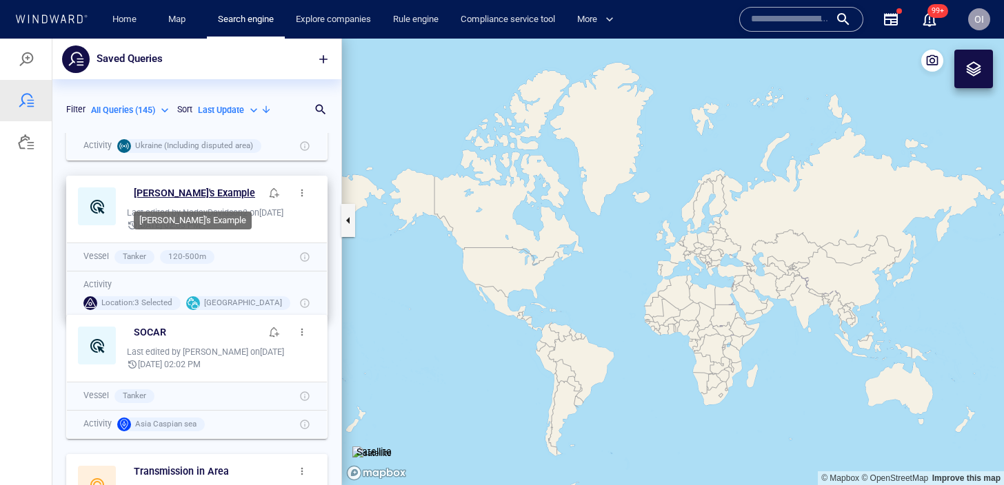
click at [188, 185] on h6 "[PERSON_NAME]'s Example" at bounding box center [194, 193] width 121 height 17
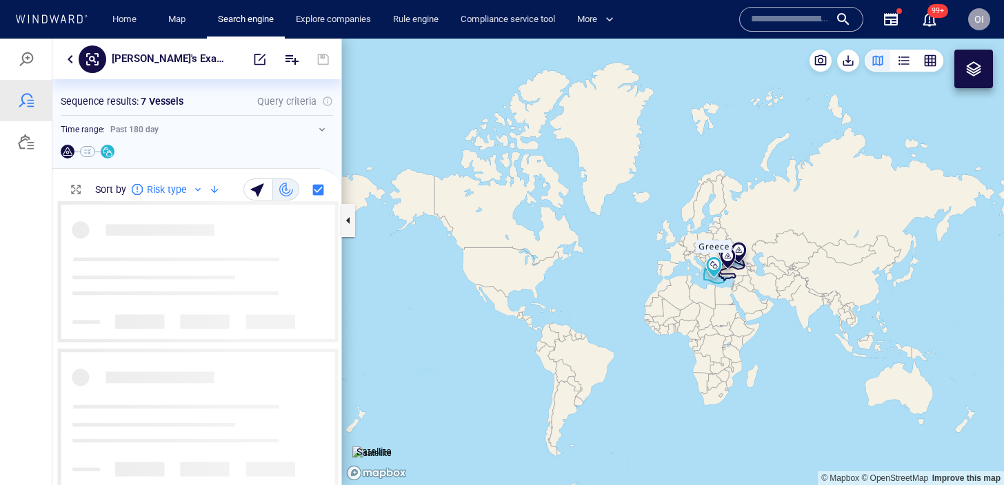
scroll to position [284, 289]
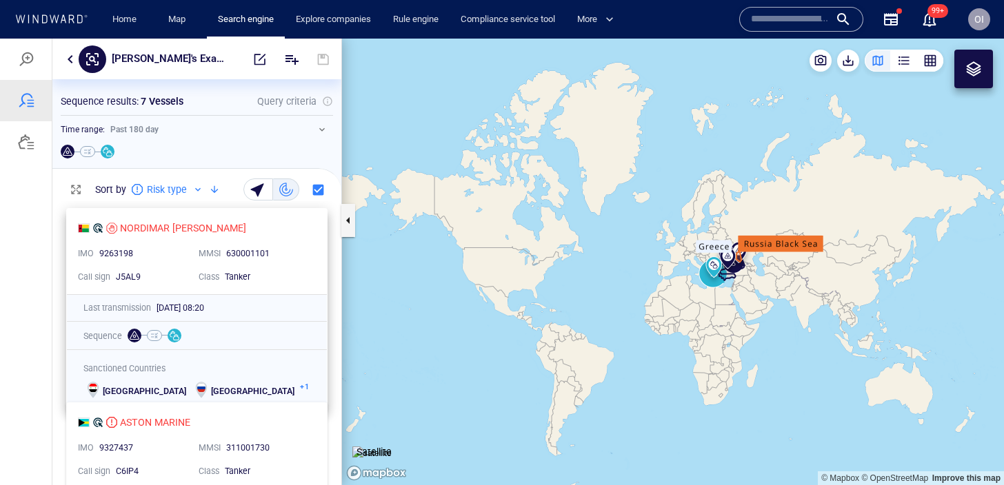
click at [223, 221] on div "NORDIMAR [PERSON_NAME]" at bounding box center [191, 228] width 227 height 17
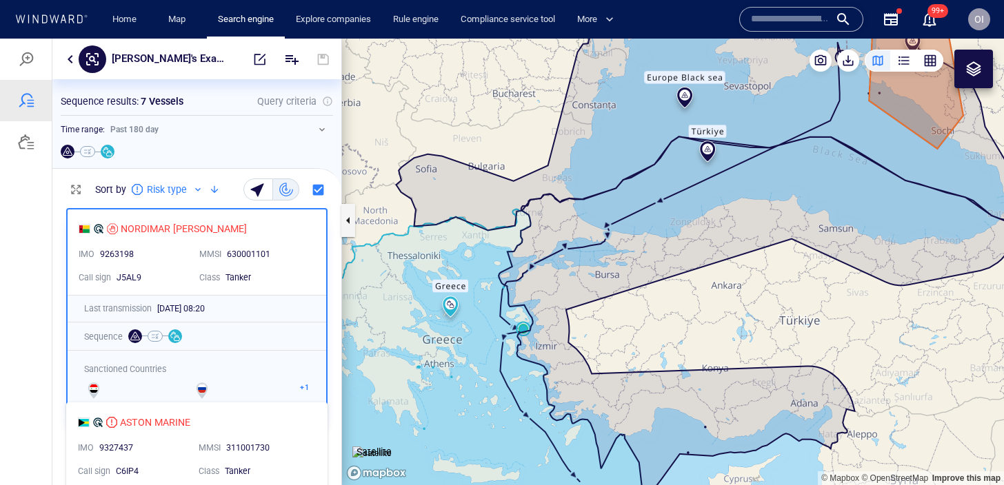
click at [257, 310] on div "18/08/2025 08:20" at bounding box center [233, 309] width 152 height 12
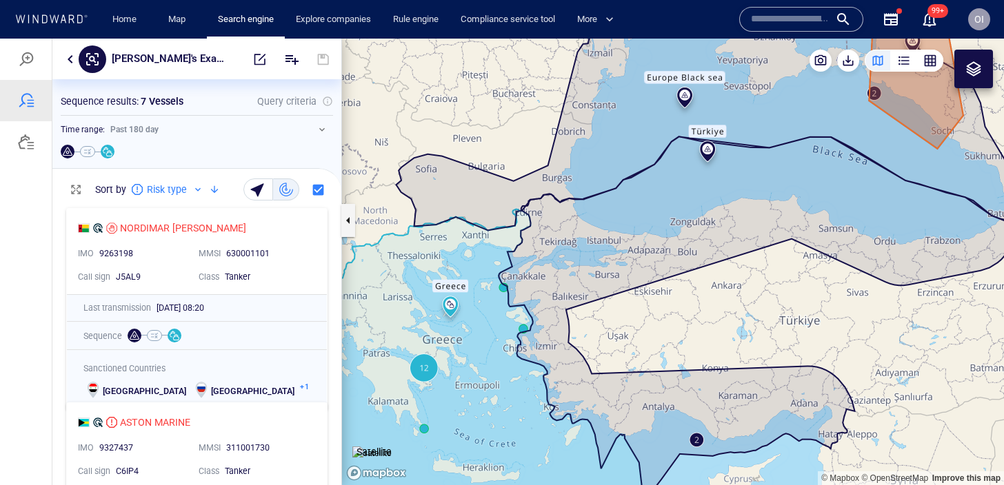
click at [108, 191] on p "Sort by" at bounding box center [110, 189] width 31 height 17
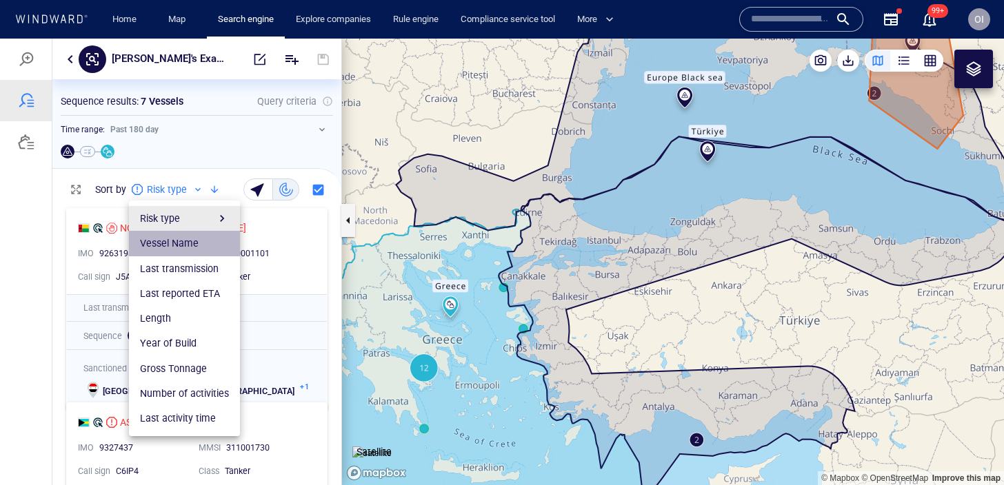
click at [172, 234] on li "Vessel Name" at bounding box center [184, 243] width 111 height 25
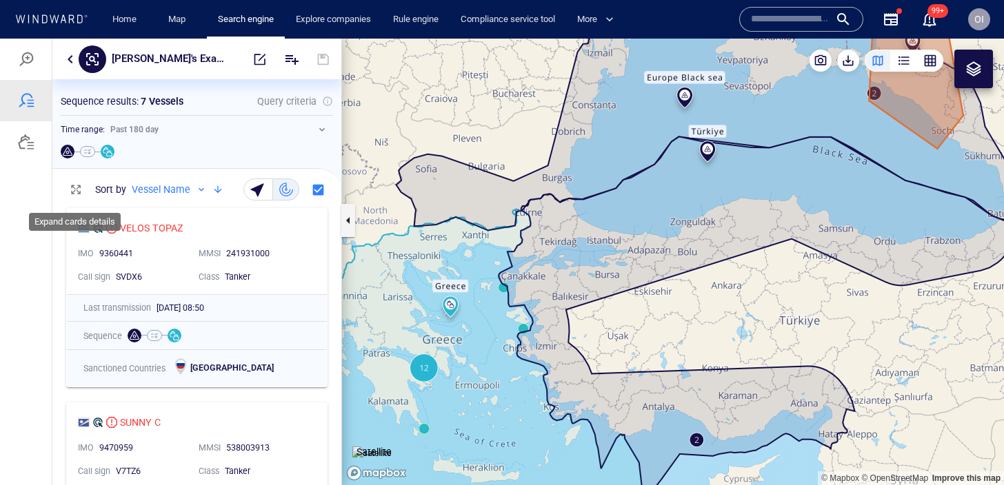
click at [82, 192] on button "button" at bounding box center [76, 190] width 28 height 28
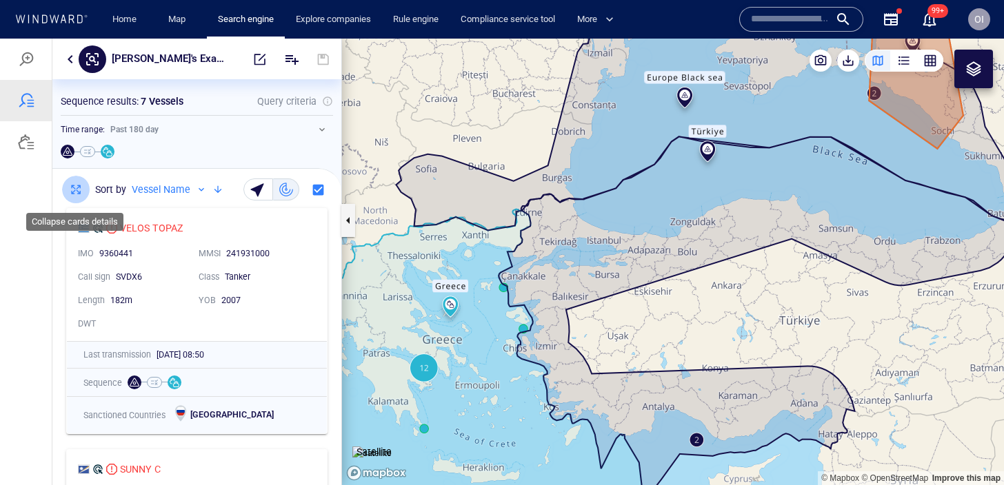
click at [82, 192] on button "button" at bounding box center [76, 190] width 28 height 28
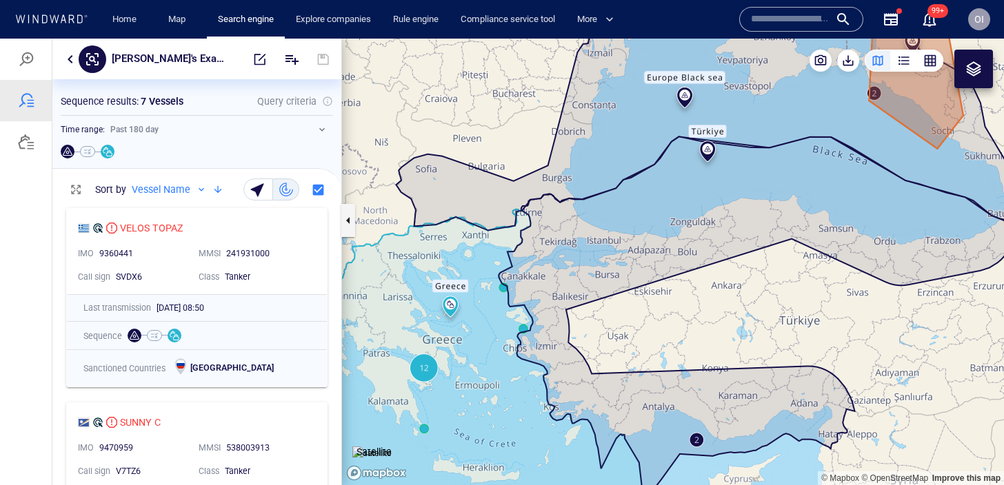
click at [903, 66] on div "button" at bounding box center [904, 61] width 14 height 14
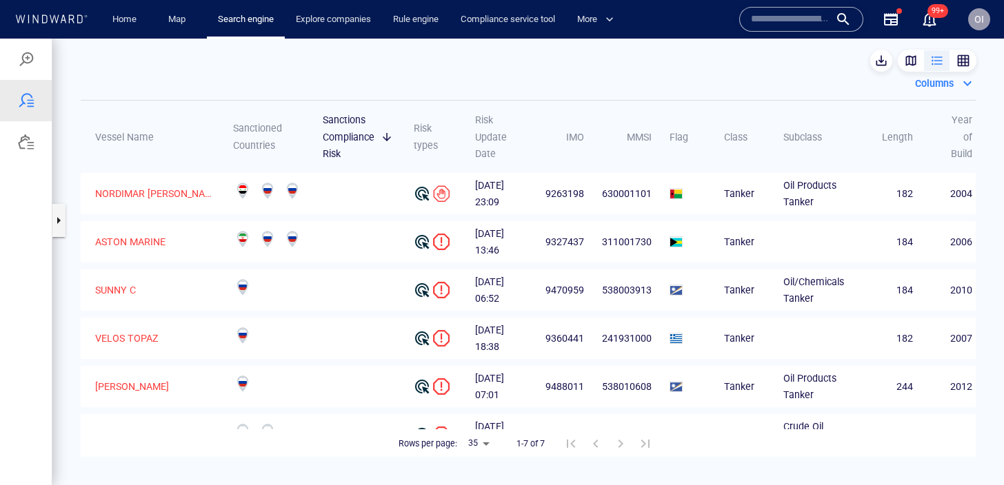
click at [958, 62] on div "button" at bounding box center [963, 61] width 14 height 14
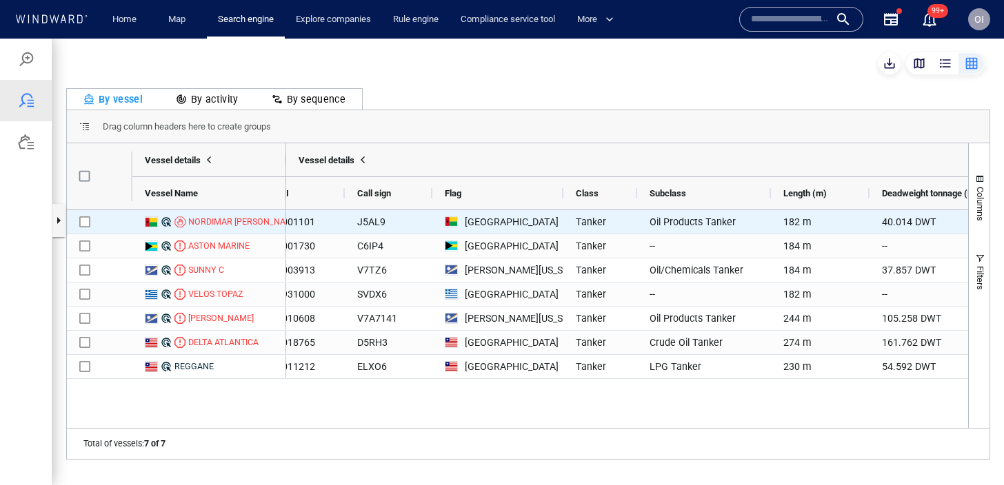
scroll to position [0, 741]
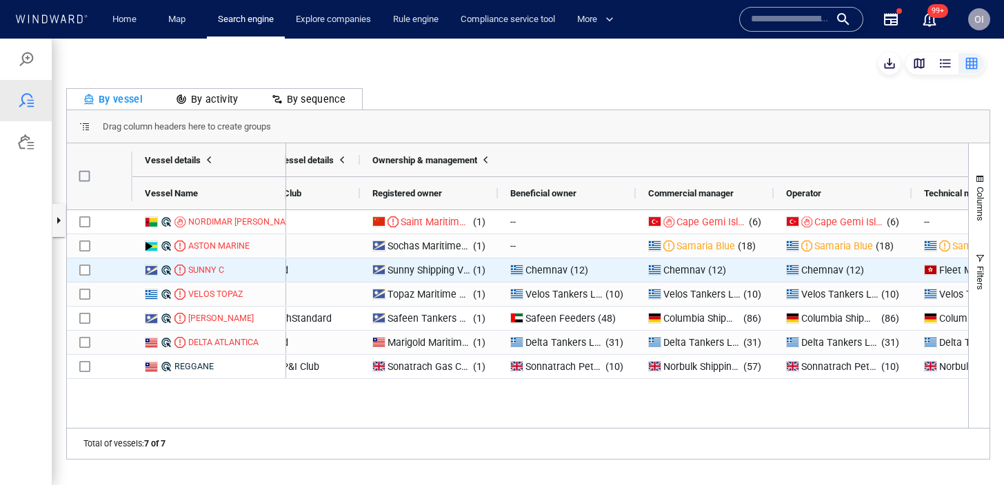
scroll to position [0, 1638]
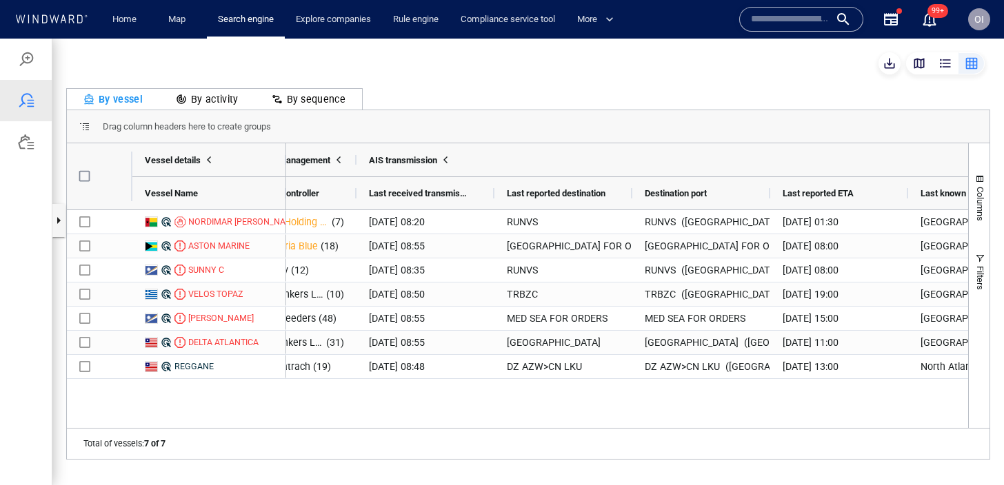
click at [193, 101] on div "By activity" at bounding box center [207, 99] width 63 height 17
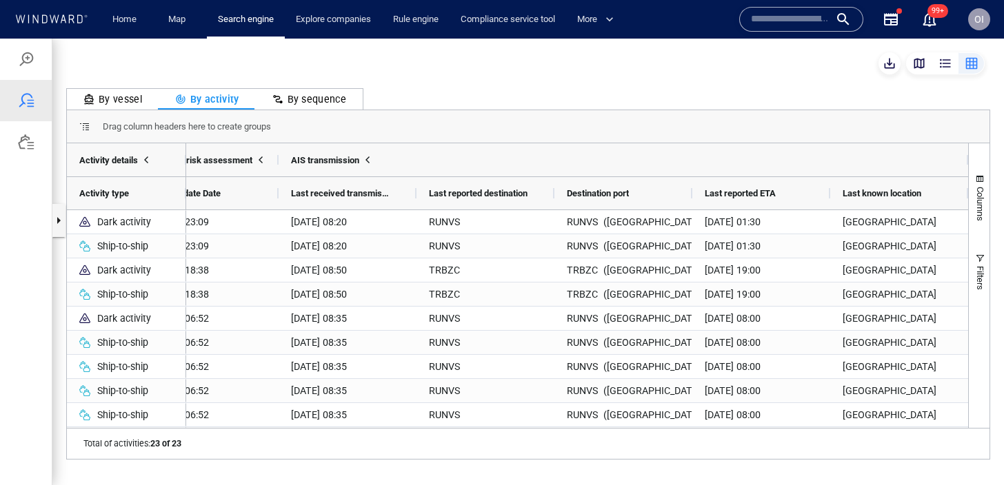
click at [132, 96] on div "By vessel" at bounding box center [112, 99] width 59 height 17
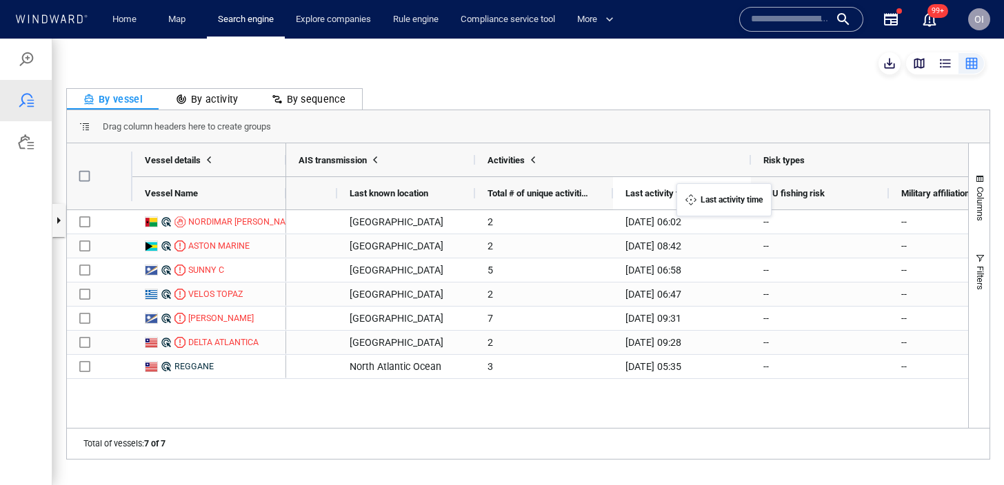
drag, startPoint x: 622, startPoint y: 191, endPoint x: 683, endPoint y: 192, distance: 60.7
click at [23, 103] on div at bounding box center [26, 100] width 17 height 17
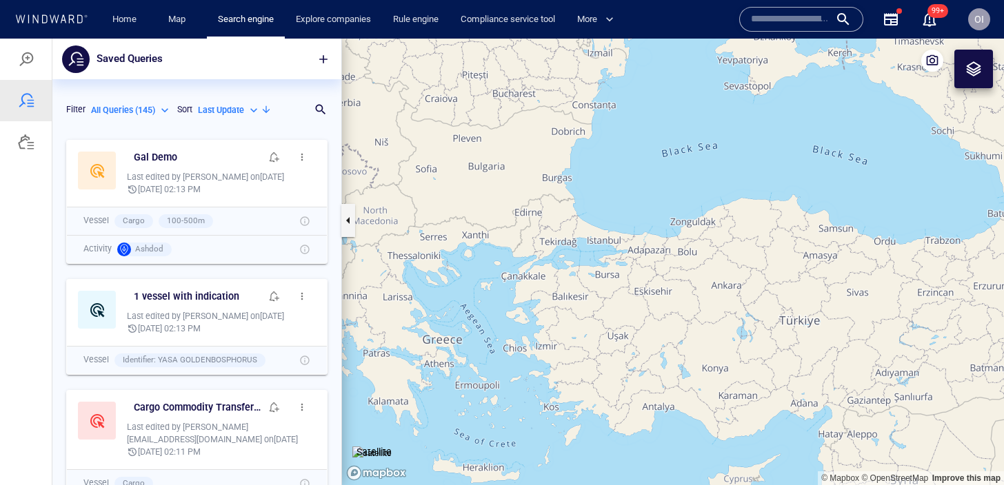
scroll to position [352, 289]
click at [160, 155] on h6 "Gal Demo" at bounding box center [155, 157] width 43 height 17
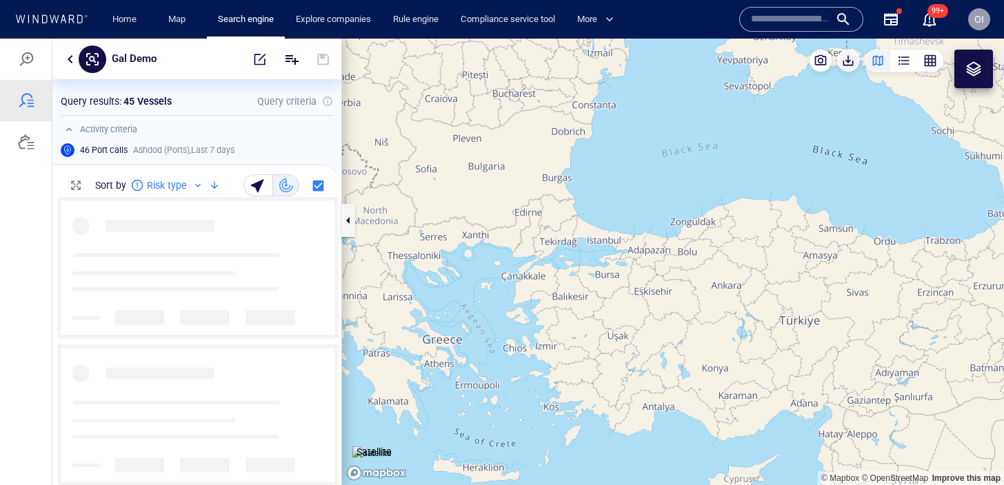
scroll to position [288, 289]
click at [935, 57] on div "button" at bounding box center [930, 61] width 14 height 14
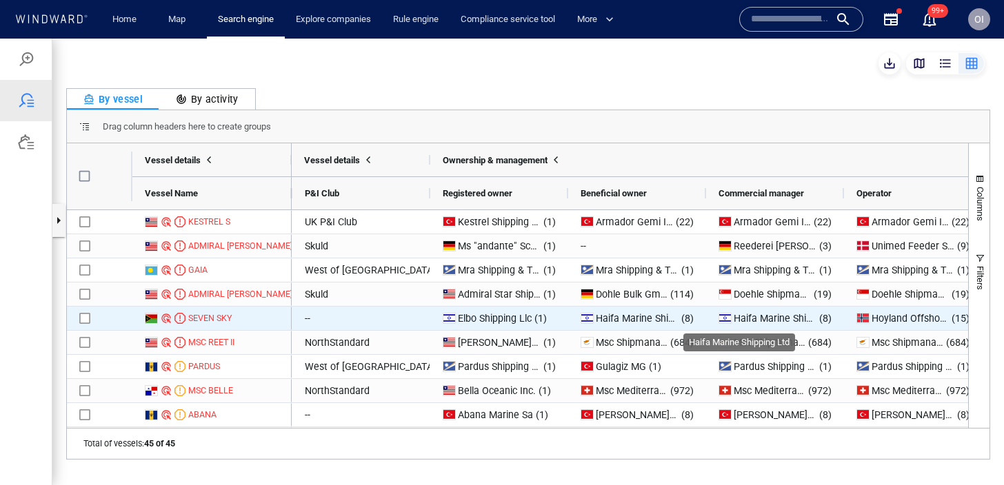
scroll to position [0, 2110]
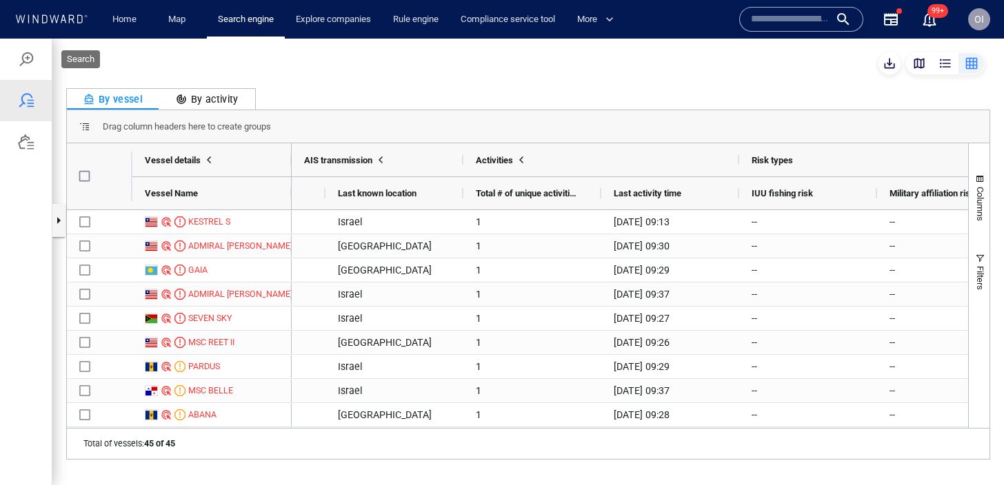
click at [21, 62] on div at bounding box center [26, 59] width 17 height 17
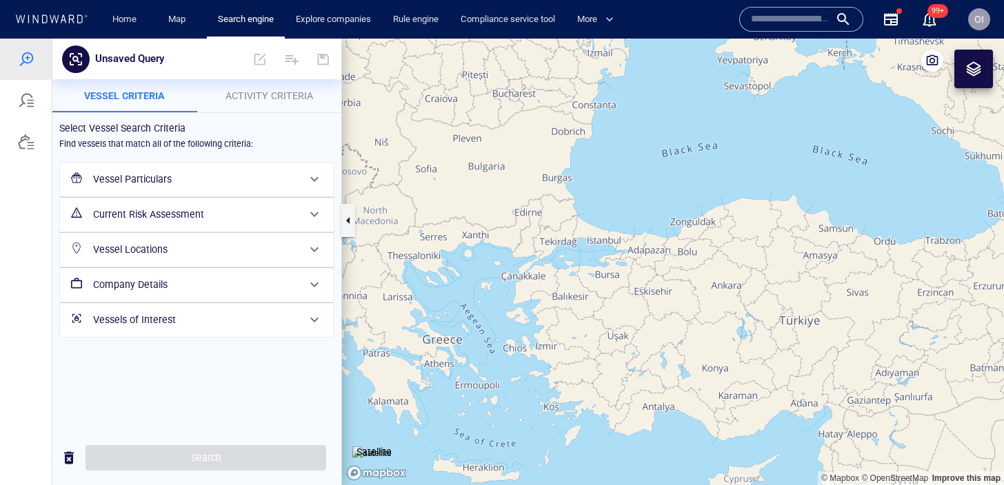
click at [200, 176] on h6 "Vessel Particulars" at bounding box center [195, 179] width 205 height 17
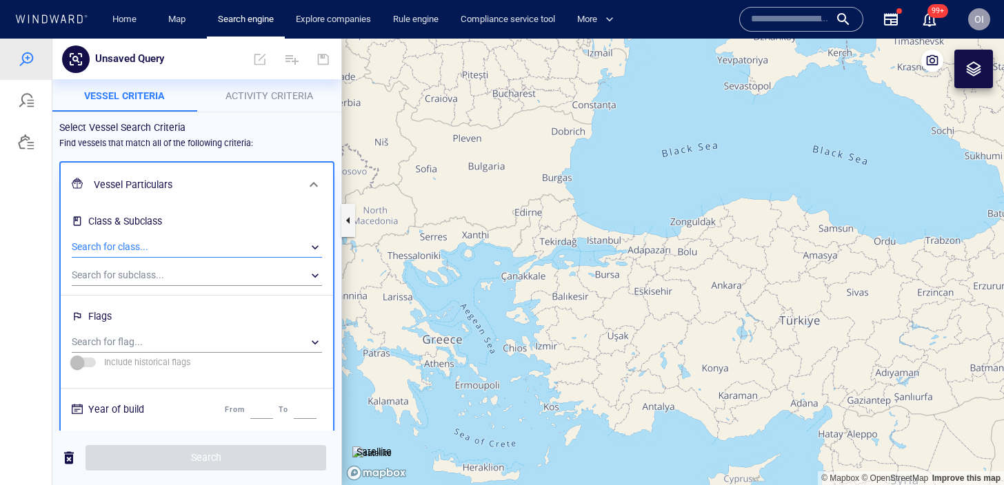
click at [194, 244] on div "​" at bounding box center [197, 247] width 250 height 21
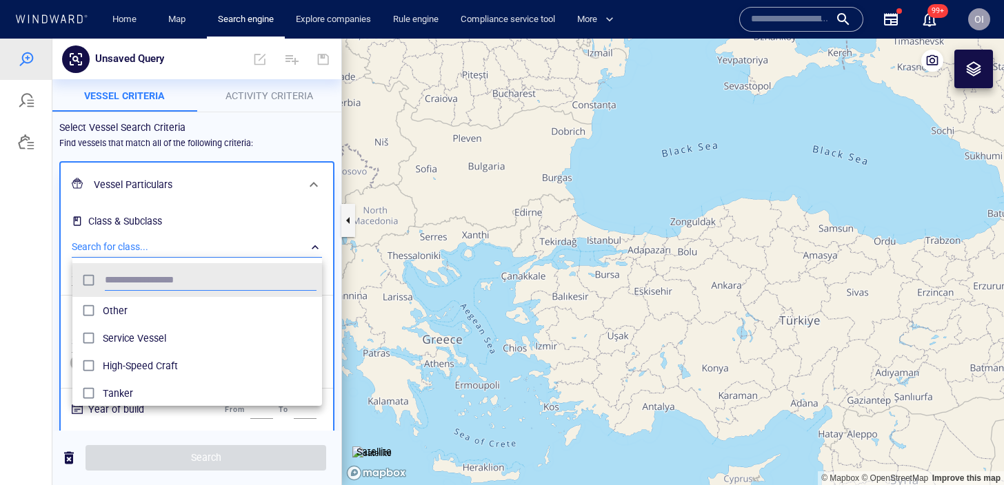
scroll to position [137, 250]
click at [154, 350] on div "Service Vessel" at bounding box center [210, 338] width 214 height 22
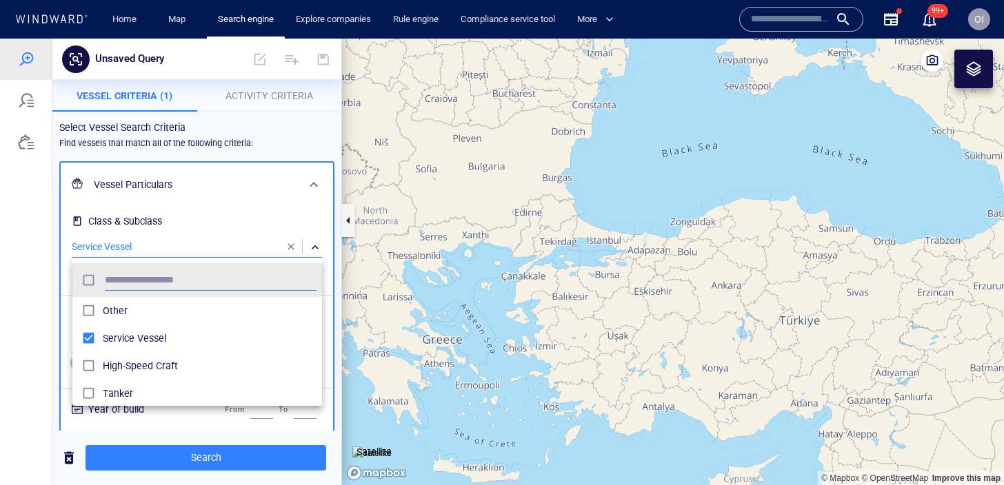
click at [136, 365] on span "High-Speed Craft" at bounding box center [210, 366] width 214 height 17
click at [136, 432] on div at bounding box center [502, 262] width 1004 height 447
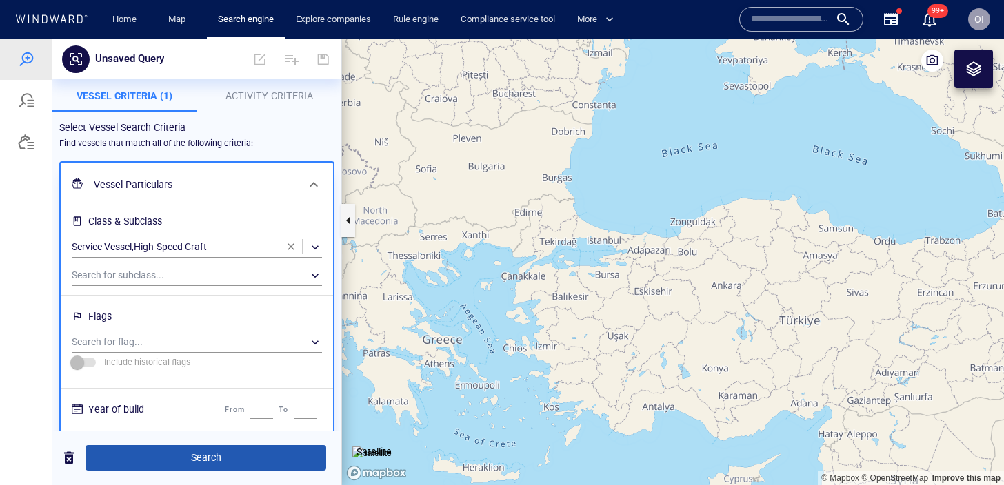
click at [135, 462] on span "Search" at bounding box center [206, 458] width 219 height 17
